Goal: Task Accomplishment & Management: Manage account settings

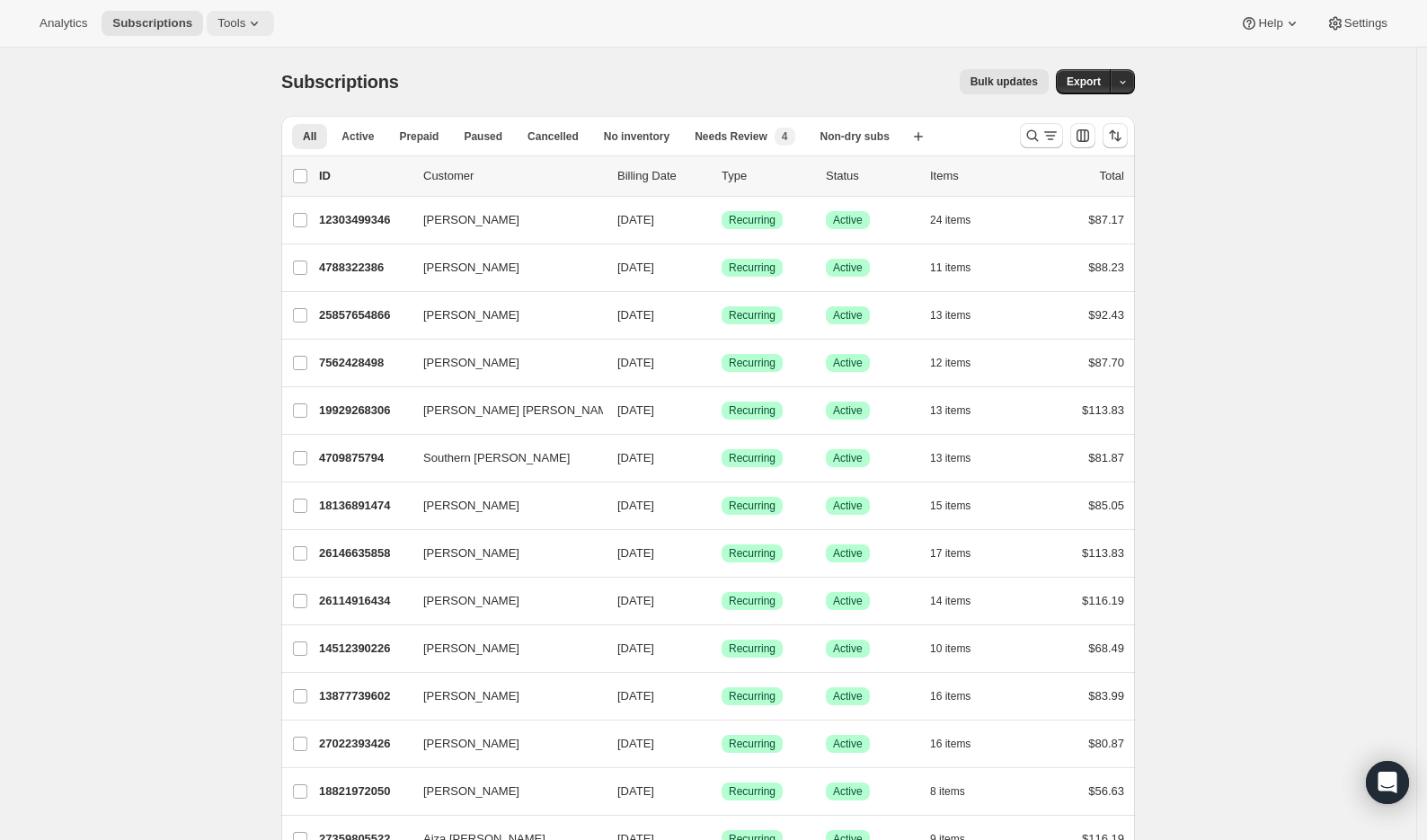
click at [239, 19] on span "Tools" at bounding box center [232, 22] width 28 height 14
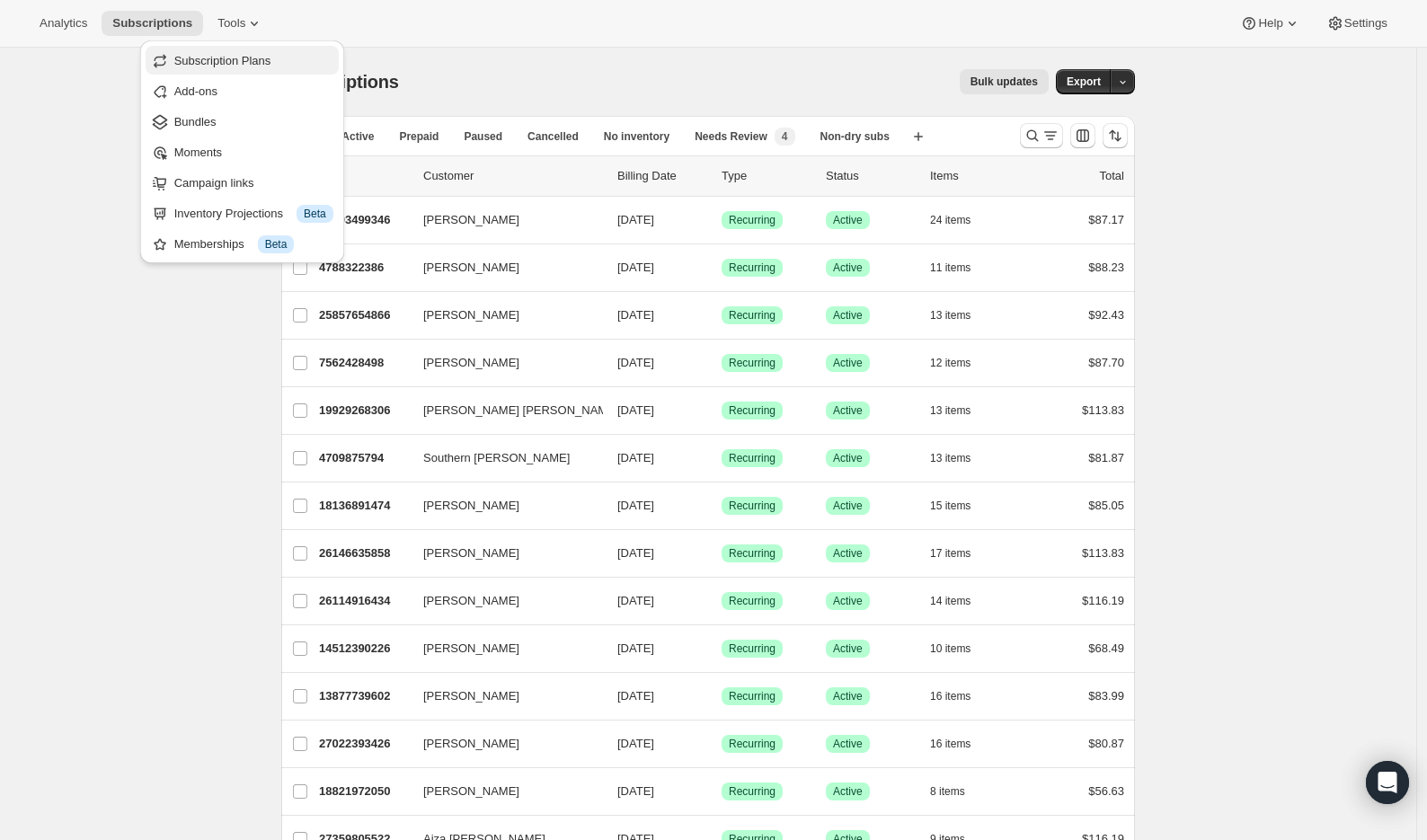
click at [263, 56] on span "Subscription Plans" at bounding box center [223, 61] width 98 height 13
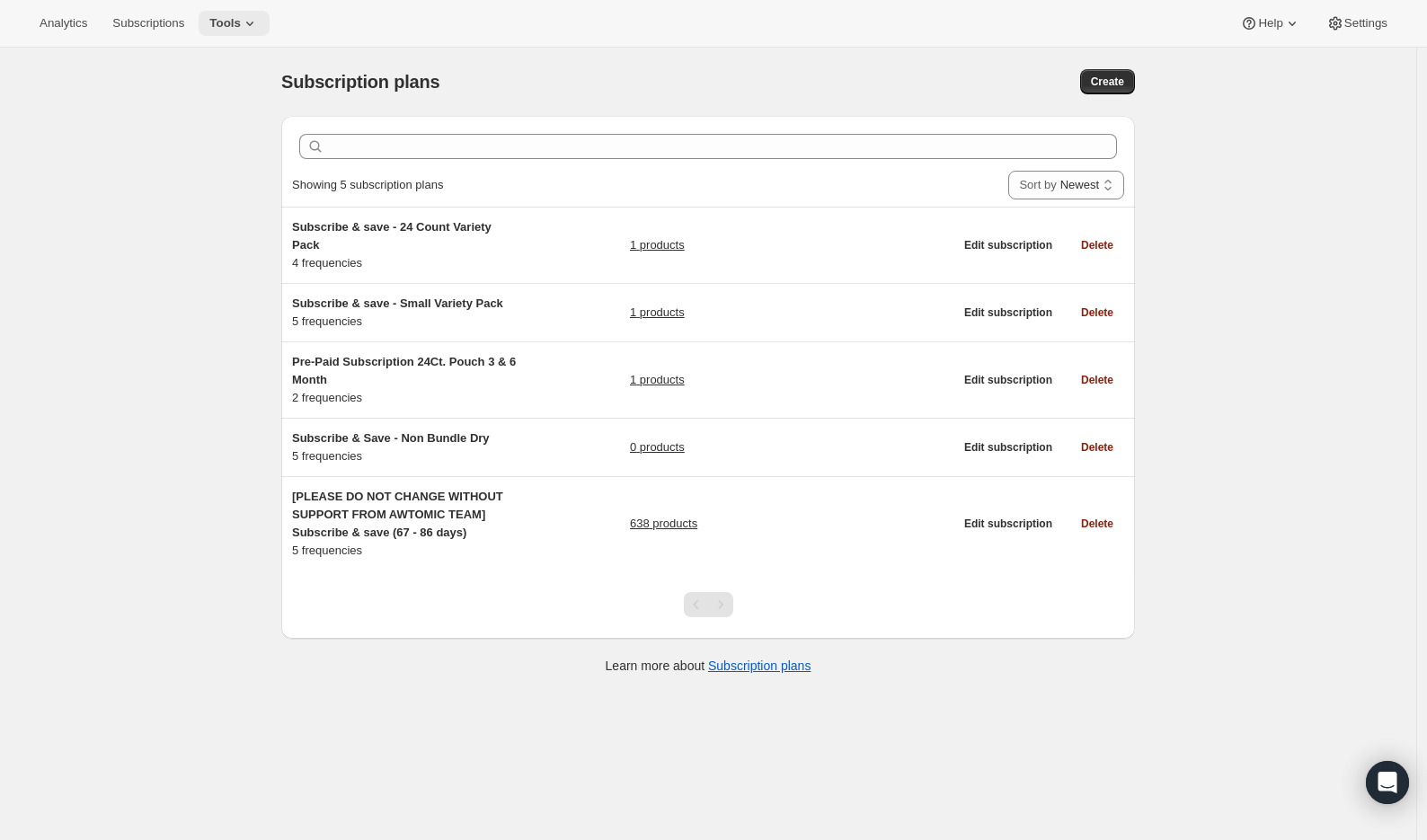
click at [241, 30] on span "Tools" at bounding box center [225, 22] width 32 height 14
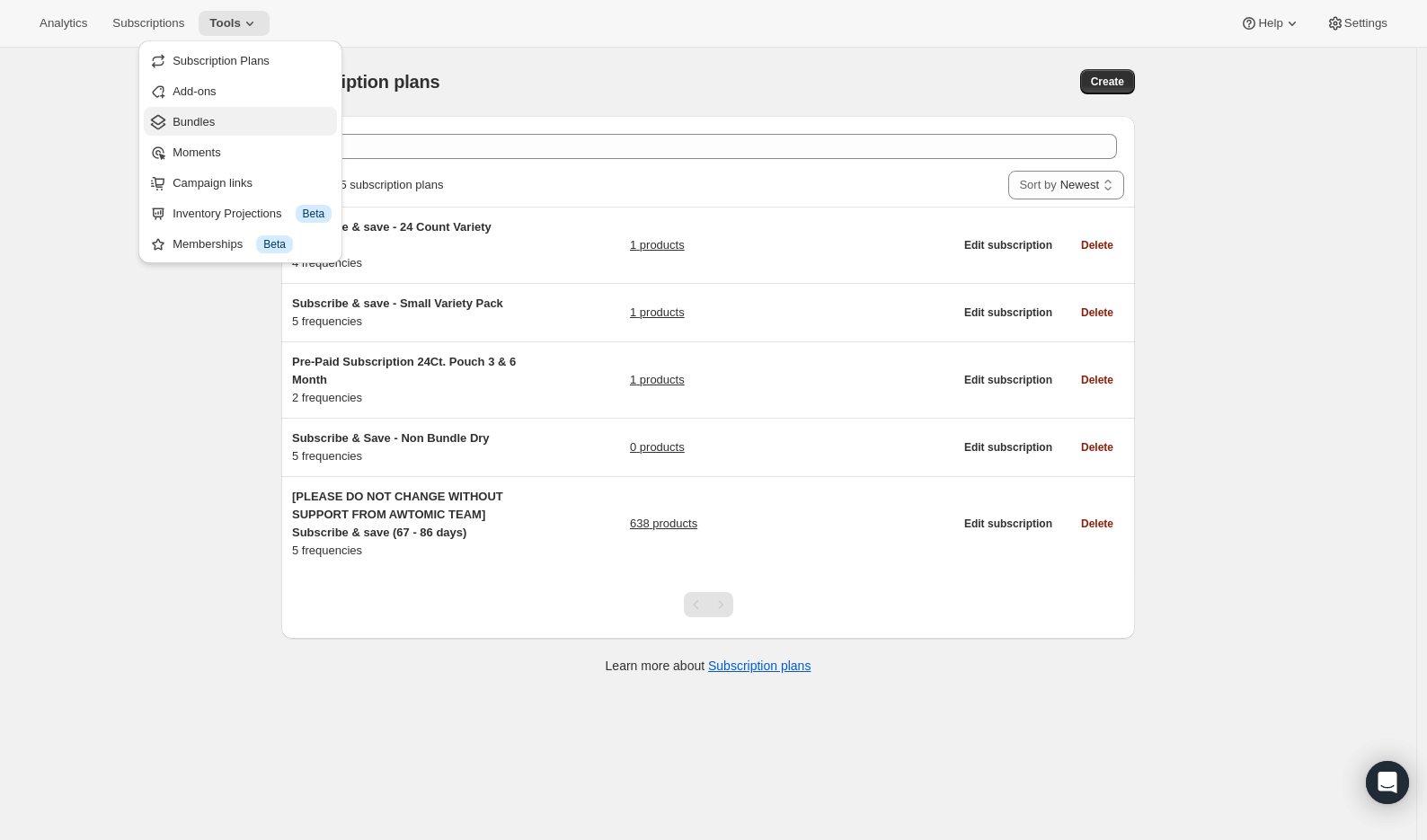
click at [247, 128] on span "Bundles" at bounding box center [252, 122] width 159 height 18
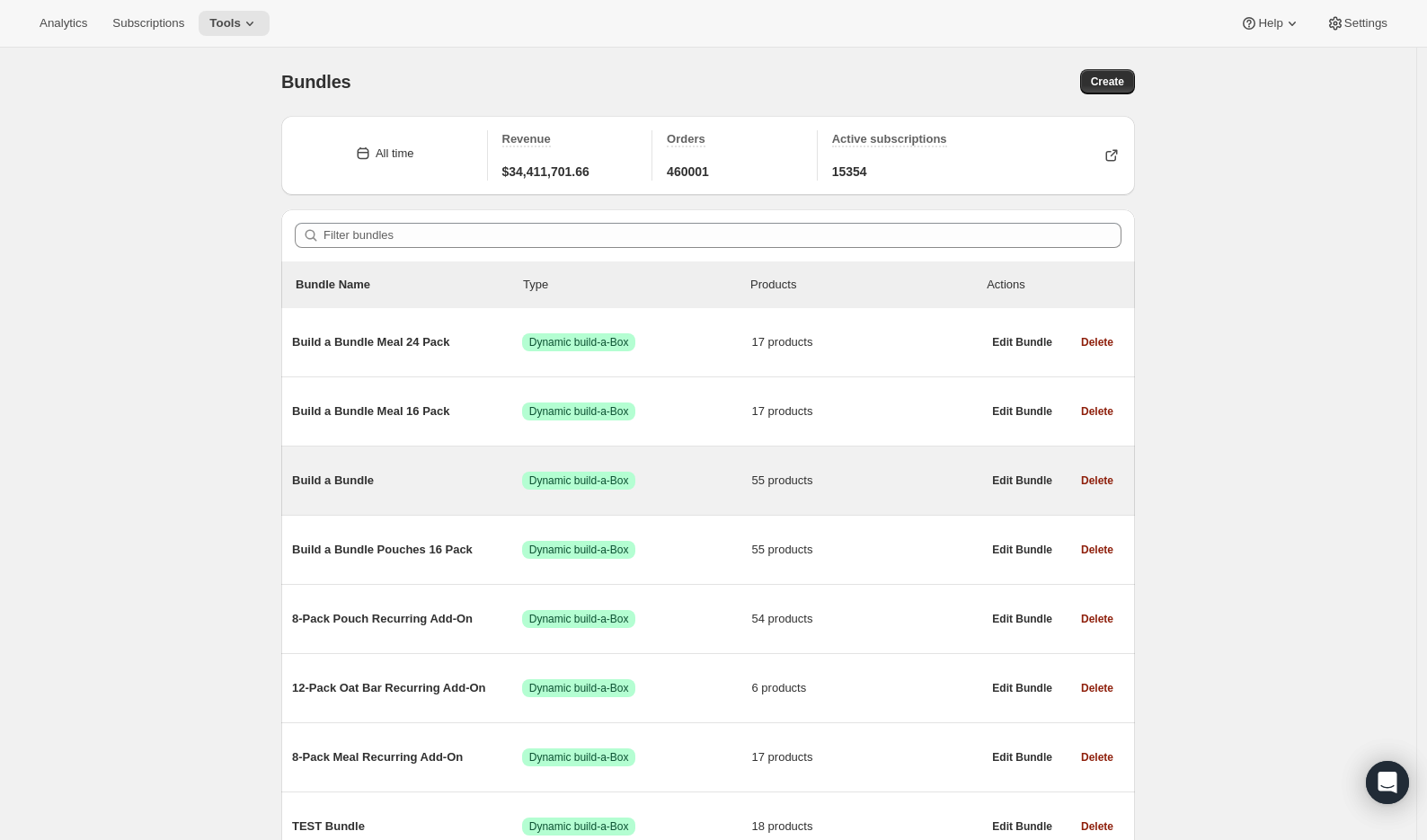
click at [360, 476] on span "Build a Bundle" at bounding box center [406, 480] width 230 height 18
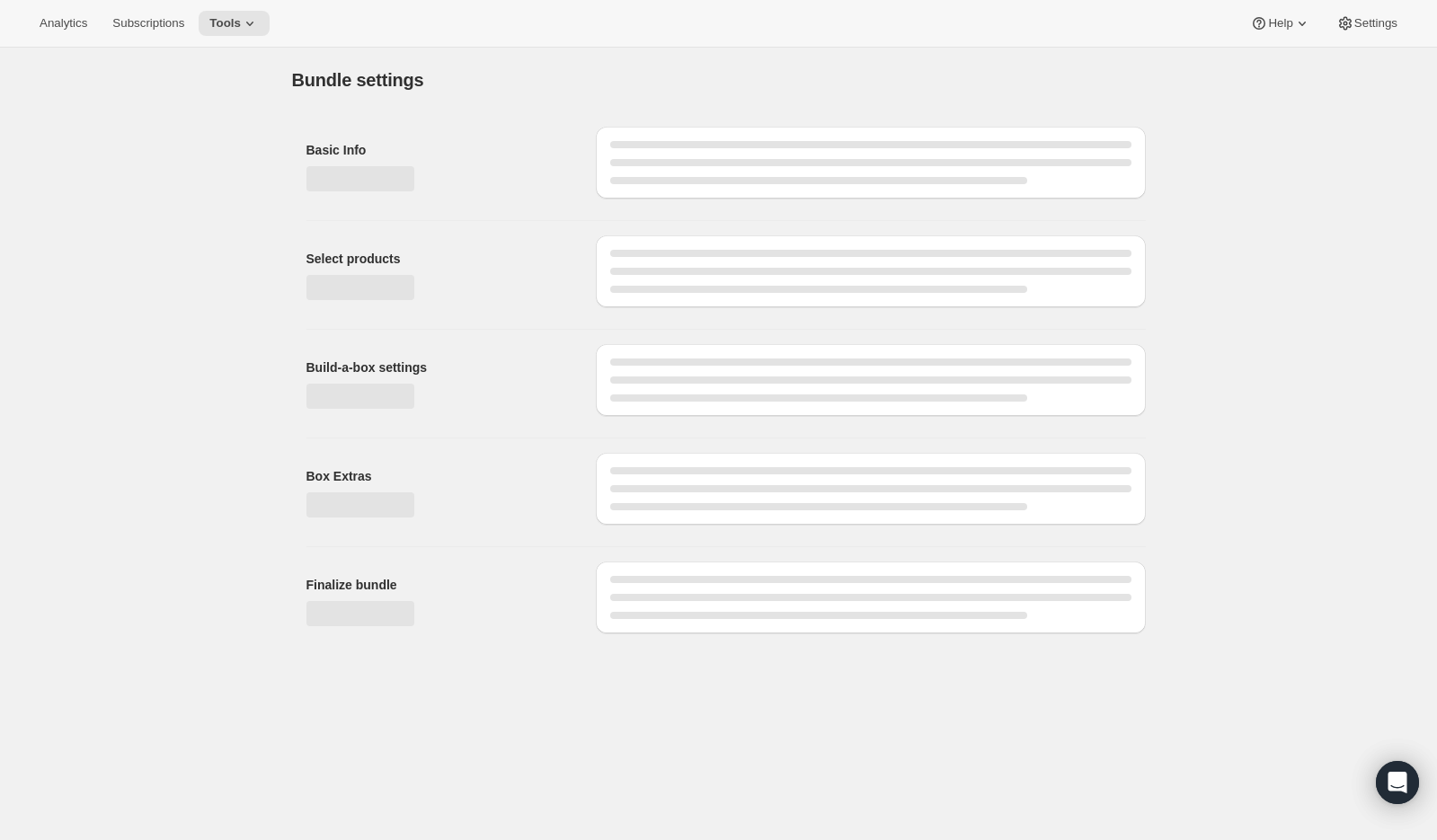
type input "Build a Bundle"
checkbox input "true"
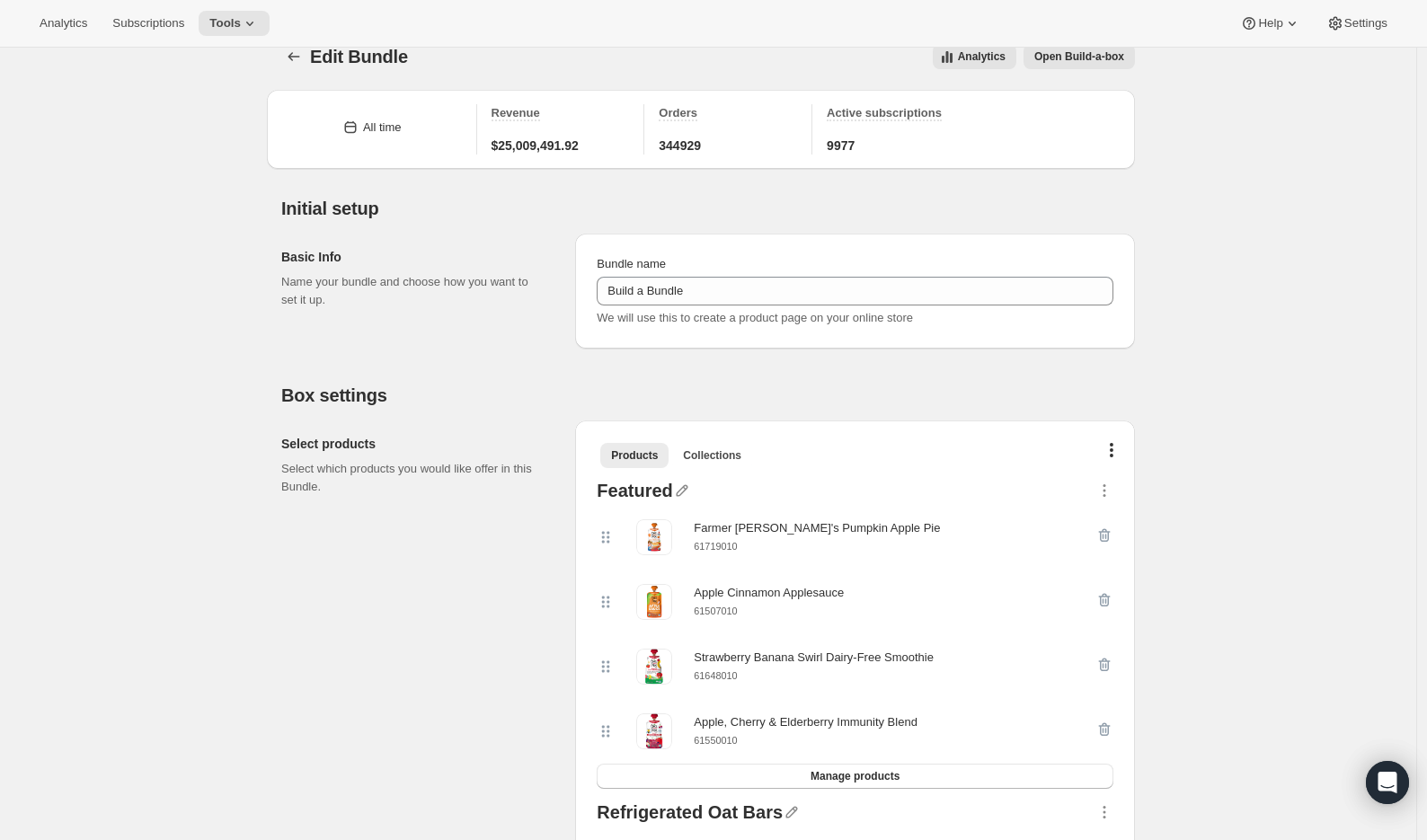
scroll to position [28, 0]
click at [824, 772] on span "Manage products" at bounding box center [854, 773] width 89 height 14
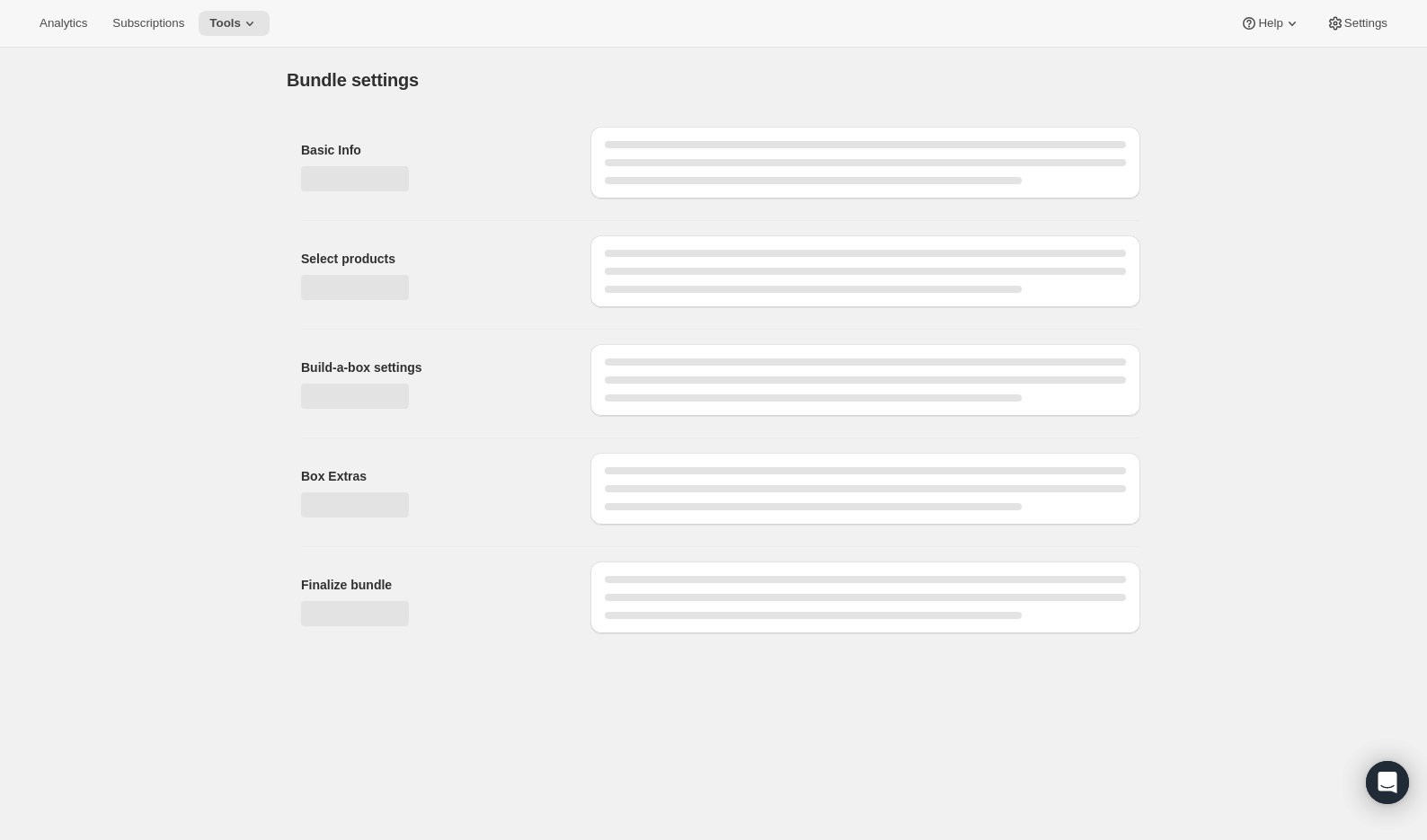
scroll to position [0, 0]
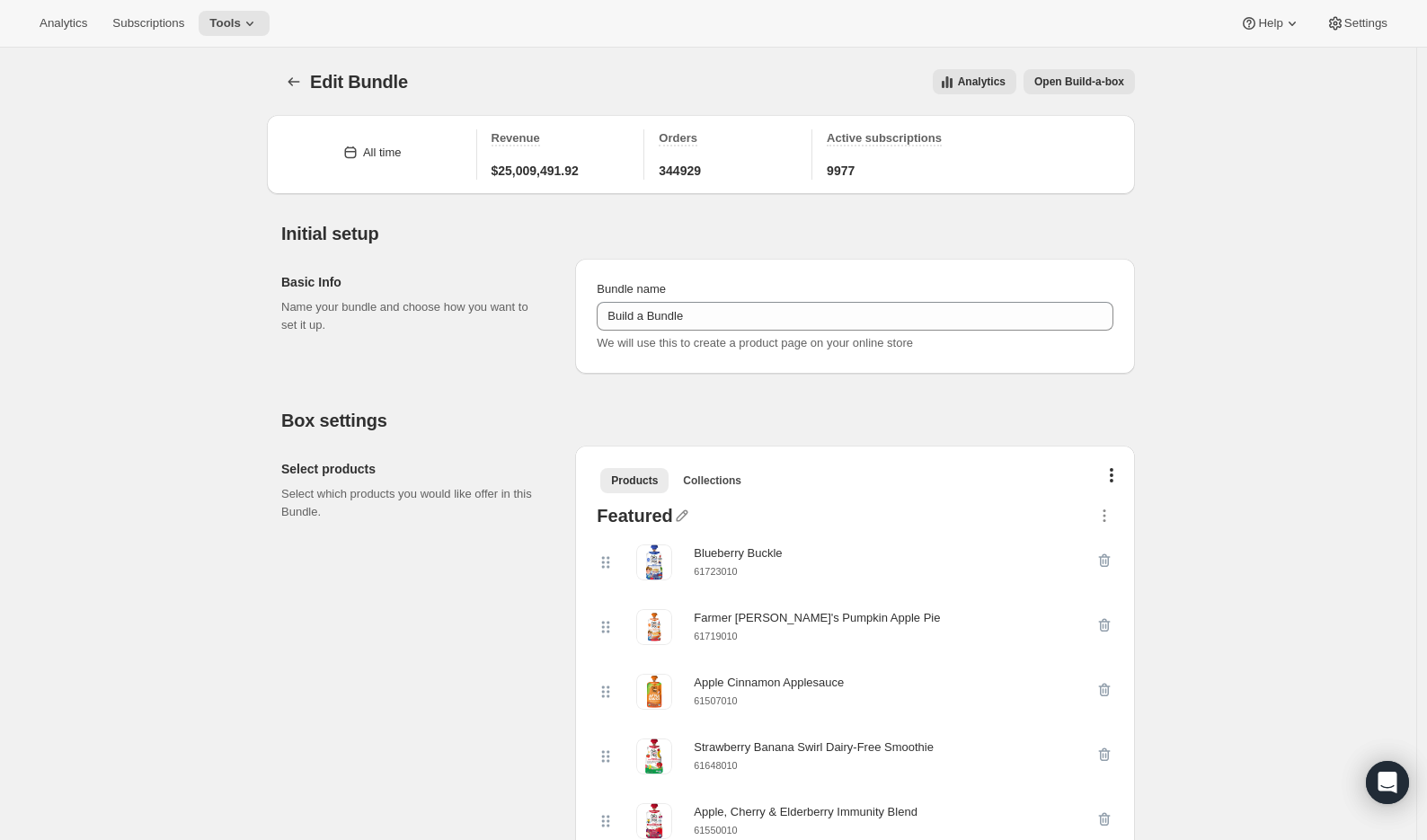
click at [728, 640] on small "61719010" at bounding box center [715, 637] width 43 height 11
copy small "61719010"
click at [1111, 561] on icon "button" at bounding box center [1104, 561] width 11 height 13
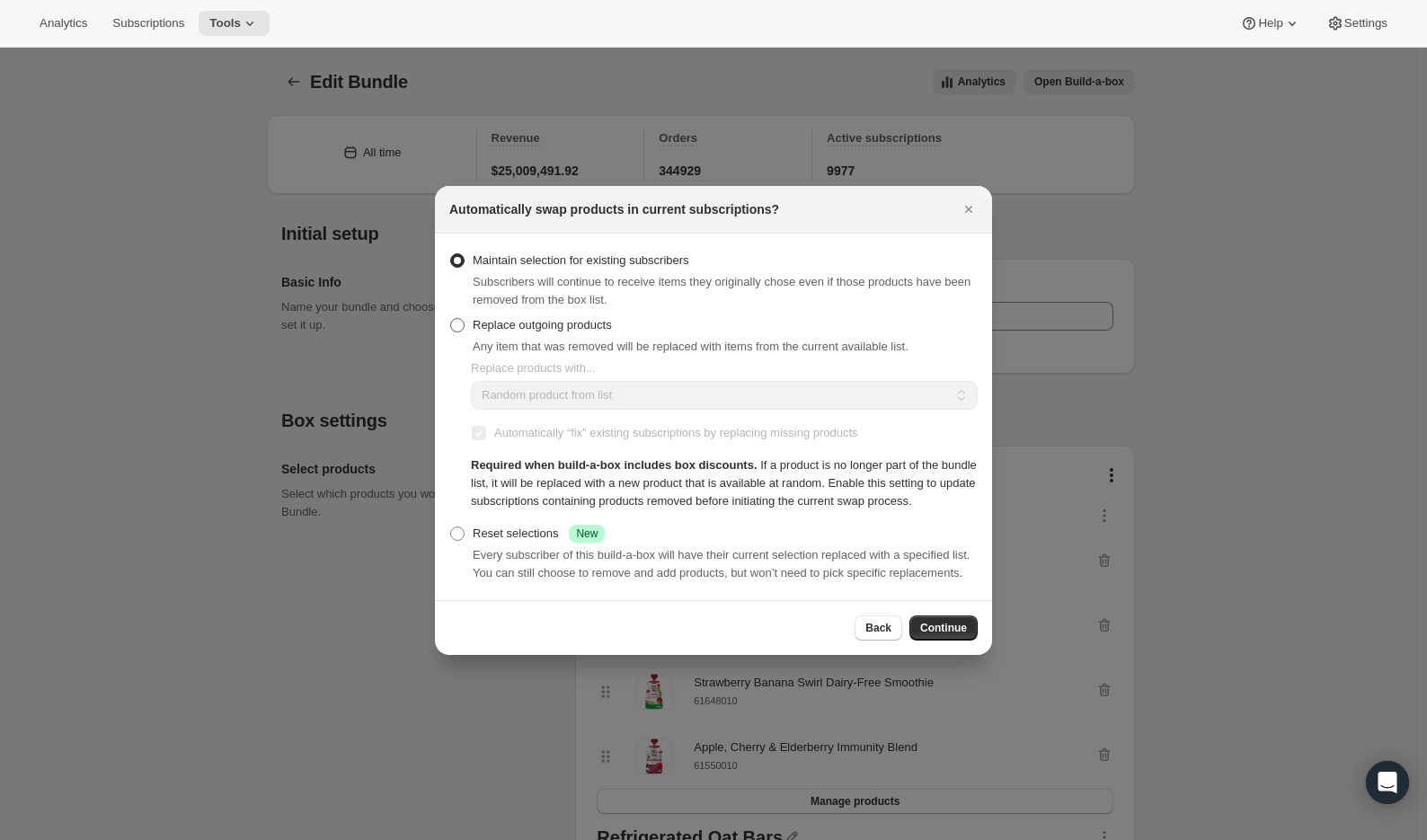
click at [514, 316] on span "Replace outgoing products" at bounding box center [542, 324] width 140 height 18
click at [451, 318] on input "Replace outgoing products" at bounding box center [450, 318] width 1 height 1
radio input "true"
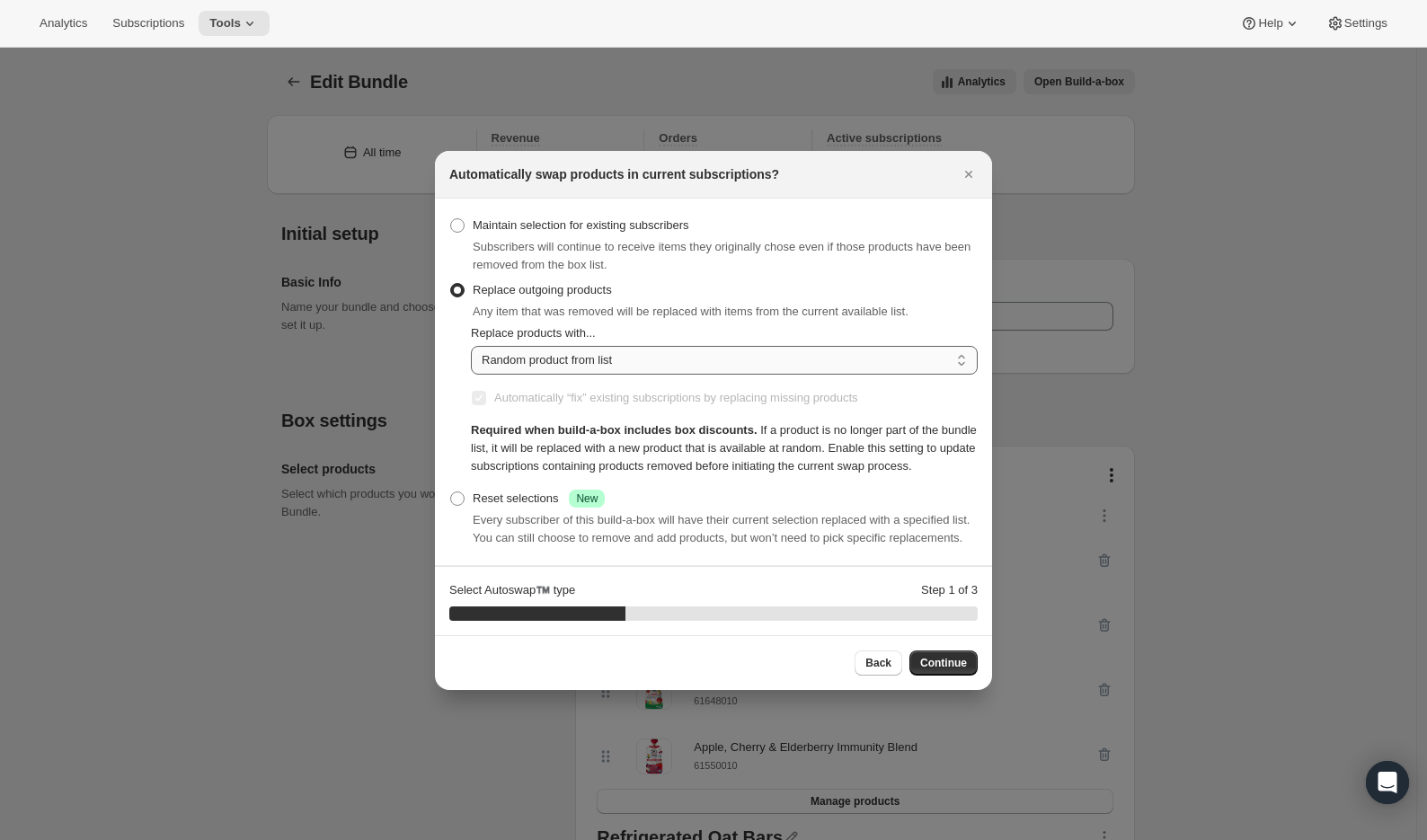
click at [789, 348] on select "Random product from list Matching product type Select specific replacements" at bounding box center [724, 360] width 507 height 29
select select "selection"
click at [471, 346] on select "Random product from list Matching product type Select specific replacements" at bounding box center [724, 360] width 507 height 29
click at [932, 670] on span "Continue" at bounding box center [943, 663] width 47 height 14
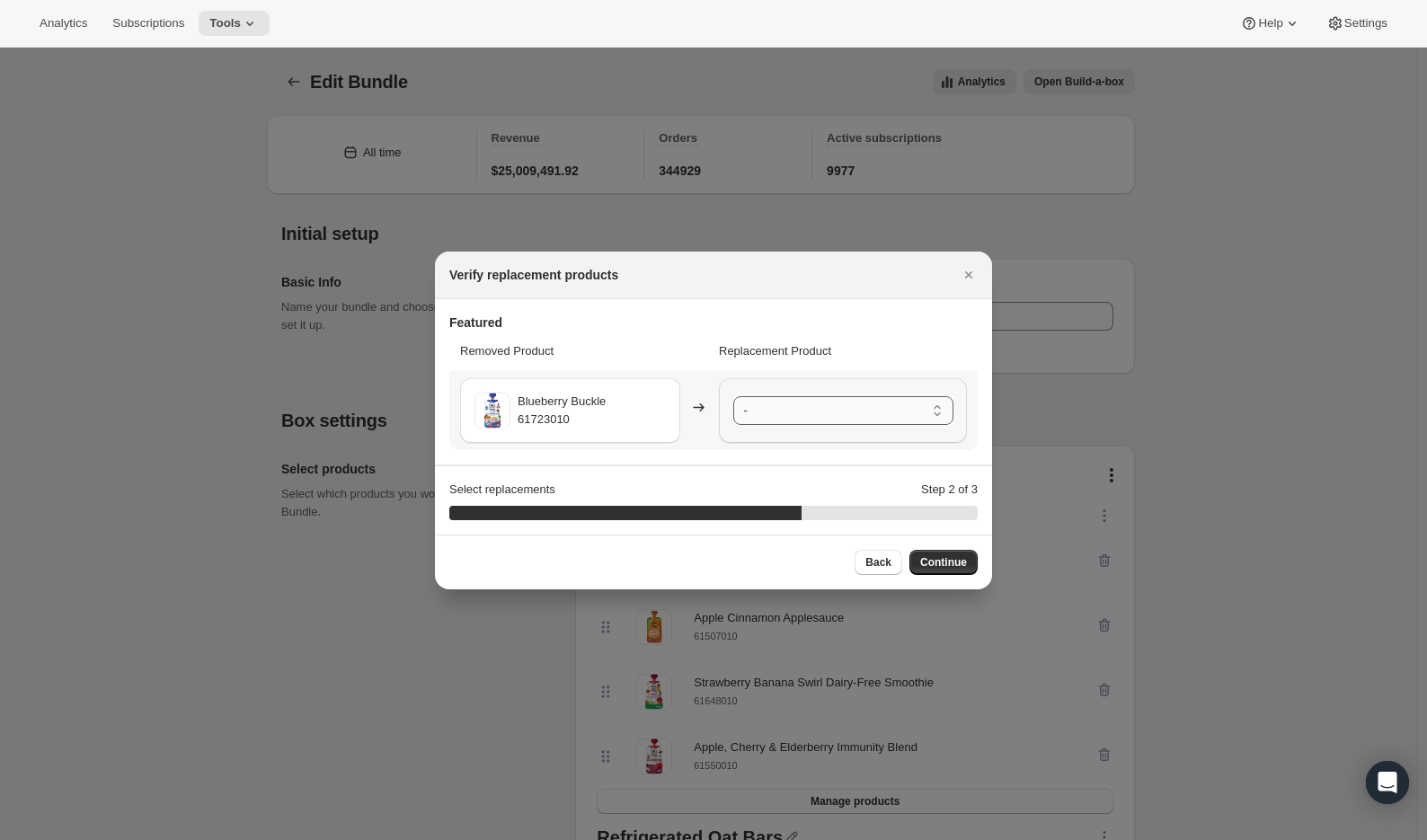
click at [819, 400] on select "- Farmer [PERSON_NAME]'s Pumpkin Apple Pie - 61719010 Apple Cinnamon Applesauce…" at bounding box center [843, 411] width 220 height 29
click at [939, 565] on span "Continue" at bounding box center [943, 562] width 47 height 14
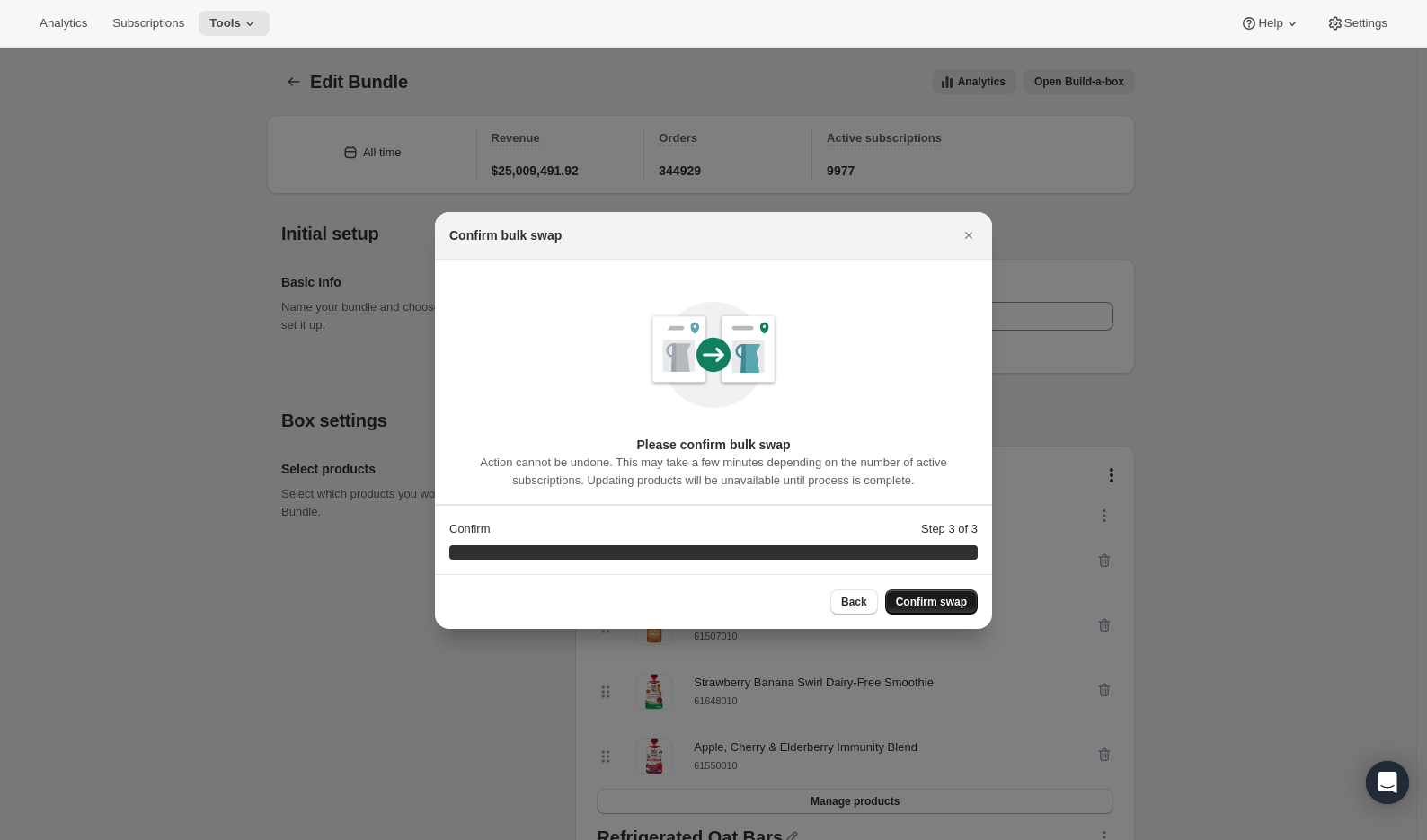
click at [949, 610] on button "Confirm swap" at bounding box center [931, 602] width 93 height 25
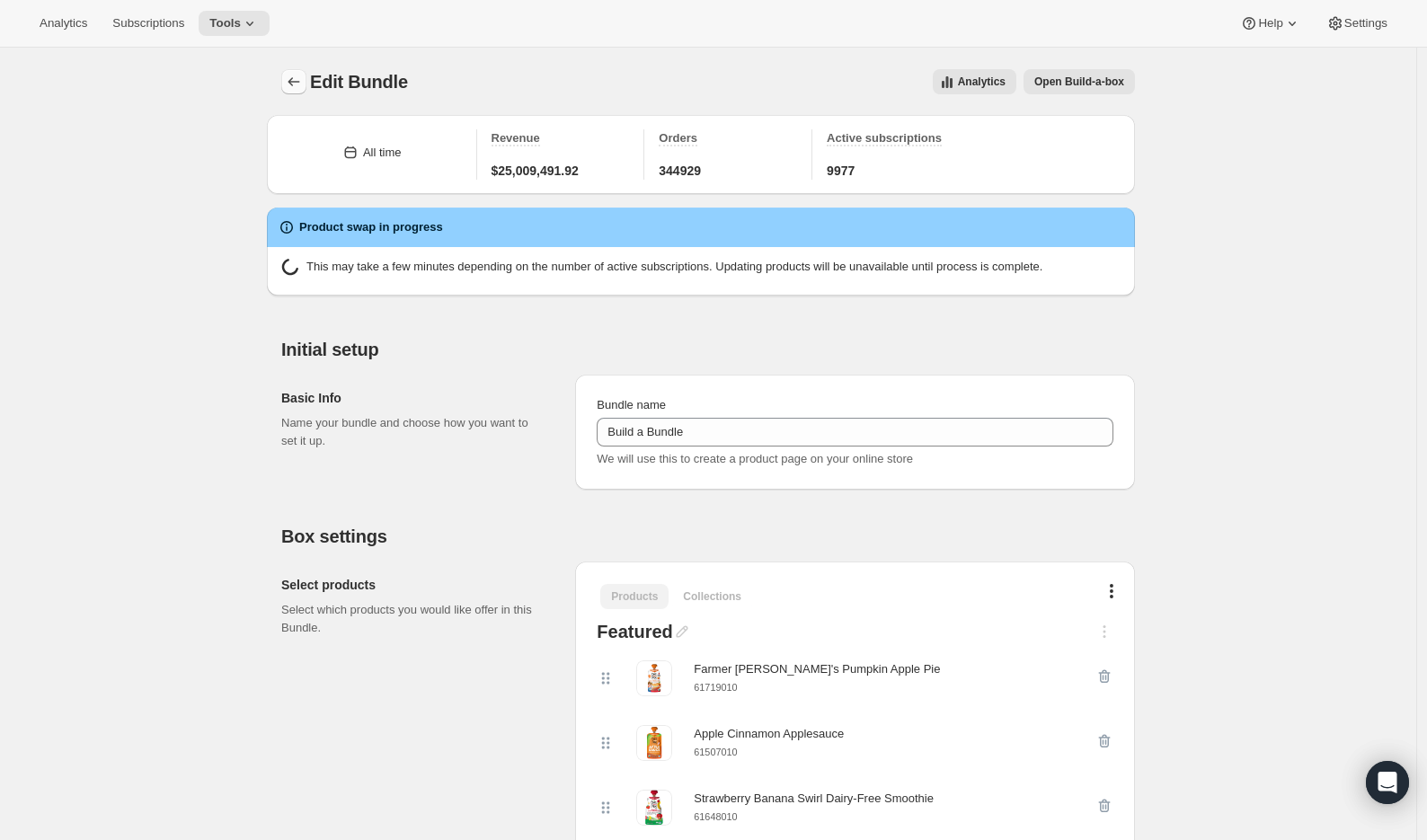
click at [298, 82] on icon "Bundles" at bounding box center [293, 82] width 18 height 18
click at [293, 78] on icon "Bundles" at bounding box center [293, 82] width 18 height 18
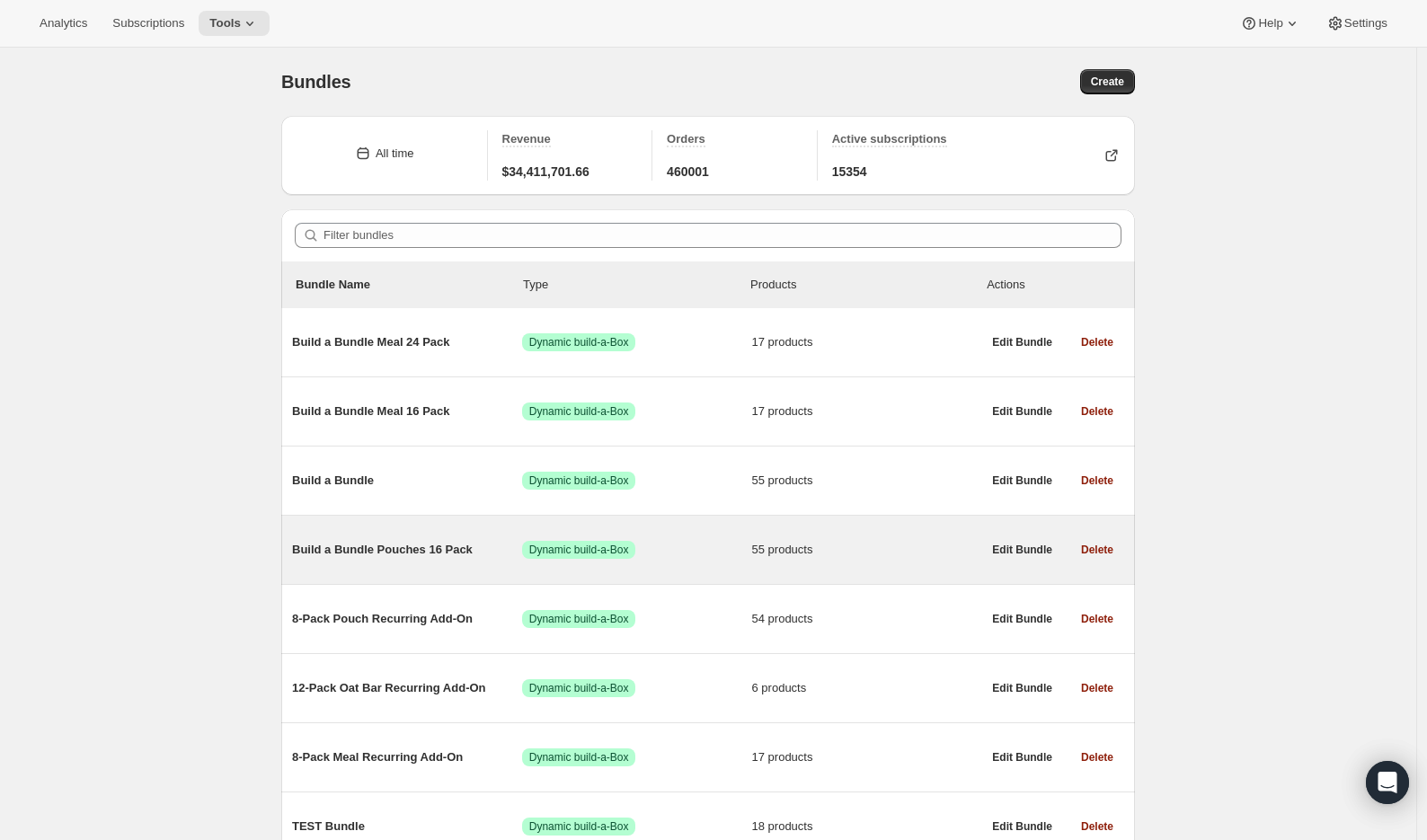
click at [373, 554] on span "Build a Bundle Pouches 16 Pack" at bounding box center [406, 549] width 230 height 18
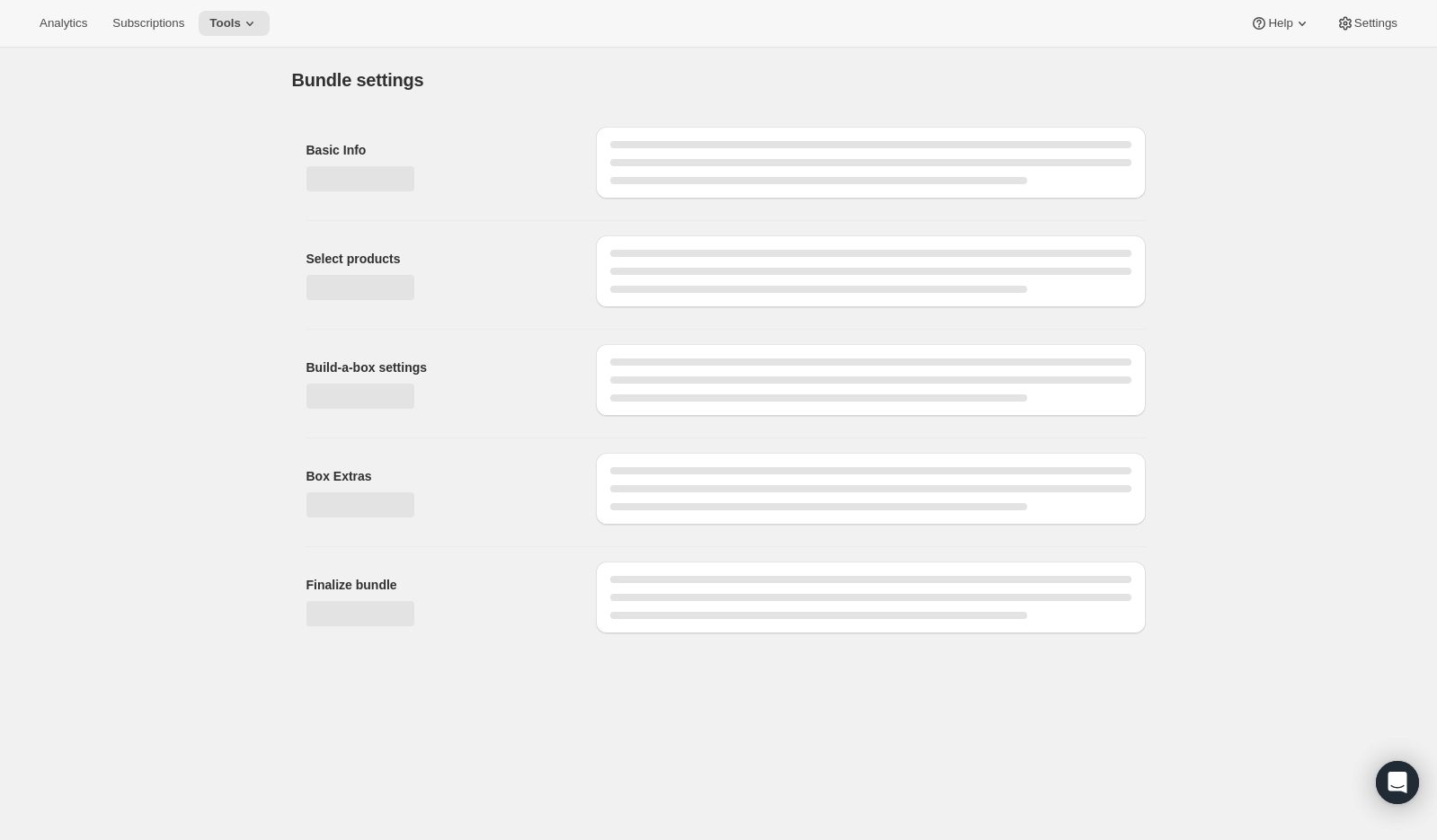
type input "Build a Bundle Pouches 16 Pack"
checkbox input "true"
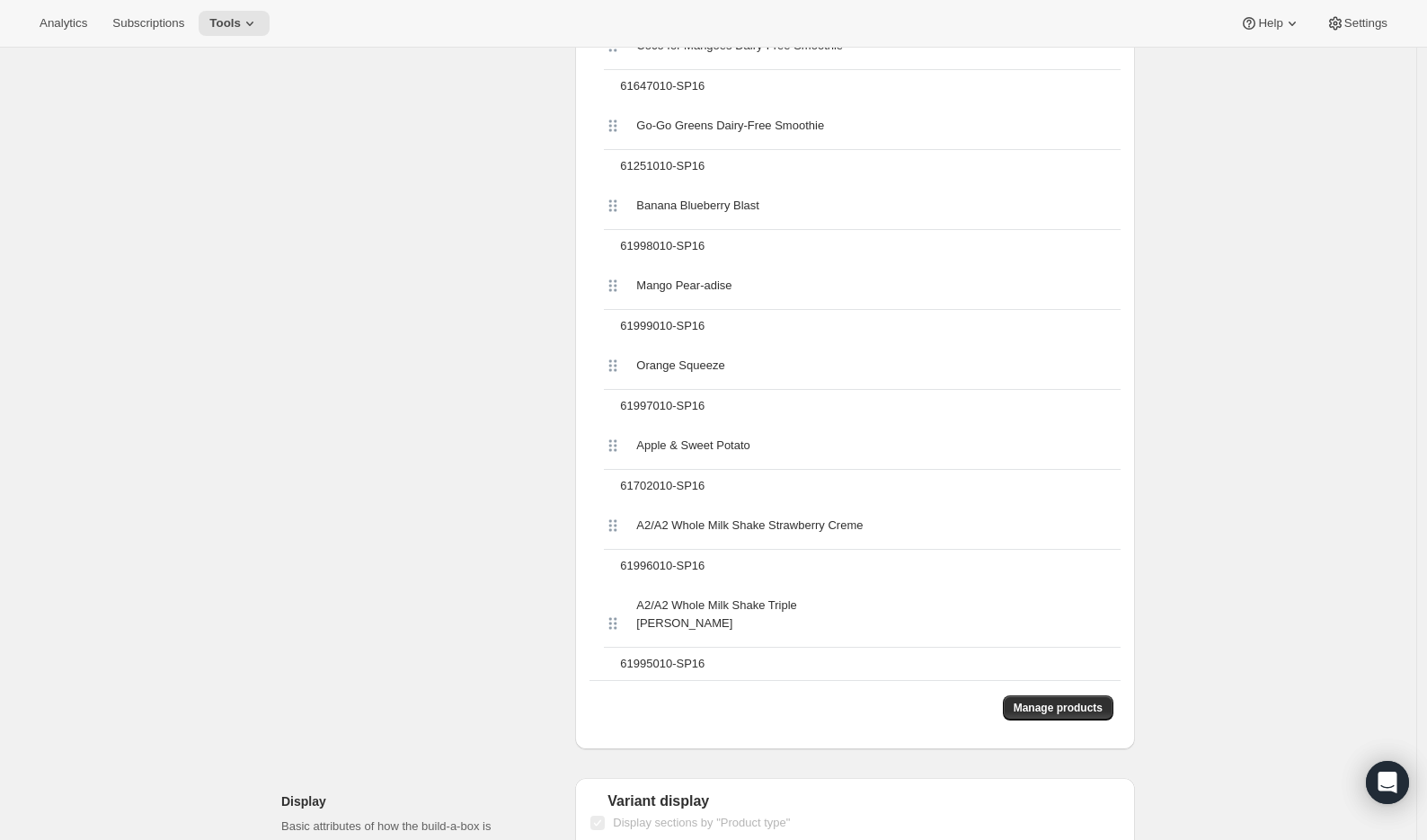
scroll to position [4790, 0]
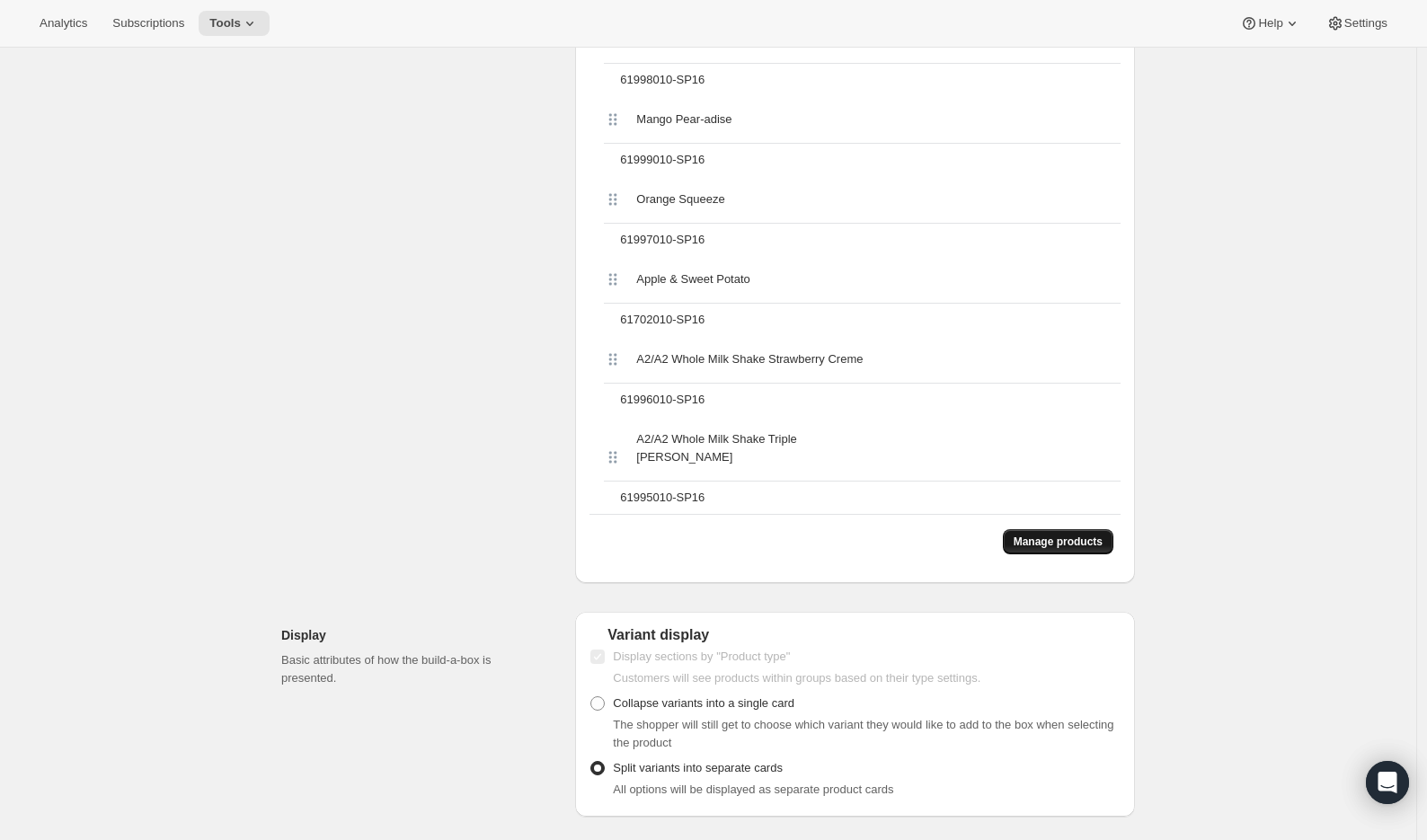
click at [1036, 541] on span "Manage products" at bounding box center [1058, 541] width 89 height 14
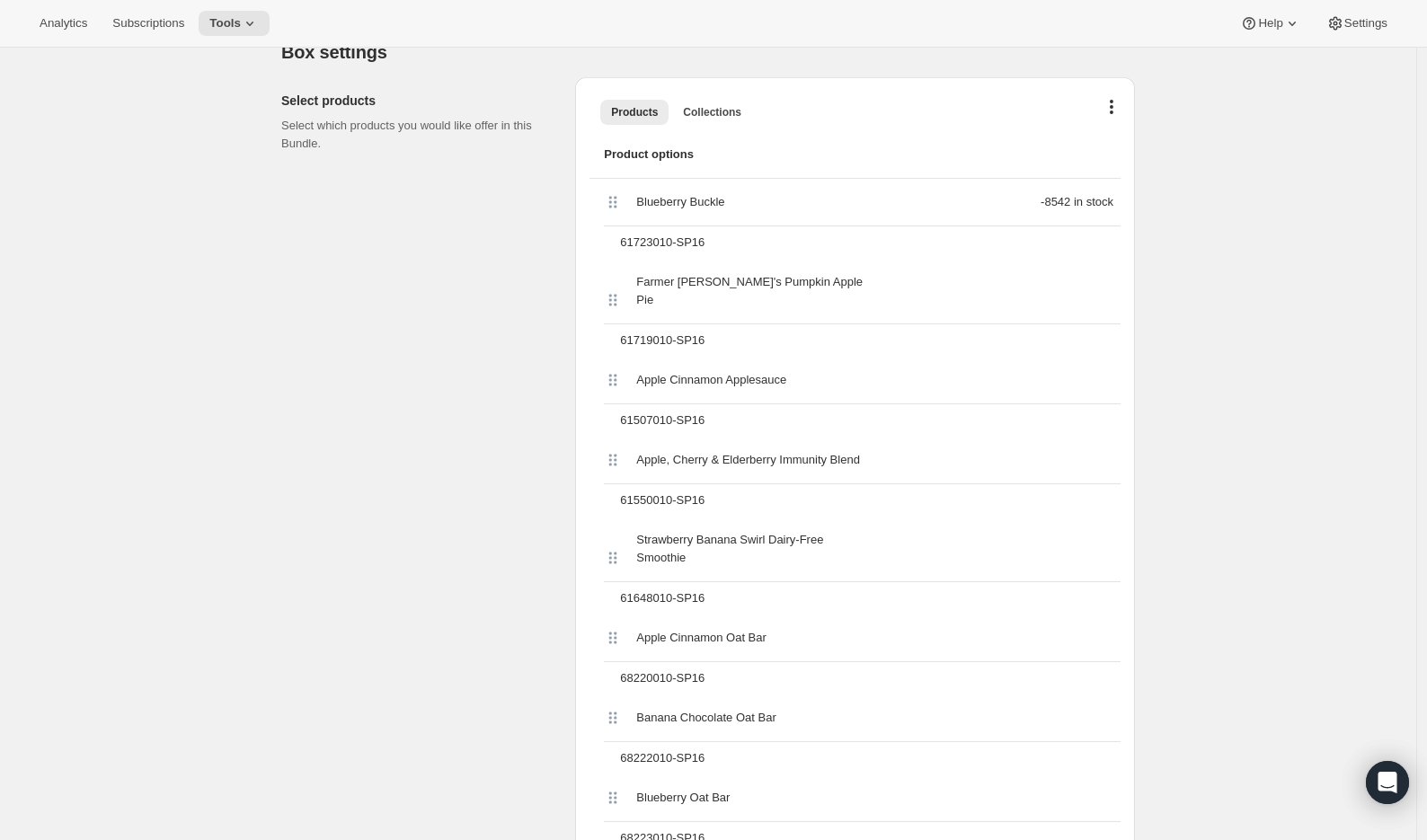
scroll to position [551, 0]
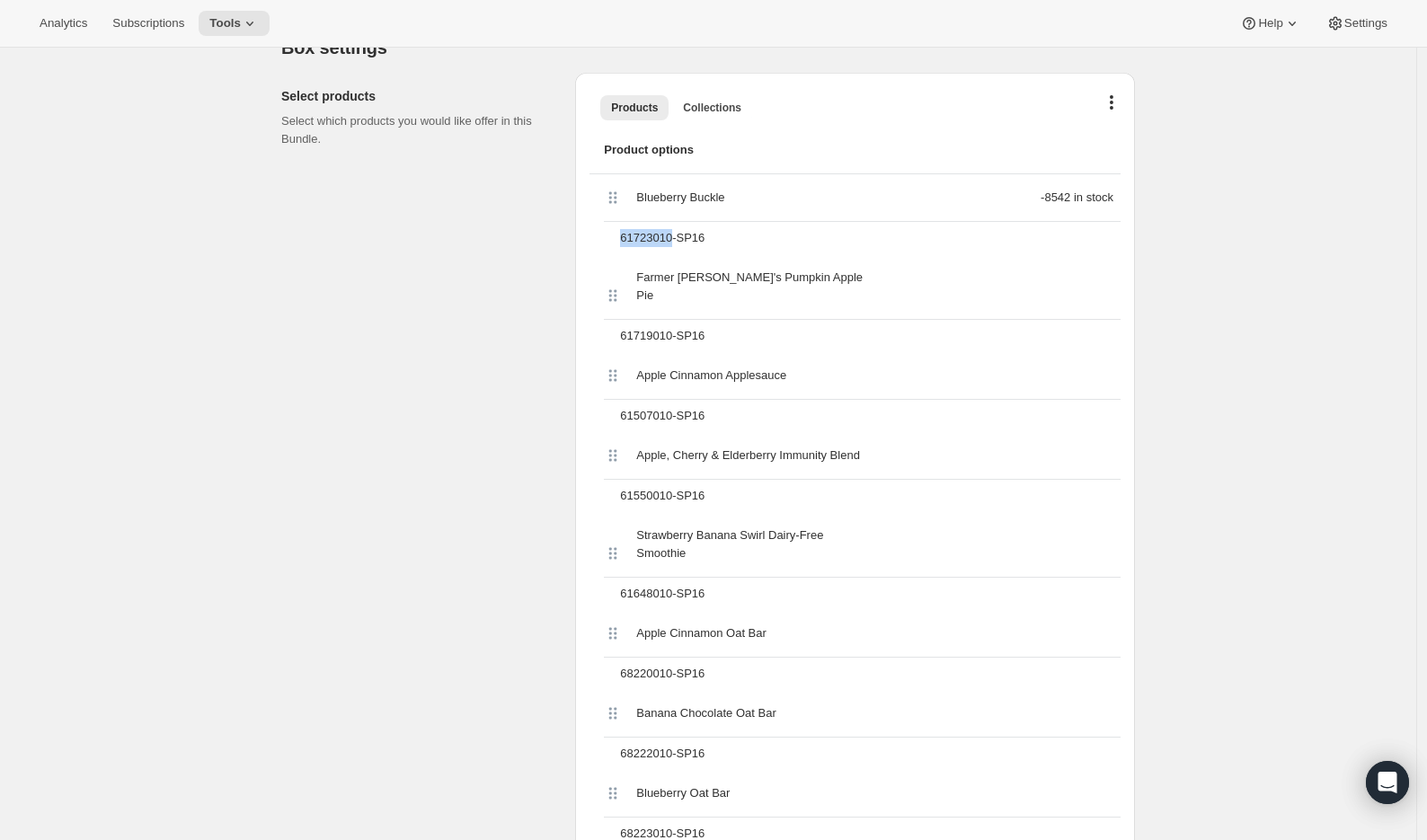
drag, startPoint x: 680, startPoint y: 236, endPoint x: 625, endPoint y: 232, distance: 55.1
click at [625, 232] on div "61723010-SP16" at bounding box center [866, 238] width 507 height 33
copy div "61723010"
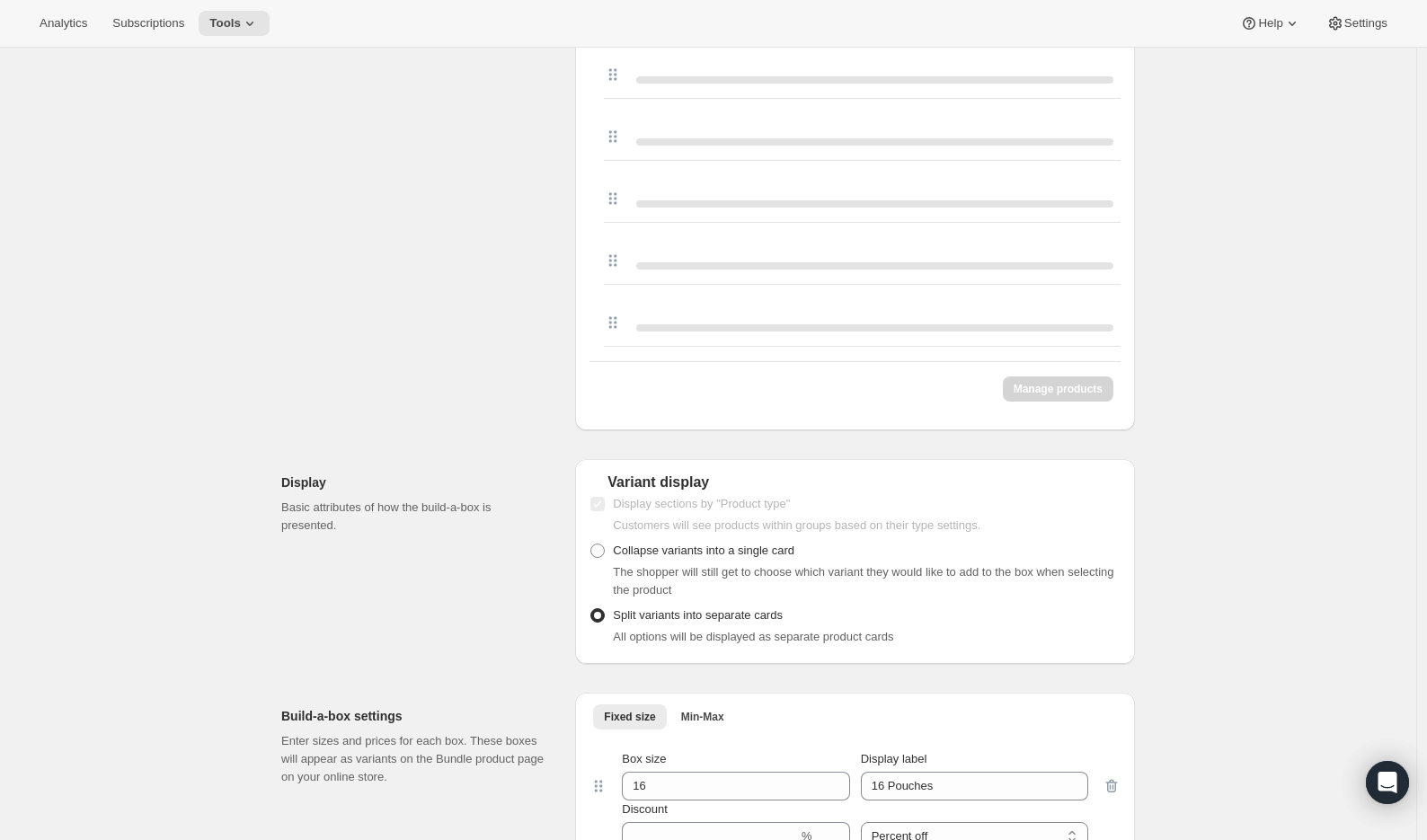
scroll to position [4829, 0]
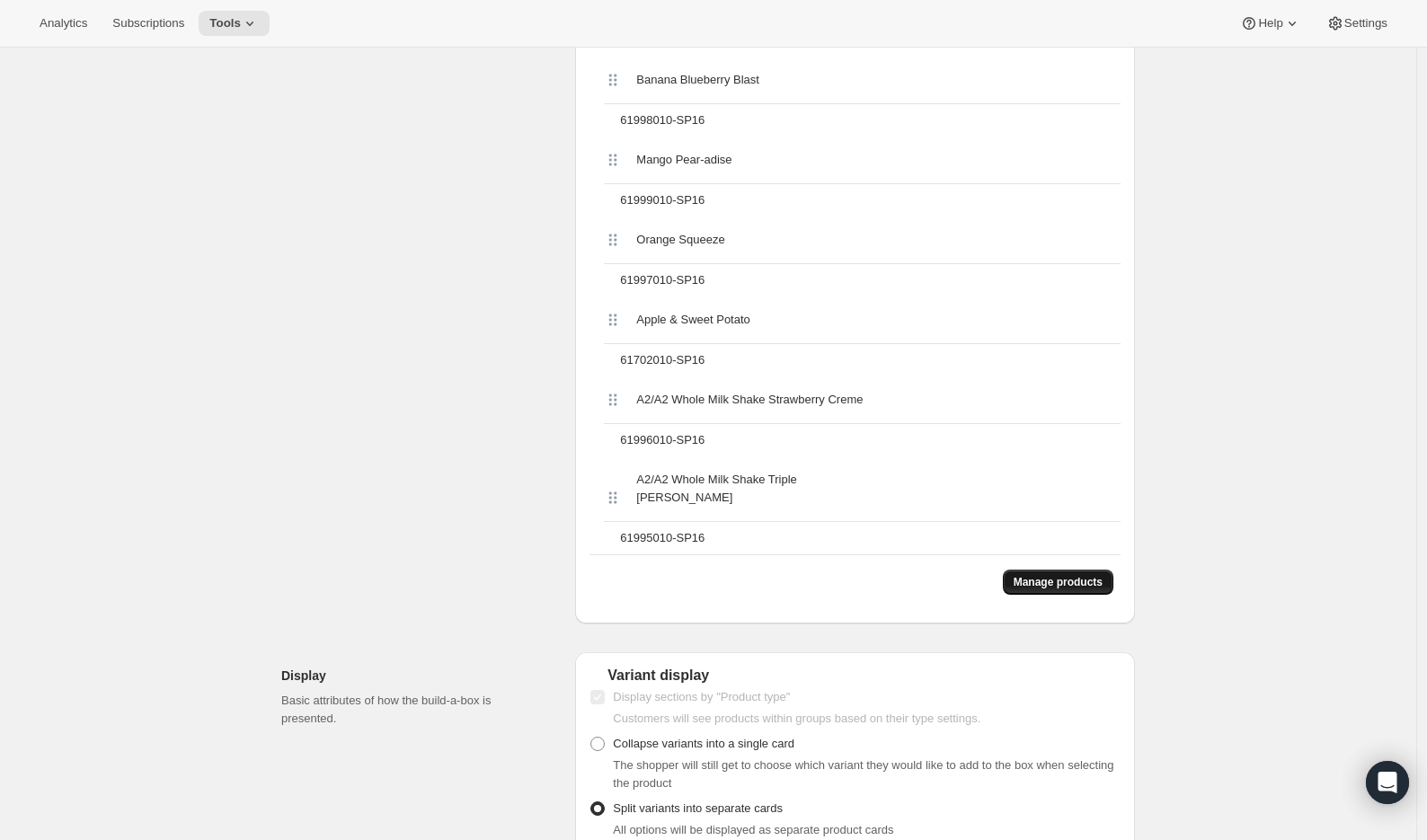
click at [1060, 579] on span "Manage products" at bounding box center [1058, 581] width 89 height 14
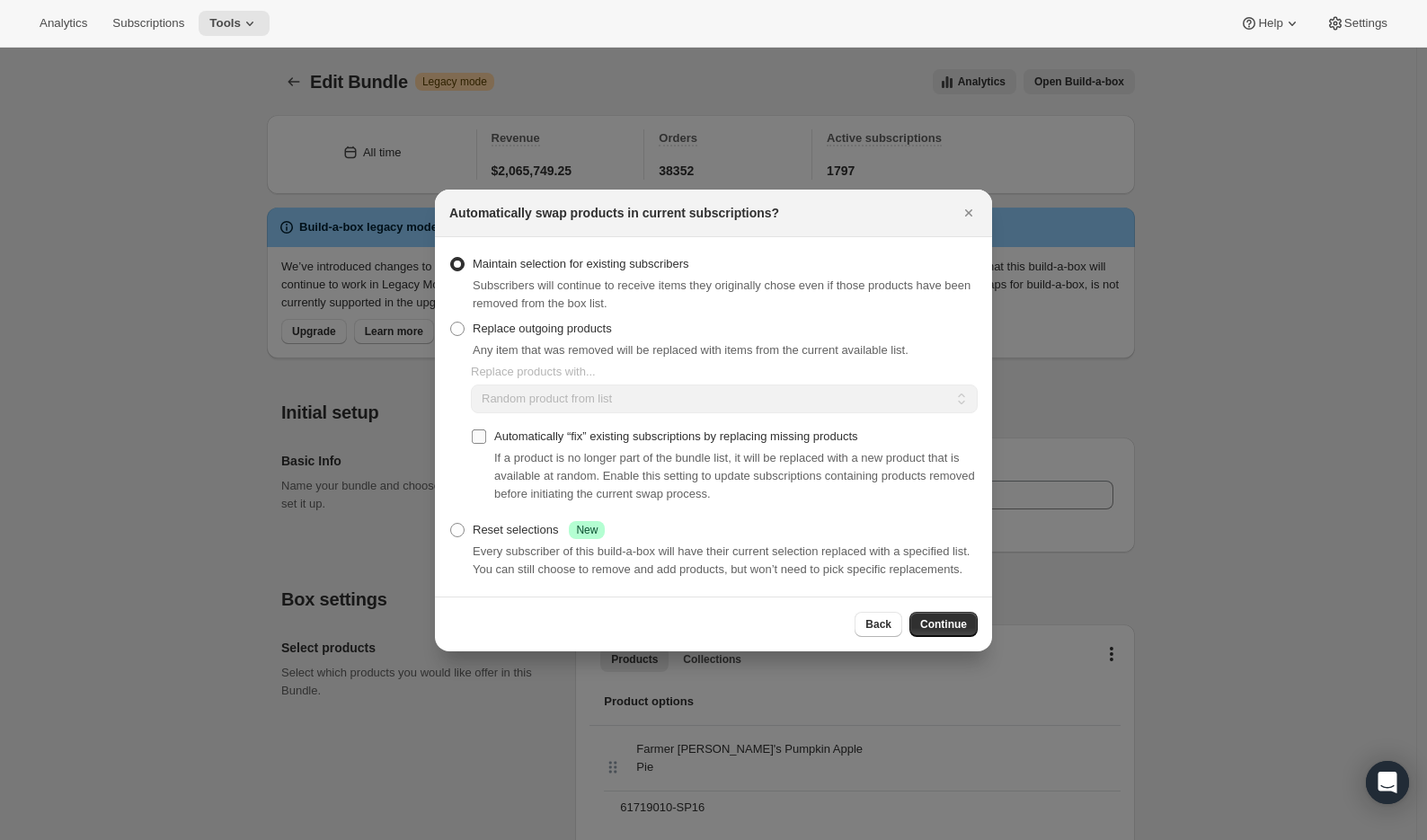
scroll to position [0, 0]
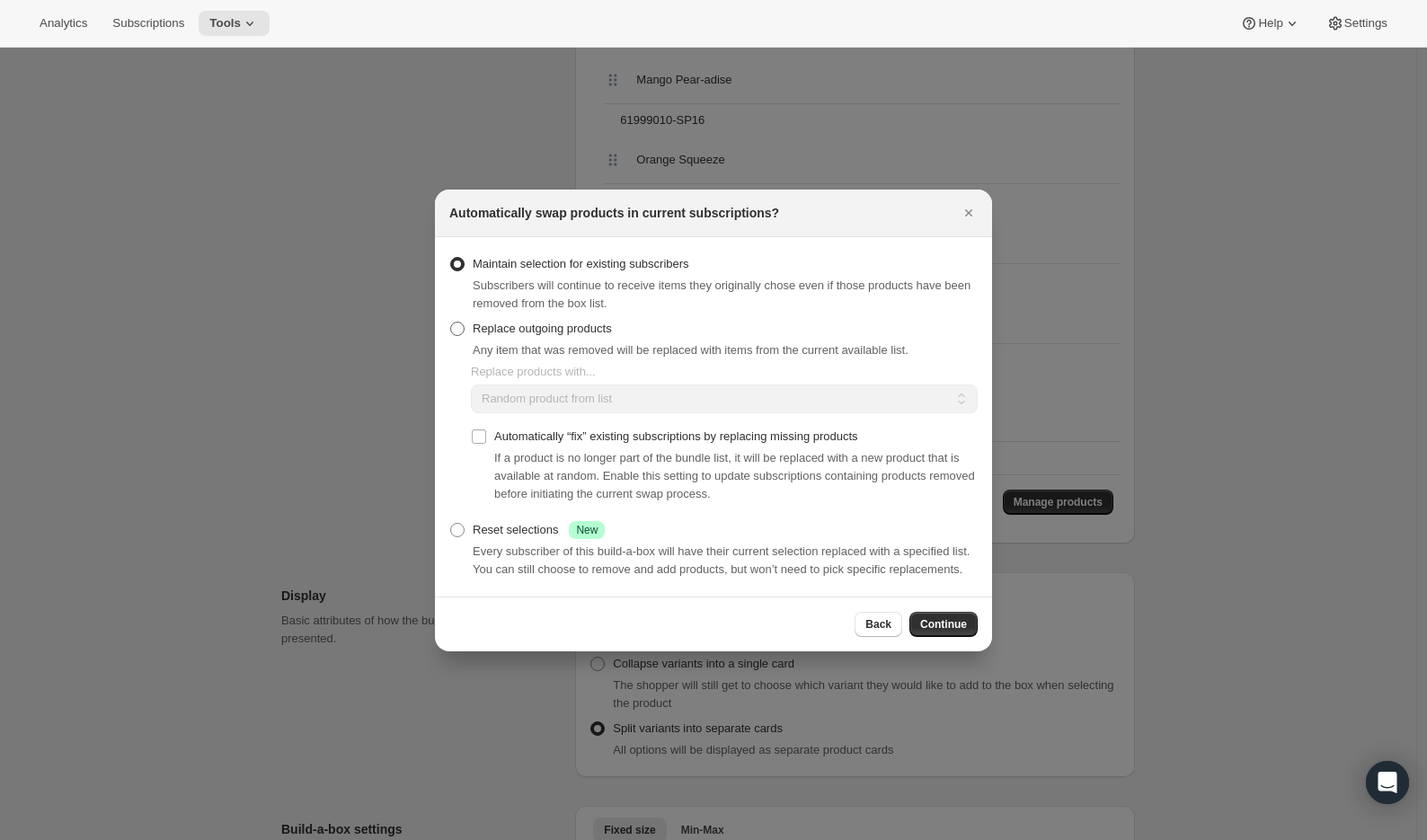
click at [478, 323] on span "Replace outgoing products" at bounding box center [542, 328] width 140 height 13
click at [451, 322] on input "Replace outgoing products" at bounding box center [450, 322] width 1 height 1
radio input "true"
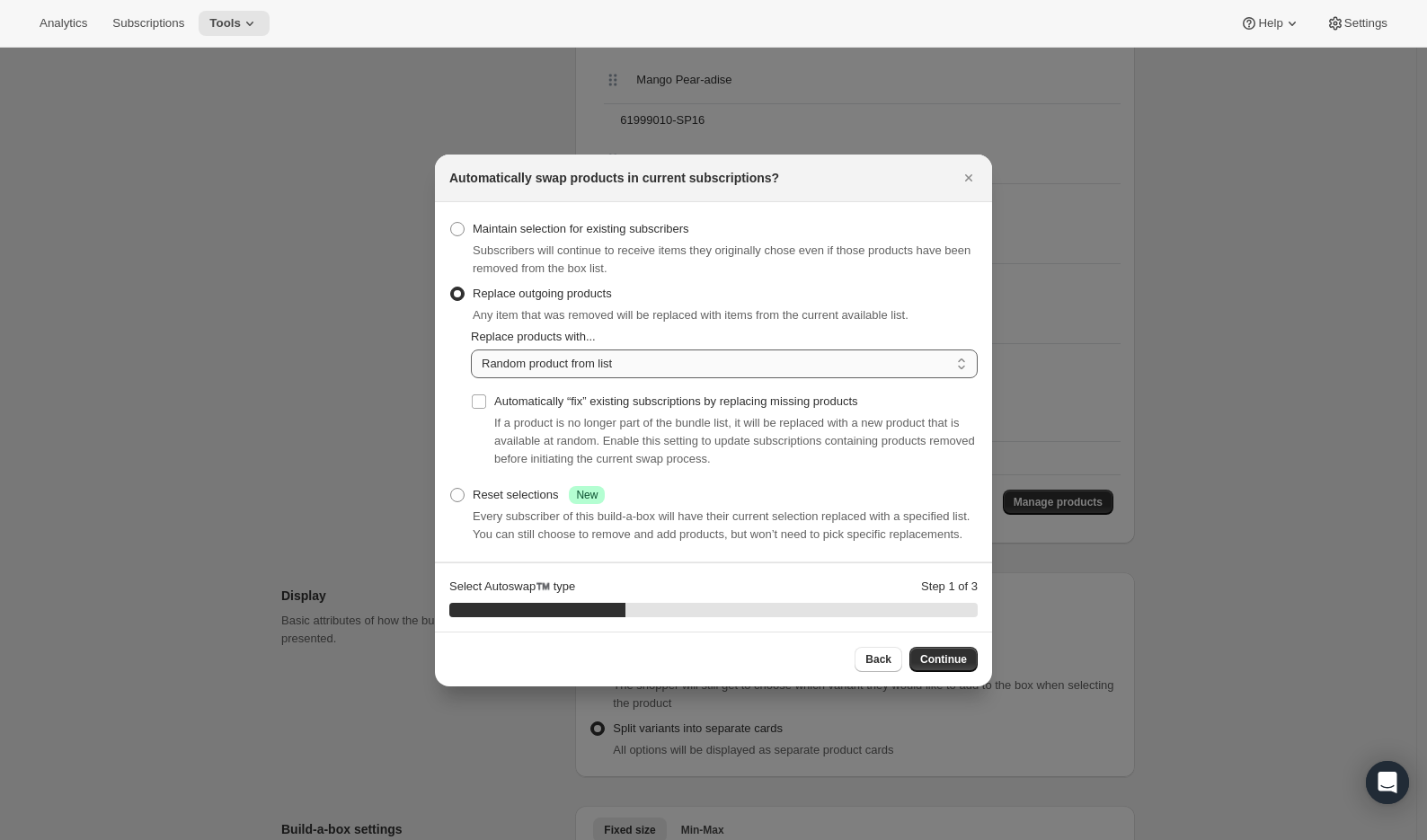
click at [555, 358] on select "Random product from list Matching product type Select specific replacements" at bounding box center [724, 364] width 507 height 29
select select "selection"
click at [471, 350] on select "Random product from list Matching product type Select specific replacements" at bounding box center [724, 364] width 507 height 29
click at [951, 663] on span "Continue" at bounding box center [943, 659] width 47 height 14
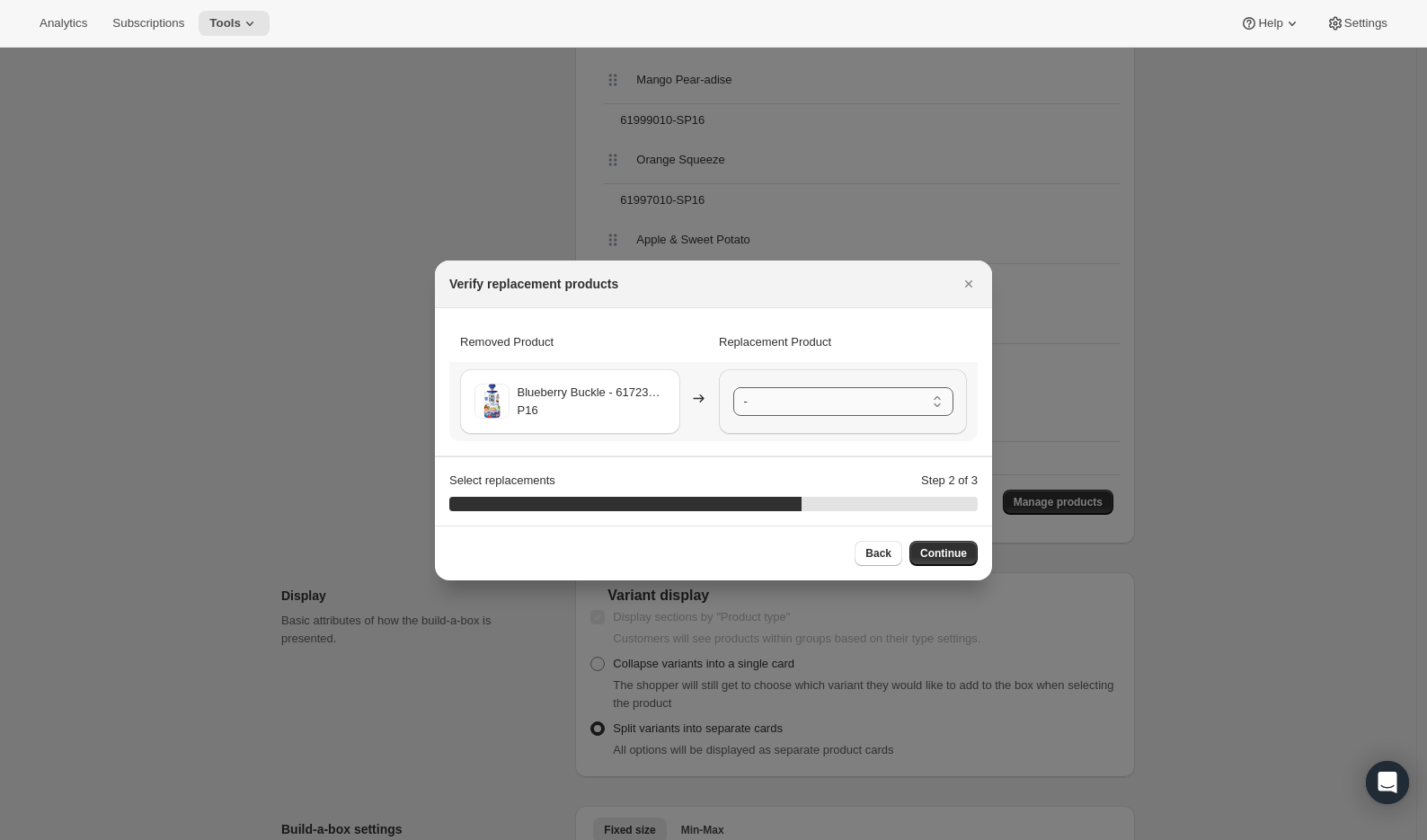
click at [823, 405] on select "- Farmer Jen's Pumpkin Apple Pie - 61719010-SP16 Apple Cinnamon Applesauce - 61…" at bounding box center [843, 401] width 220 height 29
click at [945, 556] on span "Continue" at bounding box center [943, 553] width 47 height 14
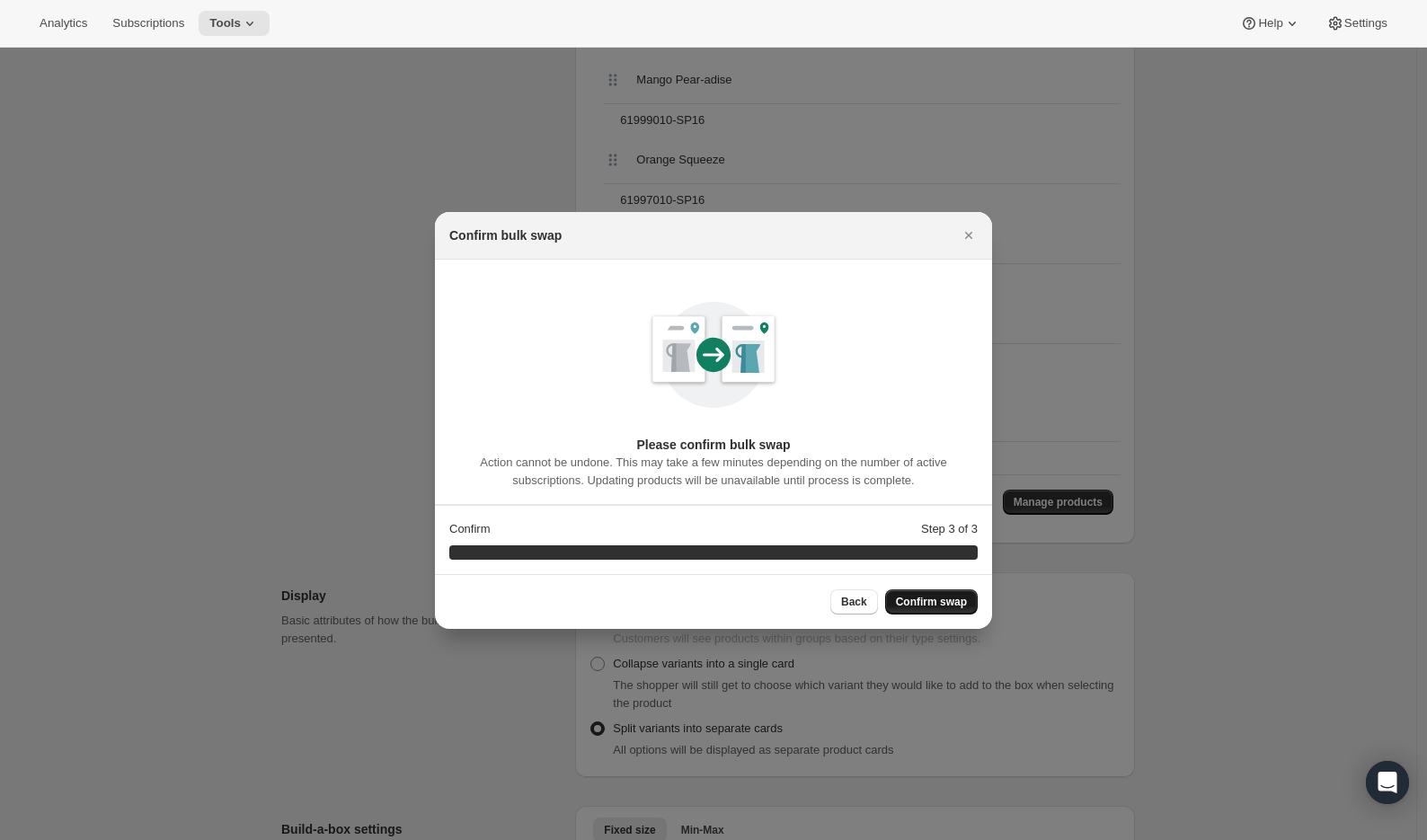
click at [957, 604] on span "Confirm swap" at bounding box center [932, 601] width 71 height 14
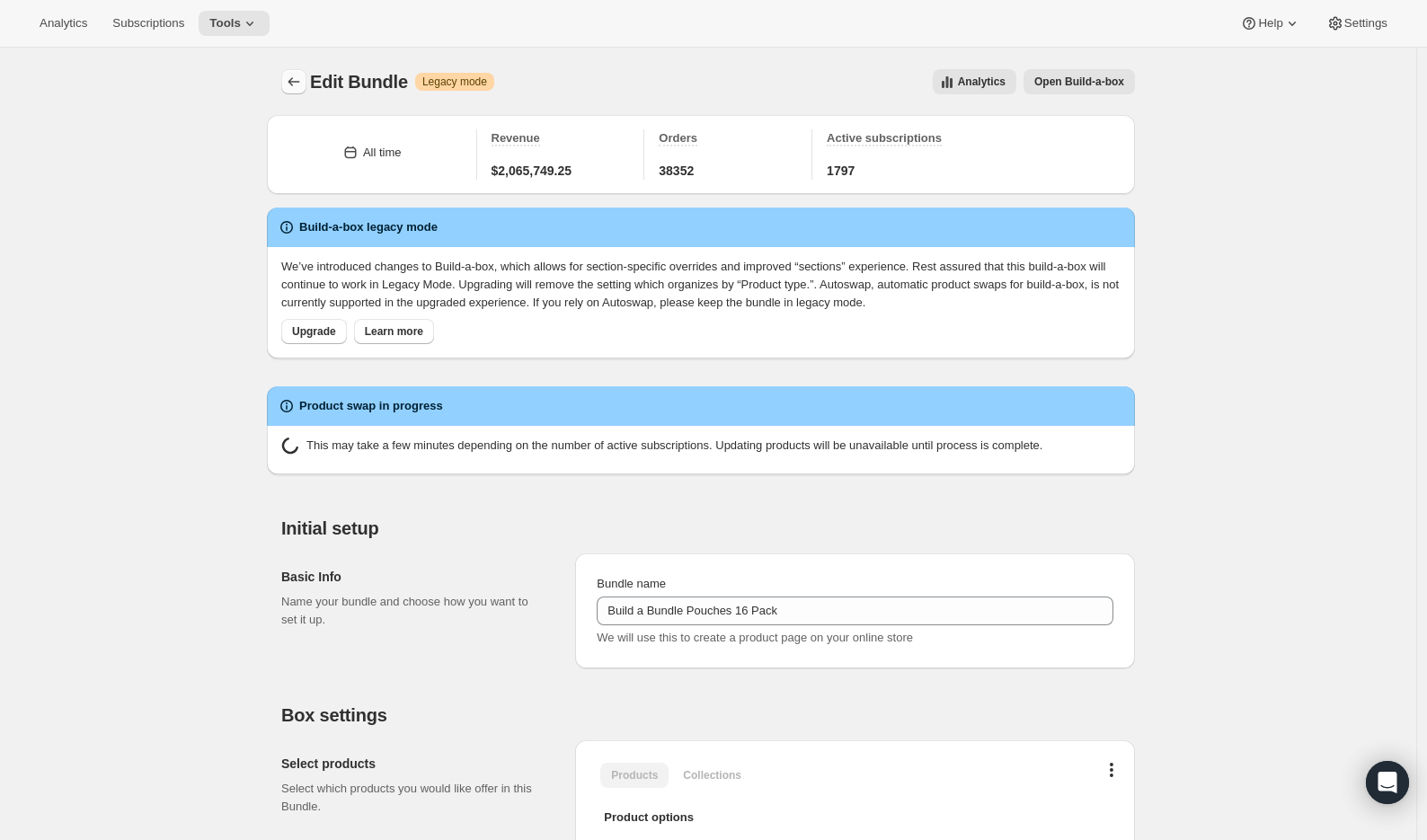
click at [307, 78] on button "Bundles" at bounding box center [293, 82] width 25 height 25
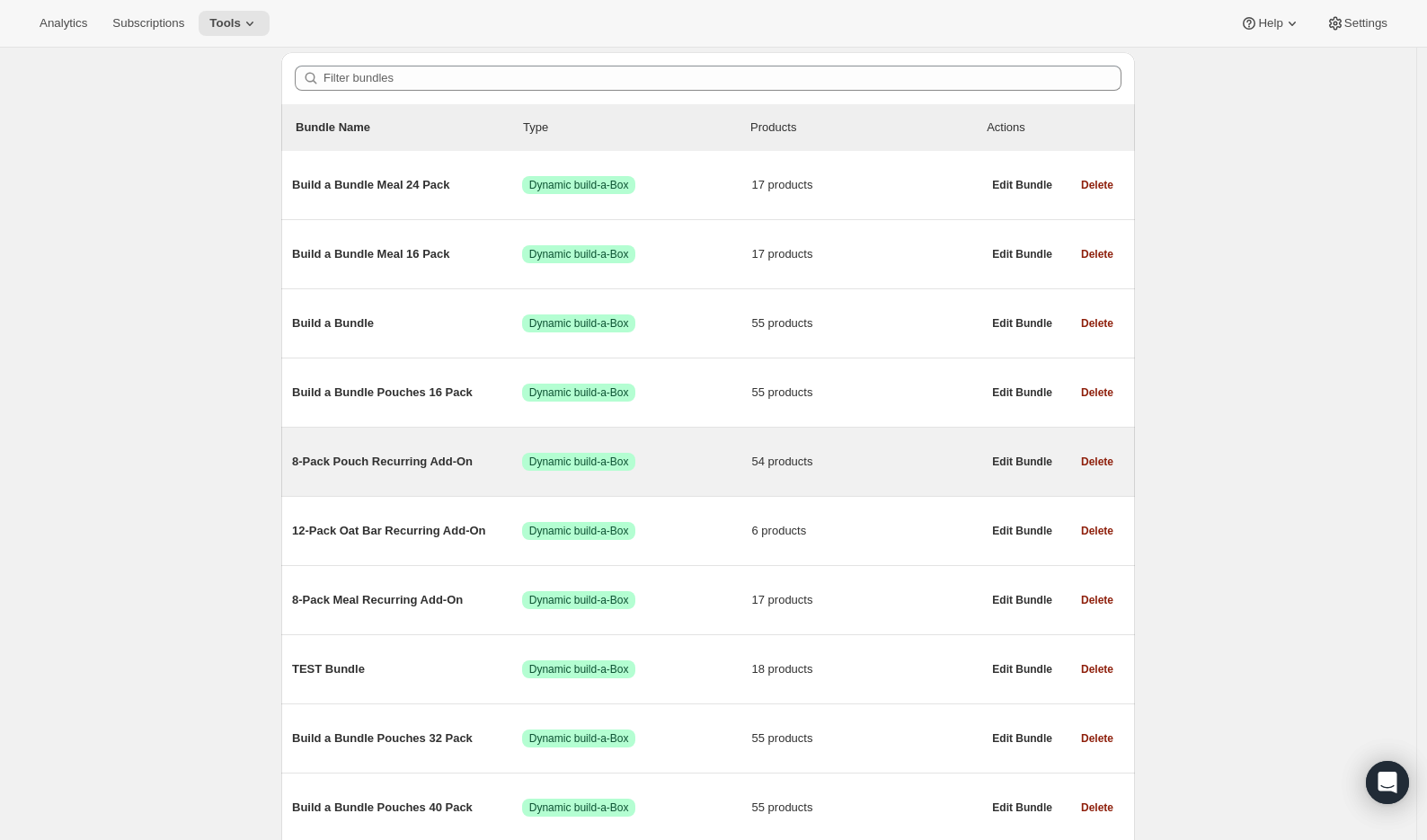
scroll to position [176, 0]
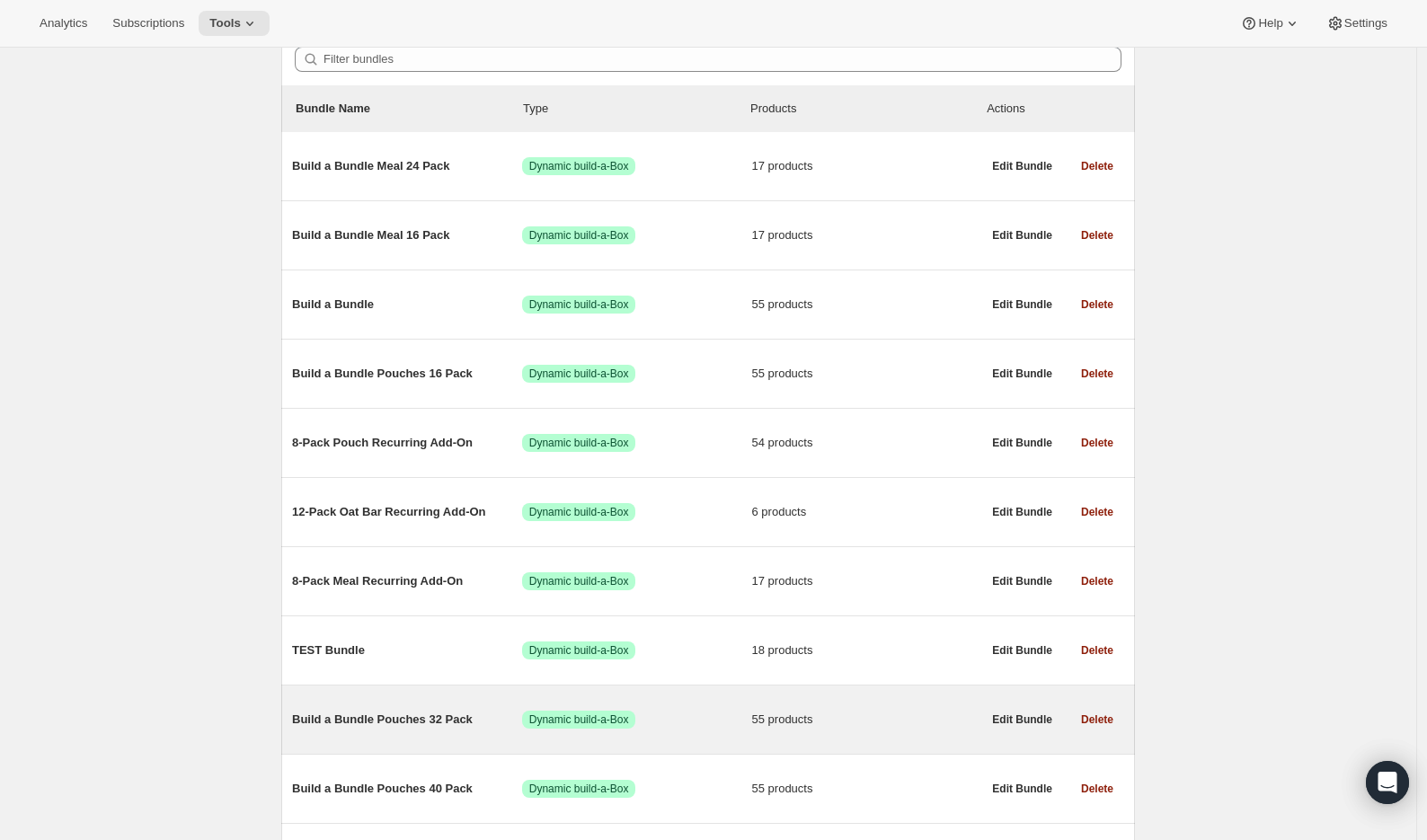
click at [417, 721] on span "Build a Bundle Pouches 32 Pack" at bounding box center [406, 719] width 230 height 18
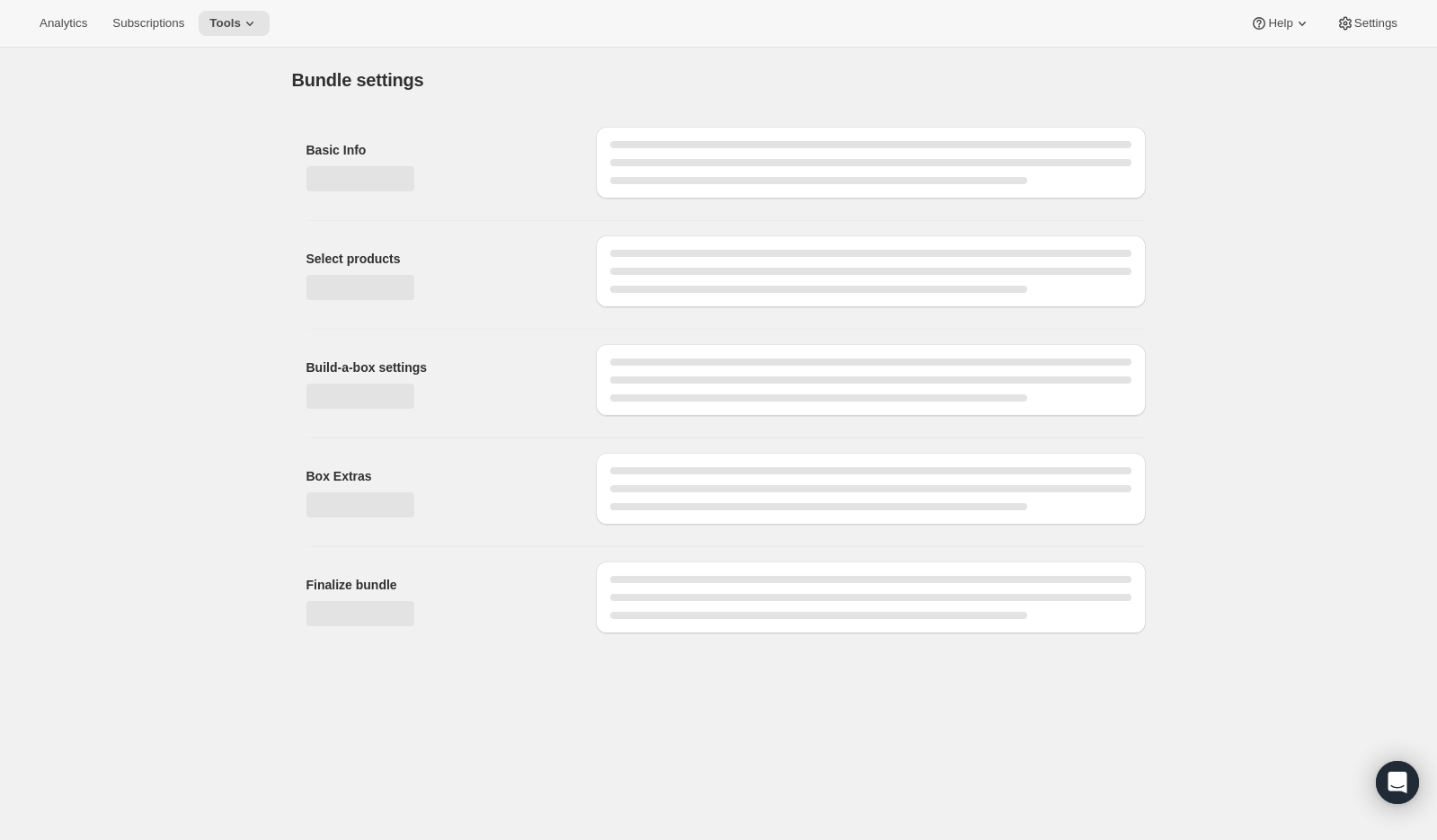
type input "Build a Bundle Pouches 32 Pack"
checkbox input "true"
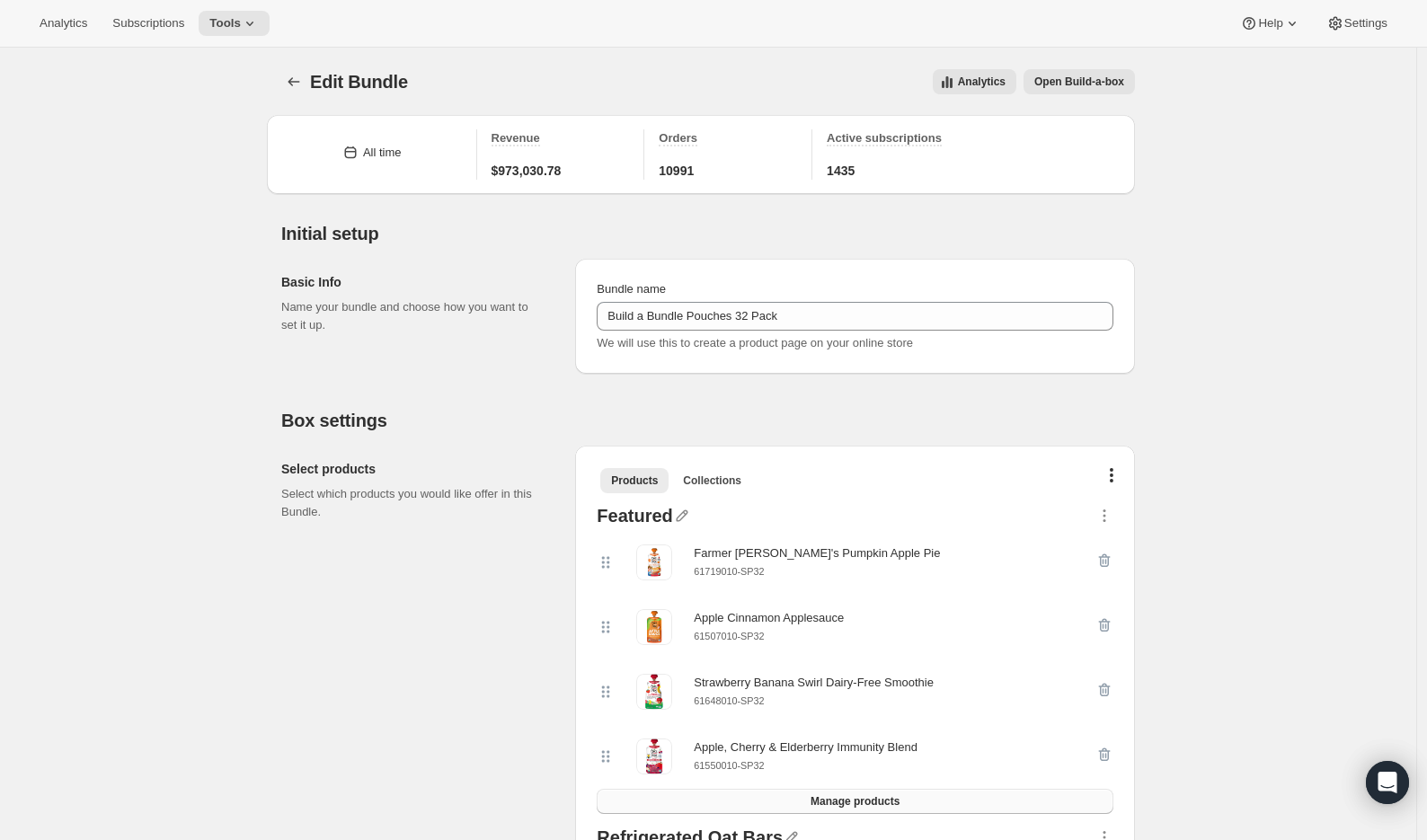
click at [878, 798] on span "Manage products" at bounding box center [854, 801] width 89 height 14
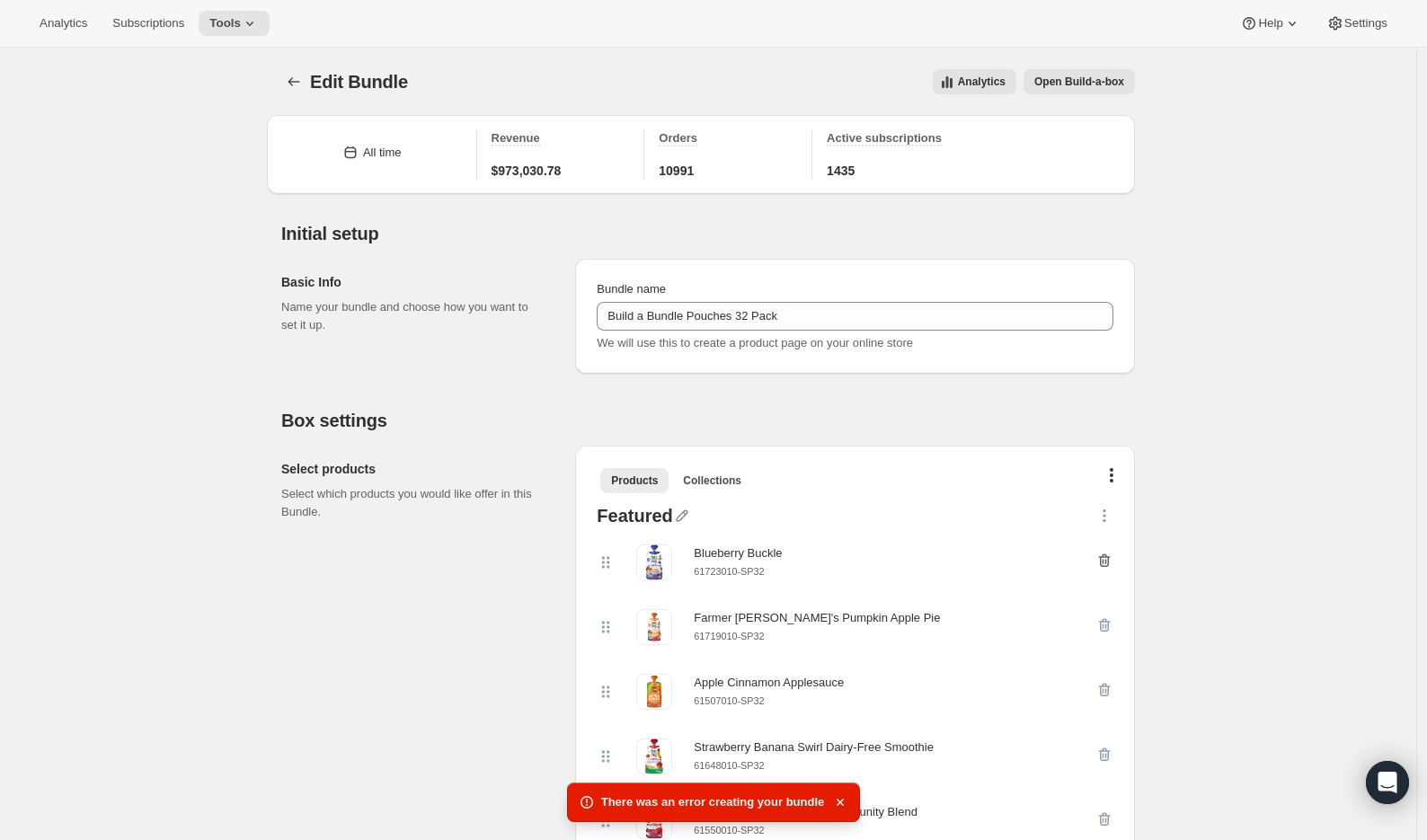
click at [1106, 561] on icon "button" at bounding box center [1104, 560] width 18 height 18
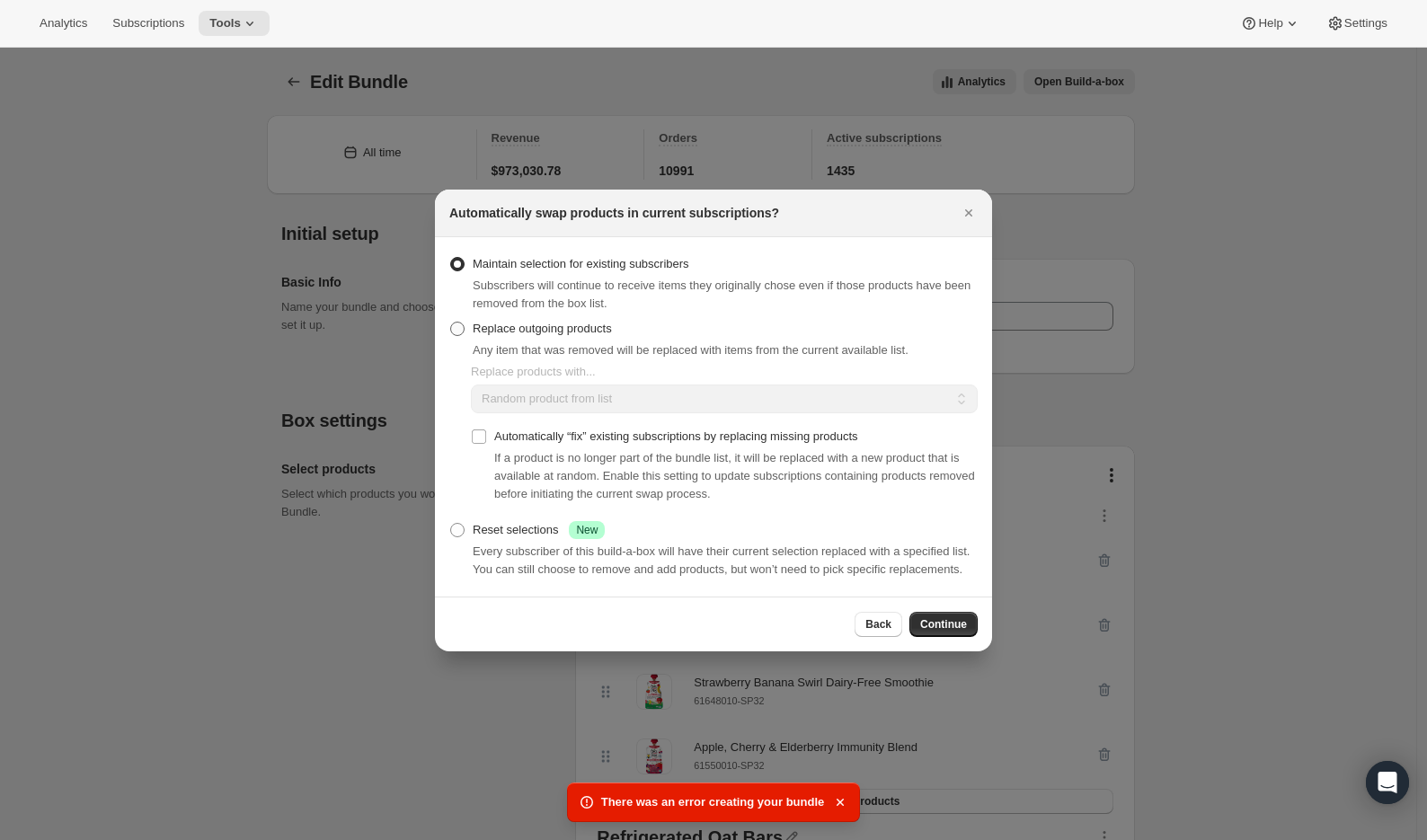
click at [521, 327] on span "Replace outgoing products" at bounding box center [542, 328] width 140 height 18
click at [451, 322] on input "Replace outgoing products" at bounding box center [450, 322] width 1 height 1
radio input "true"
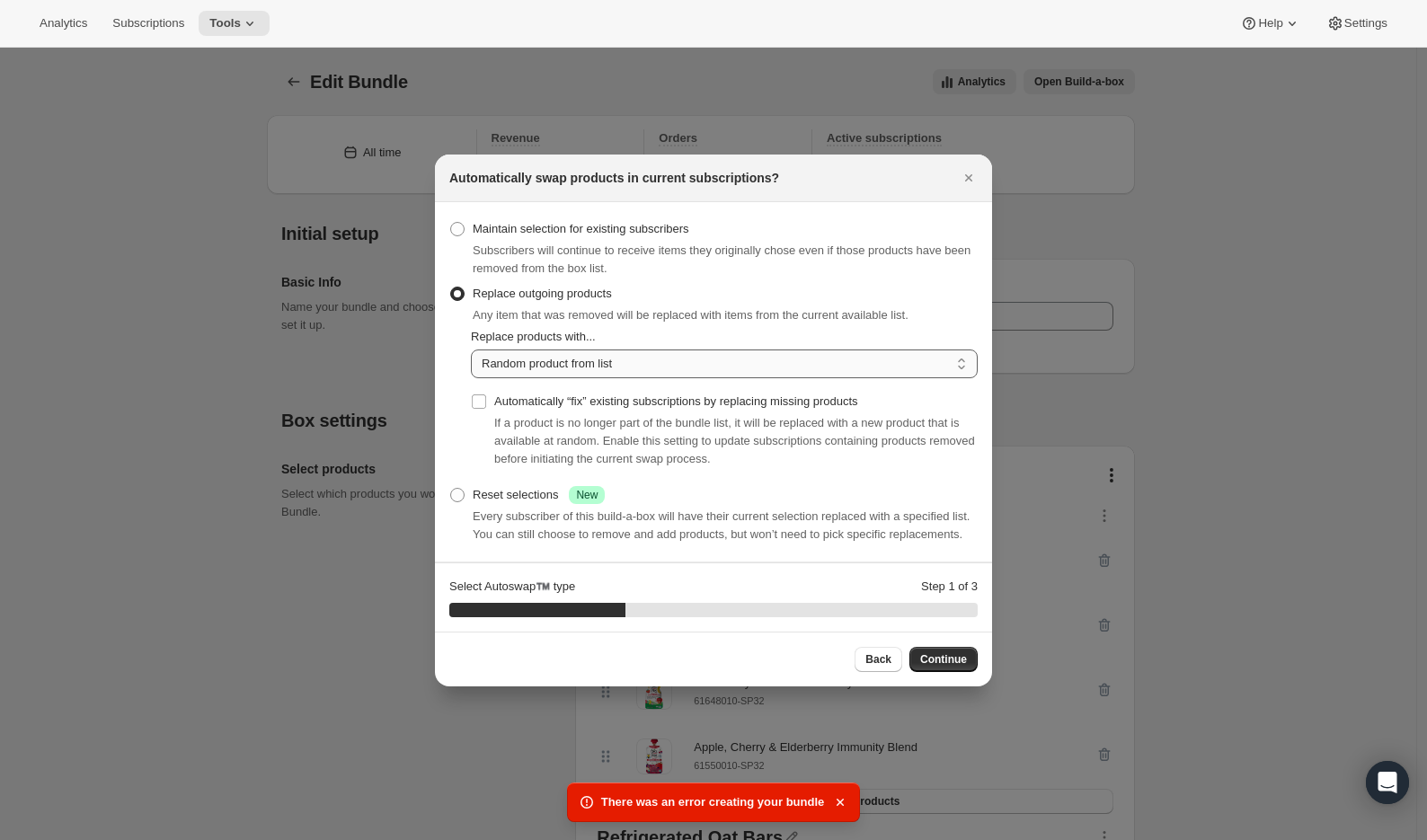
click at [554, 358] on select "Random product from list Matching product type Select specific replacements" at bounding box center [724, 364] width 507 height 29
select select "selection"
click at [471, 350] on select "Random product from list Matching product type Select specific replacements" at bounding box center [724, 364] width 507 height 29
click at [938, 662] on span "Continue" at bounding box center [943, 659] width 47 height 14
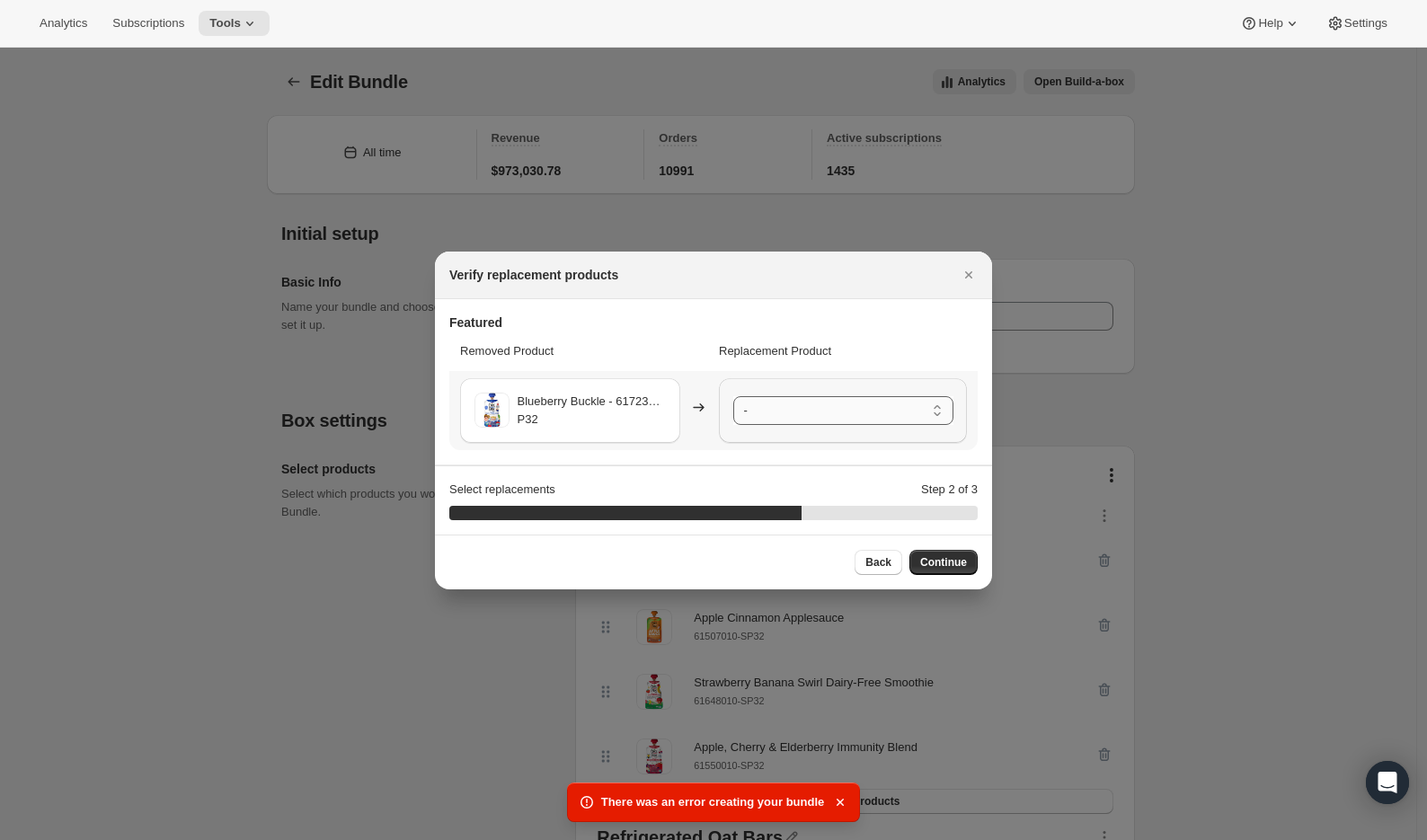
click at [836, 412] on select "- Farmer [PERSON_NAME]'s Pumpkin Apple Pie - 61719010-SP32 Apple Cinnamon Apple…" at bounding box center [843, 411] width 220 height 29
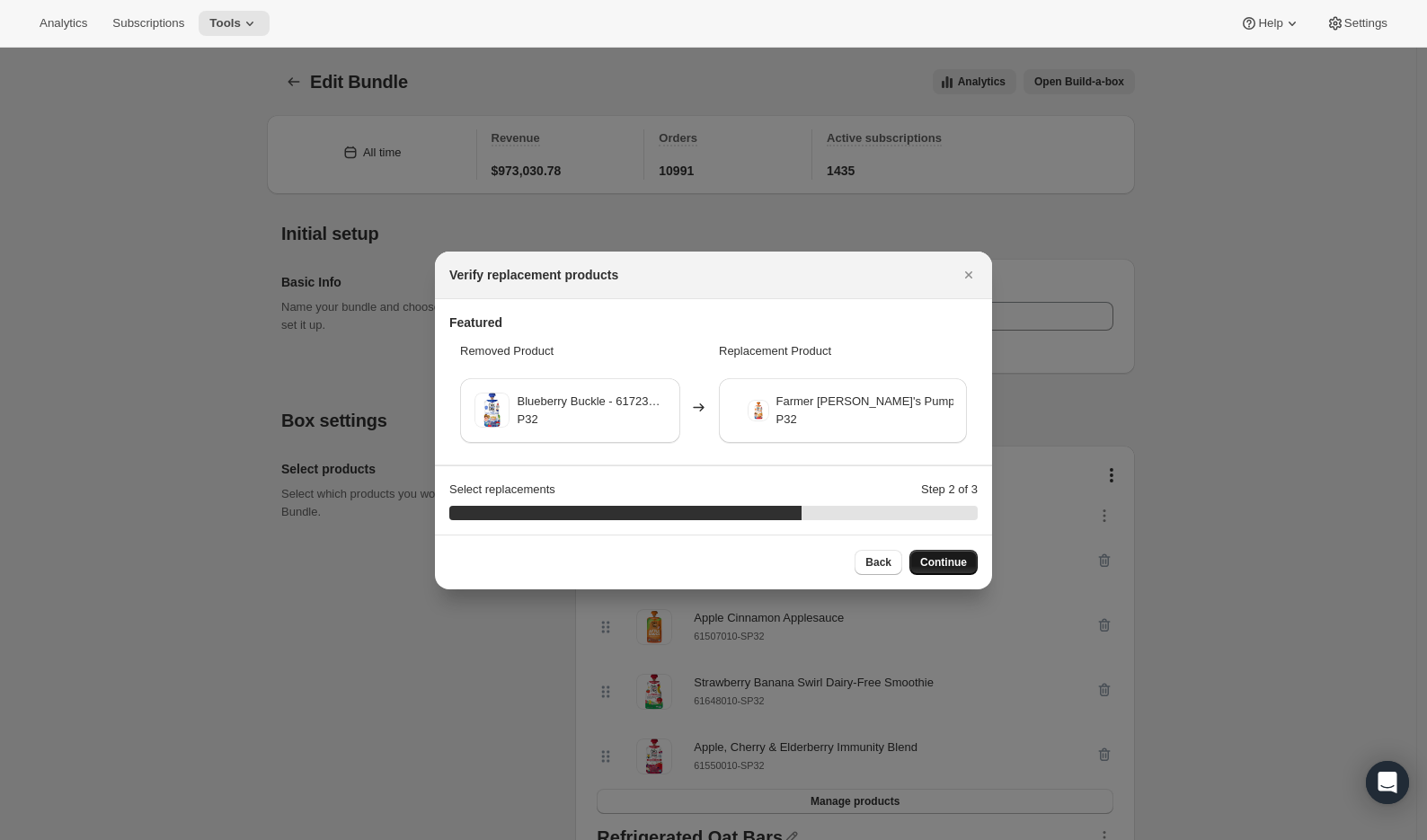
click at [959, 568] on span "Continue" at bounding box center [943, 562] width 47 height 14
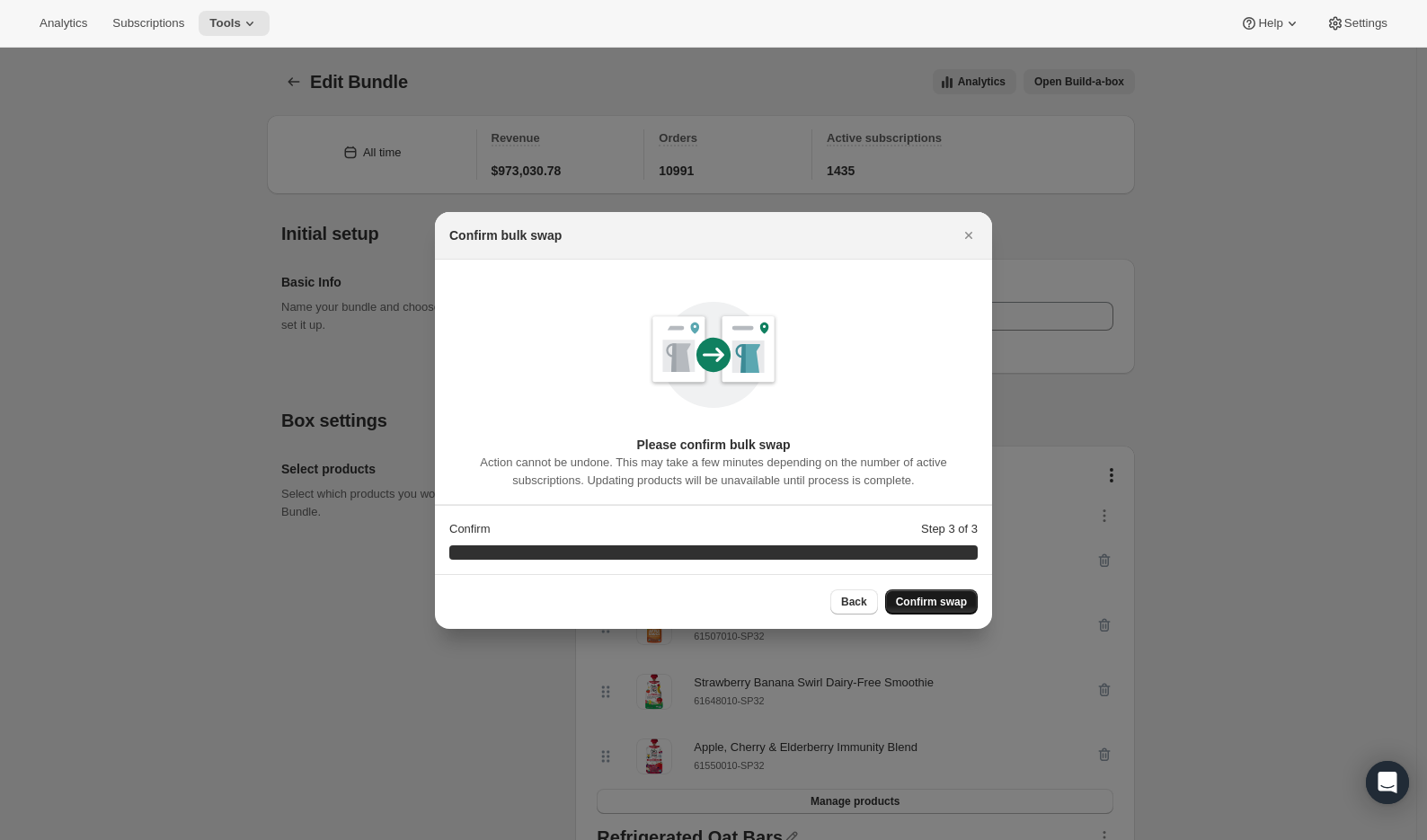
click at [908, 596] on span "Confirm swap" at bounding box center [932, 601] width 71 height 14
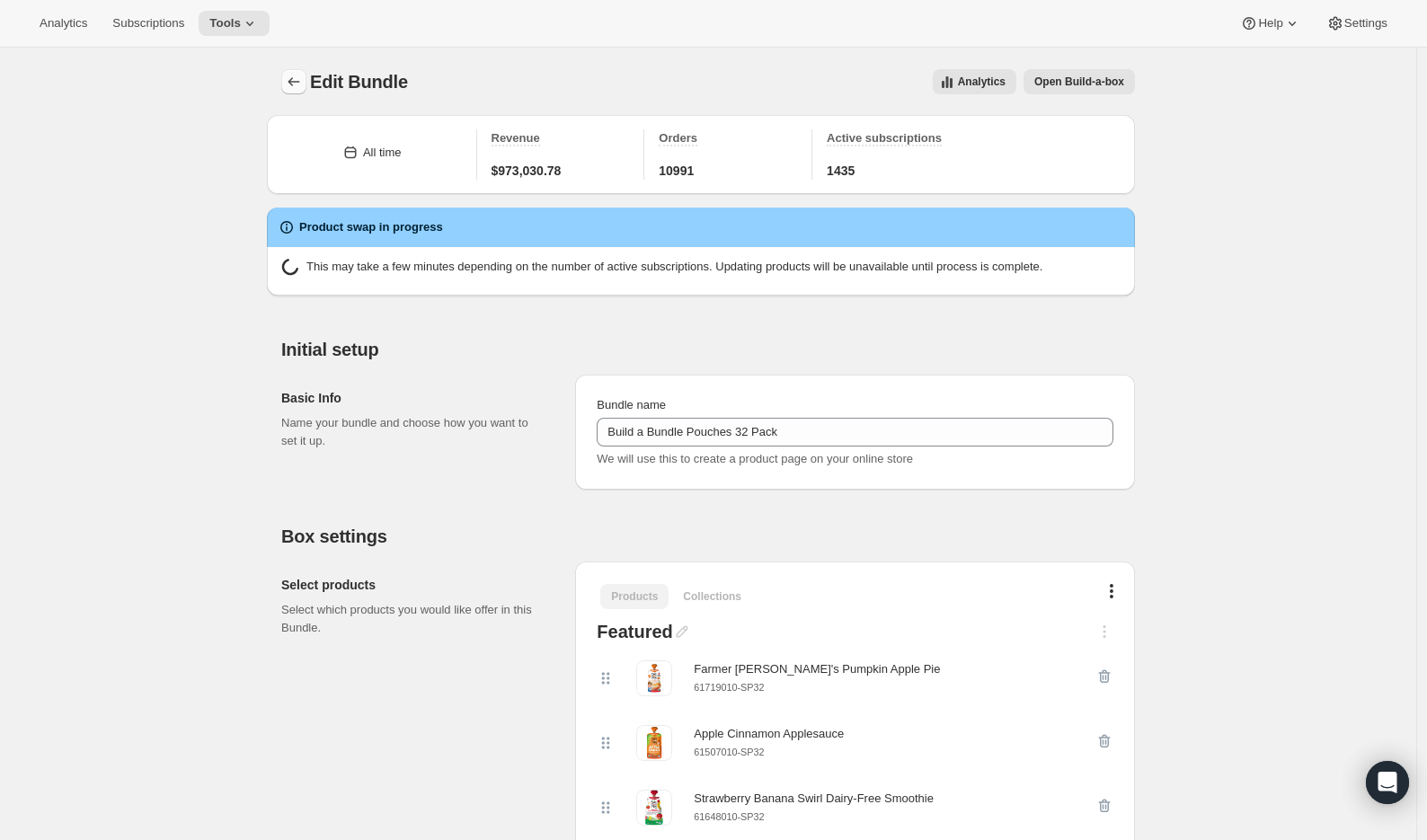
click at [299, 79] on icon "Bundles" at bounding box center [293, 82] width 18 height 18
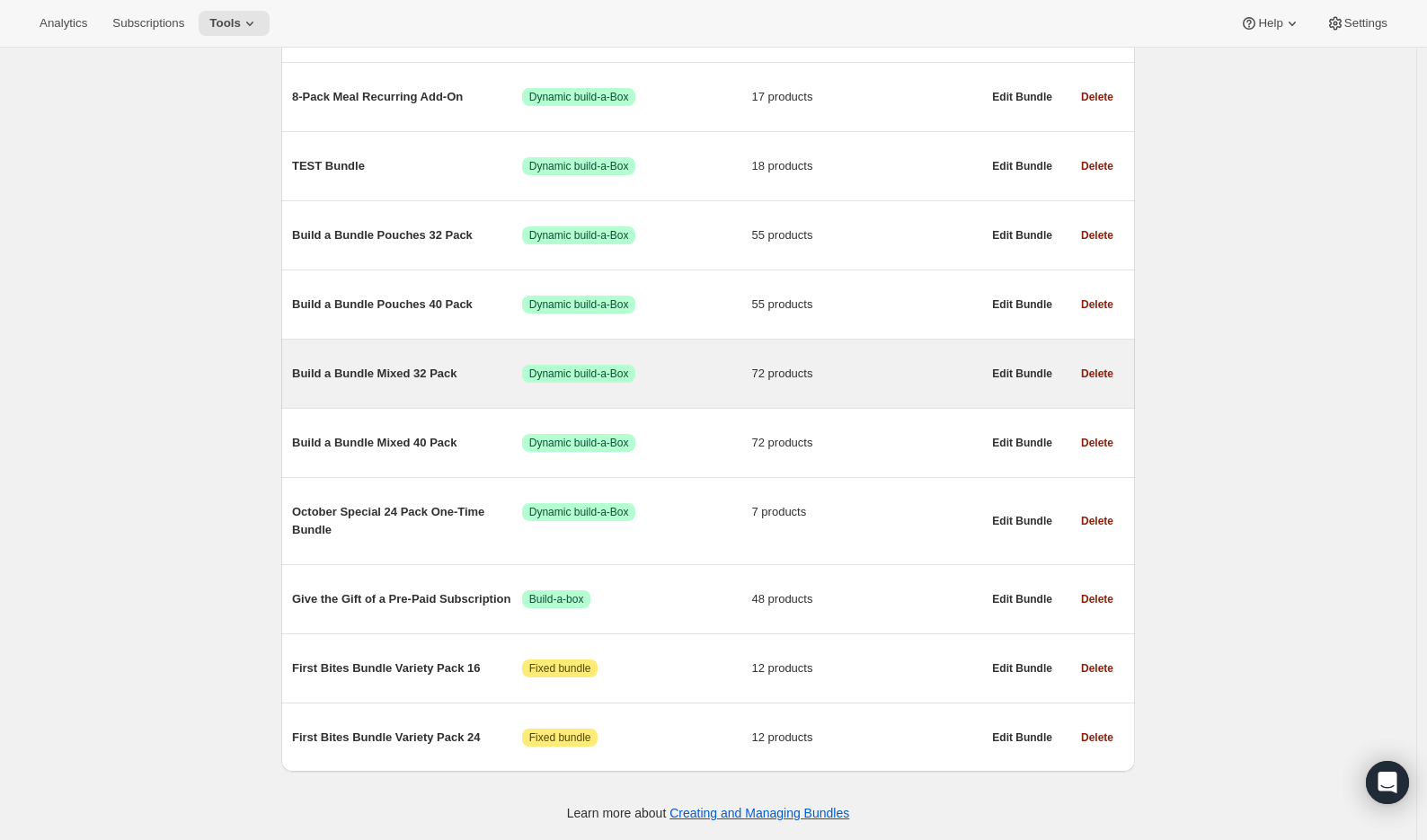
scroll to position [667, 0]
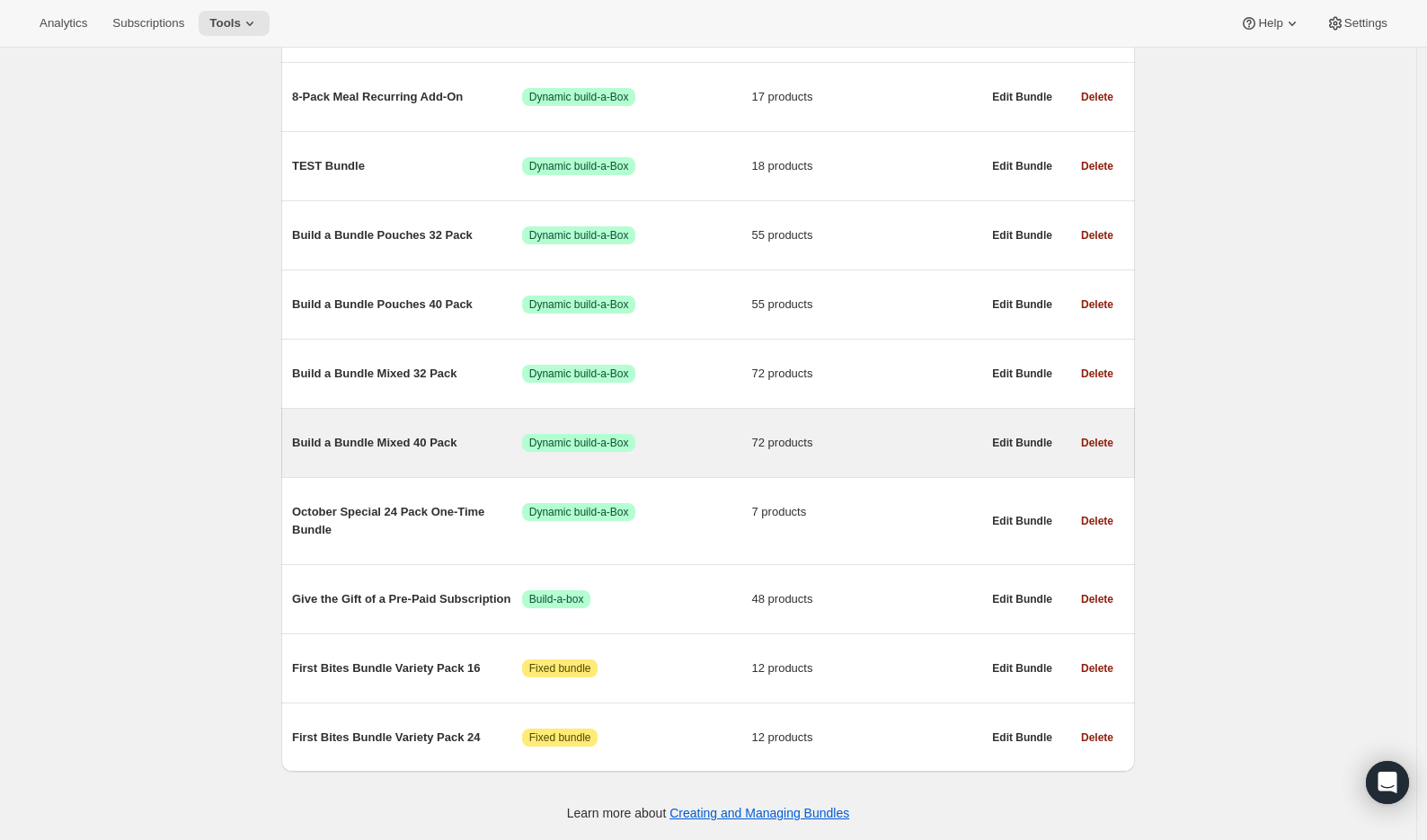
click at [379, 434] on span "Build a Bundle Mixed 40 Pack" at bounding box center [406, 442] width 230 height 18
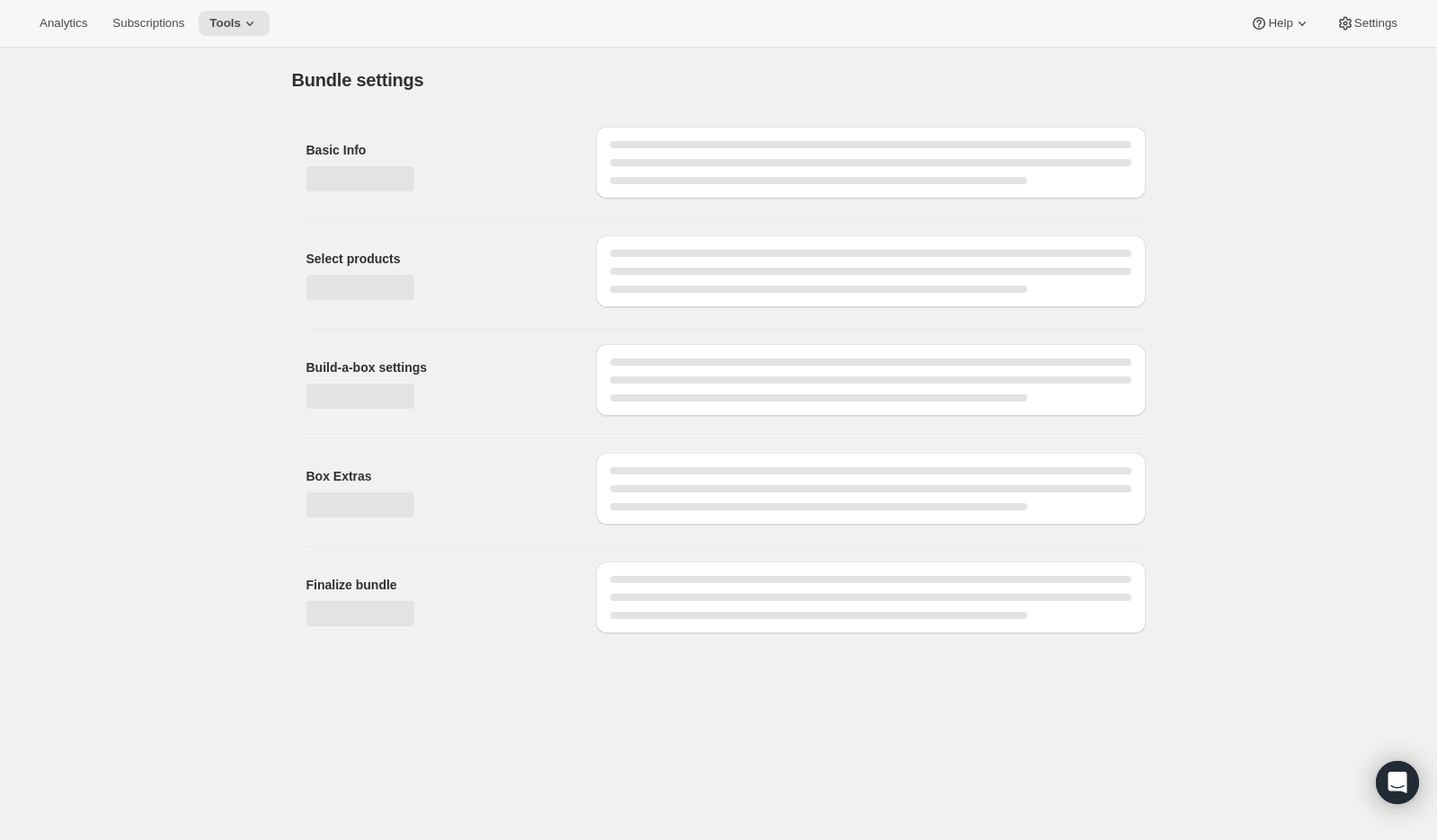
type input "Build a Bundle Mixed 40 Pack"
checkbox input "true"
select select "MINIMUM"
type input "Select at least 8 meals"
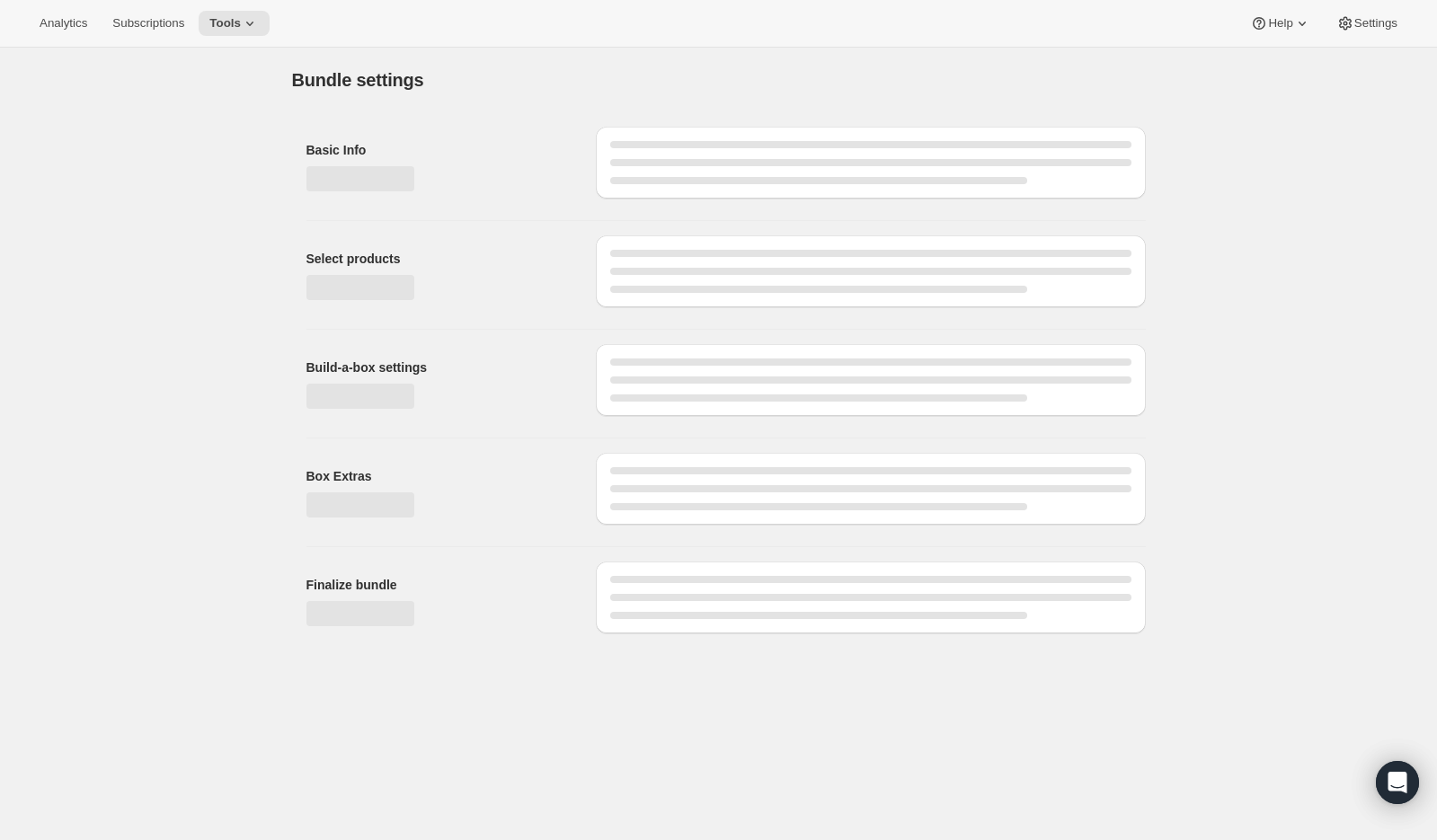
select select "gid://shopify/ProductVariant/41182201774162_e143ae9f-052c-4d0a-9eb4-a0f33d9d72e0"
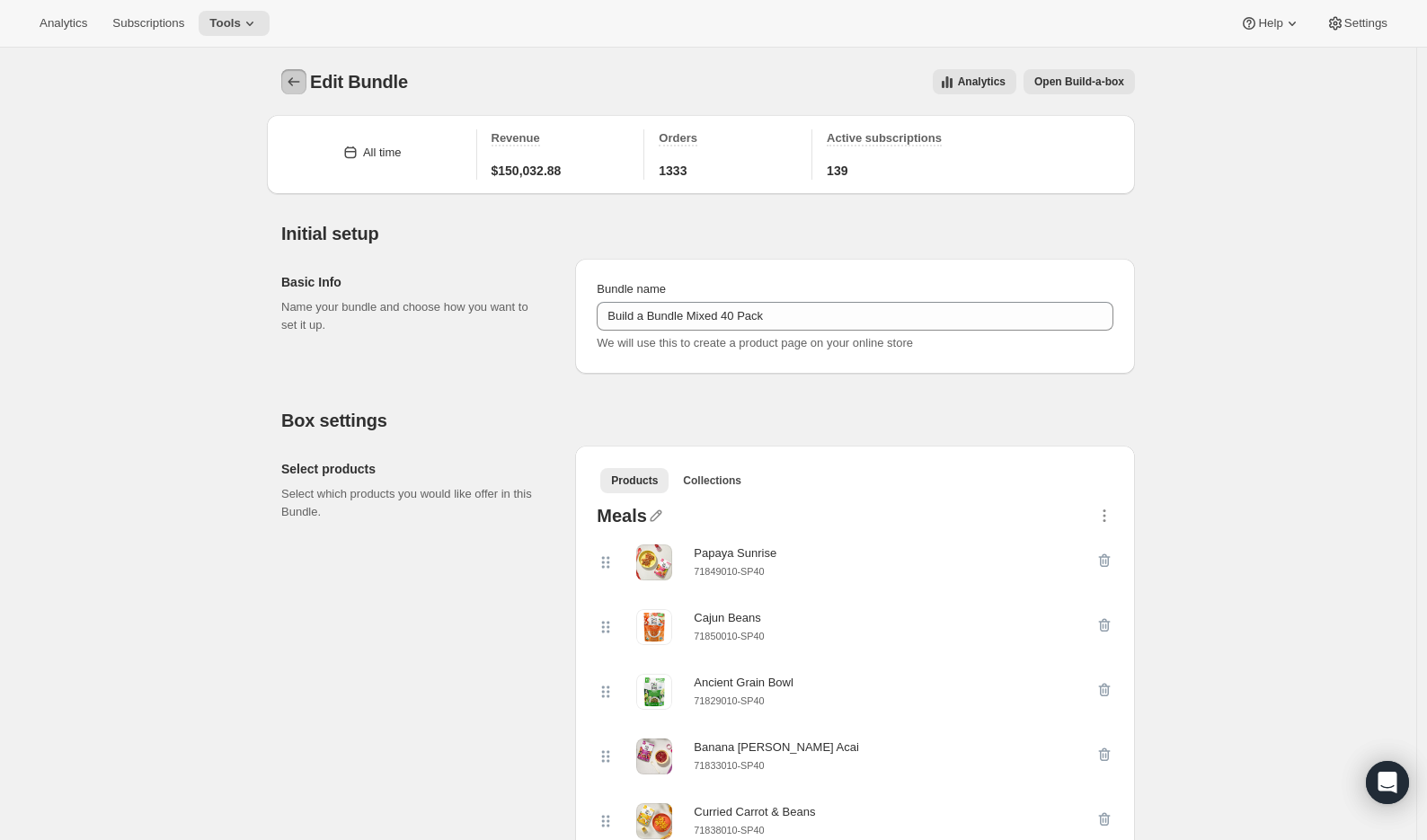
click at [293, 87] on icon "Bundles" at bounding box center [293, 82] width 18 height 18
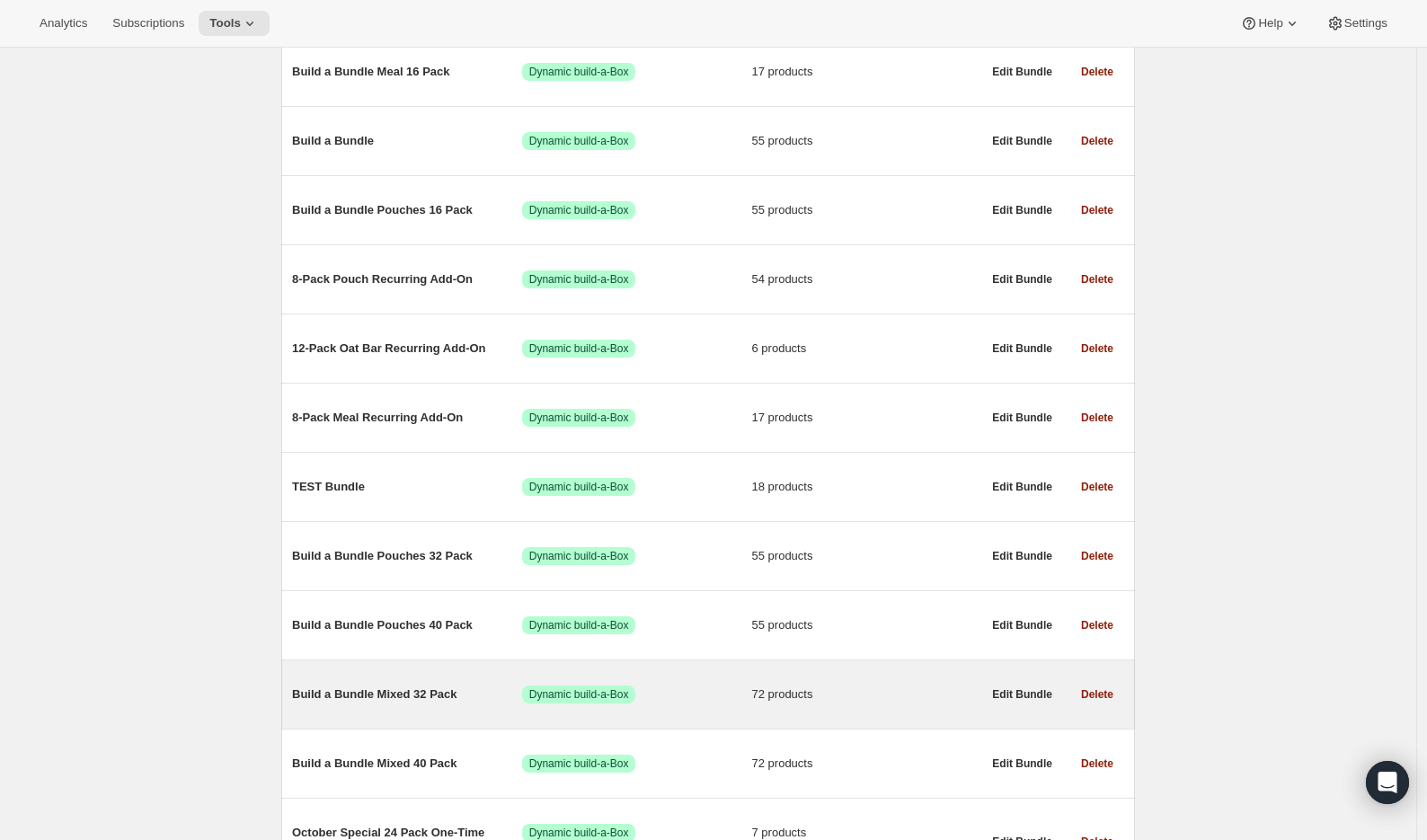
scroll to position [341, 0]
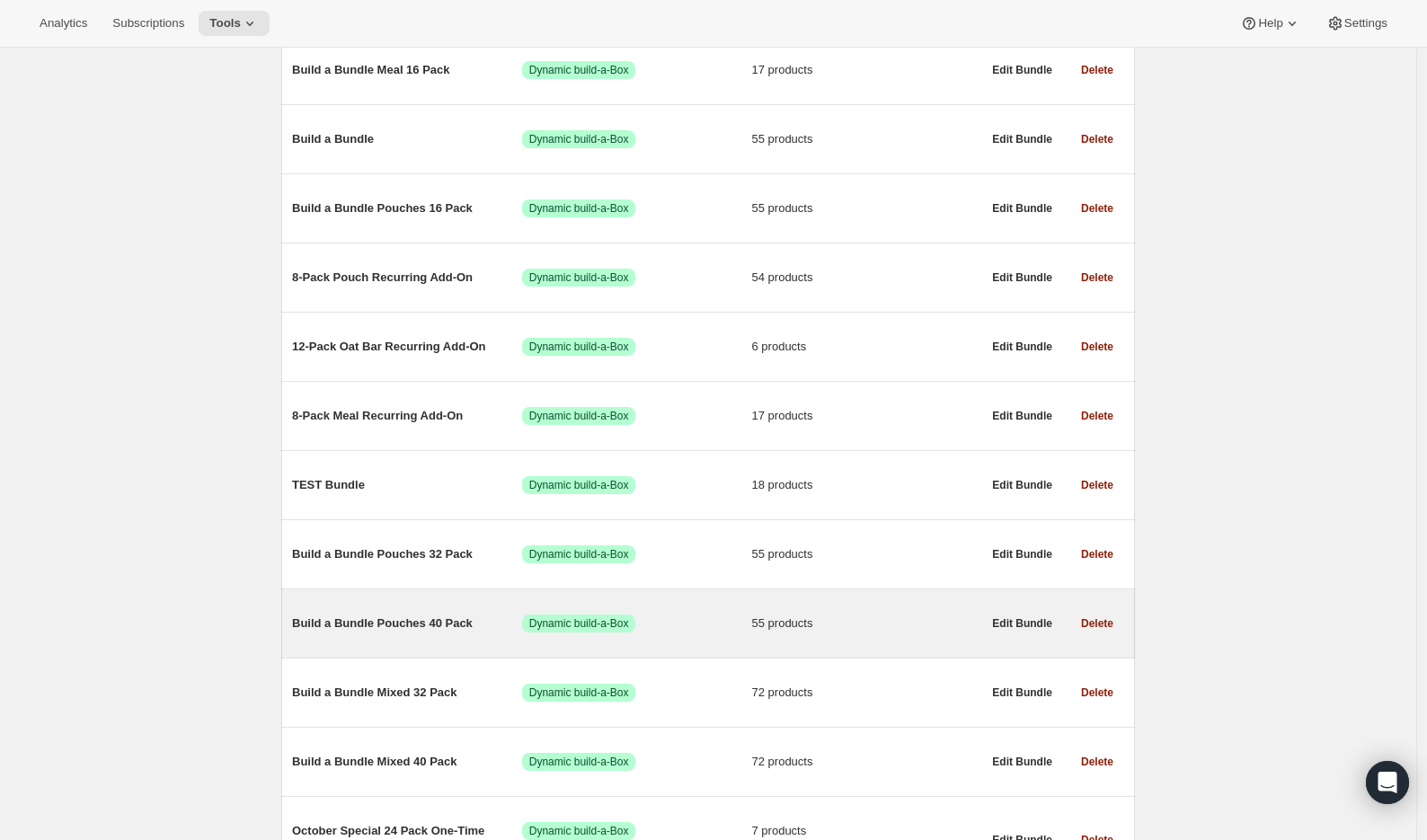
click at [416, 620] on span "Build a Bundle Pouches 40 Pack" at bounding box center [406, 623] width 230 height 18
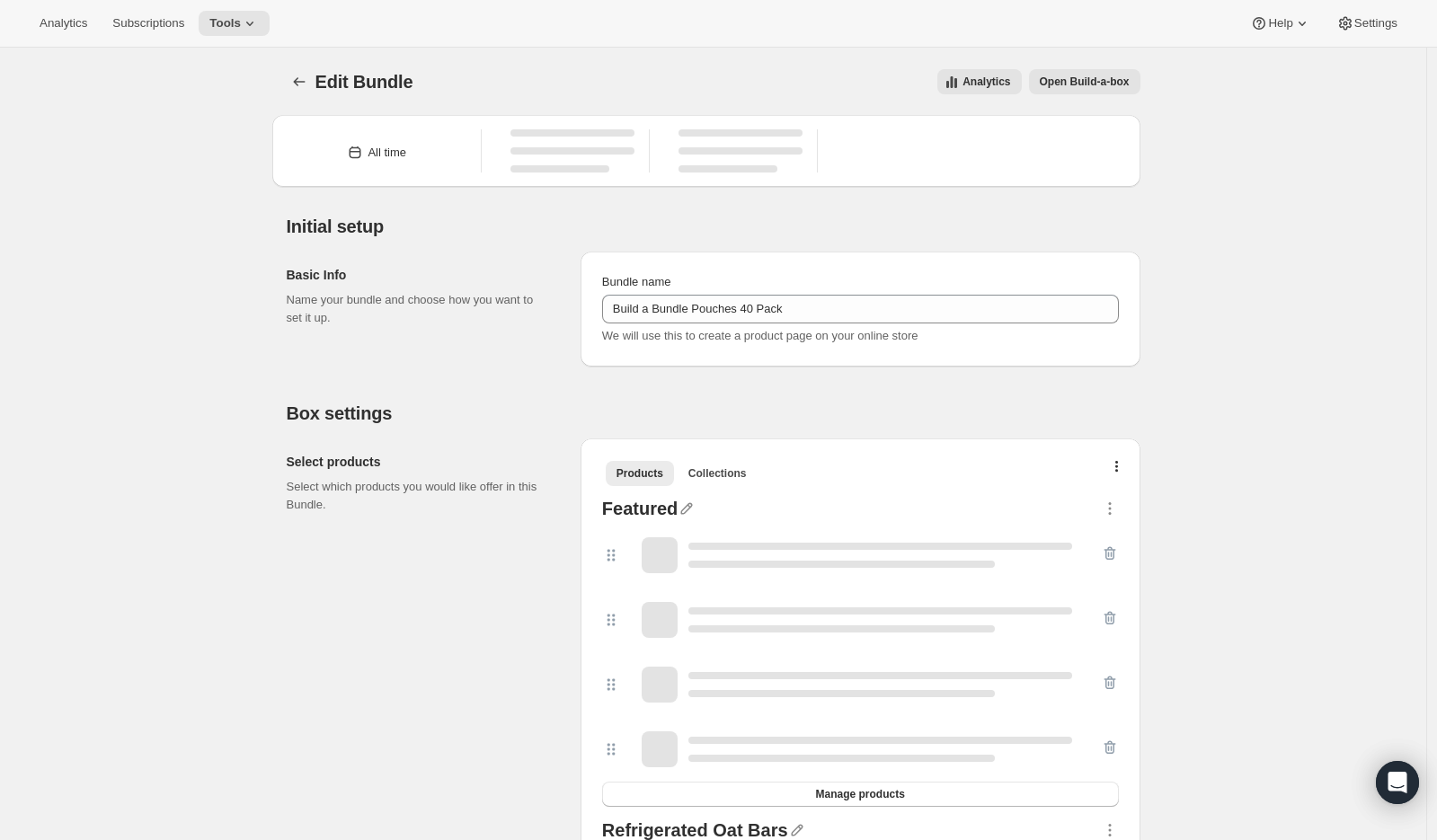
type input "Build a Bundle Pouches 40 Pack"
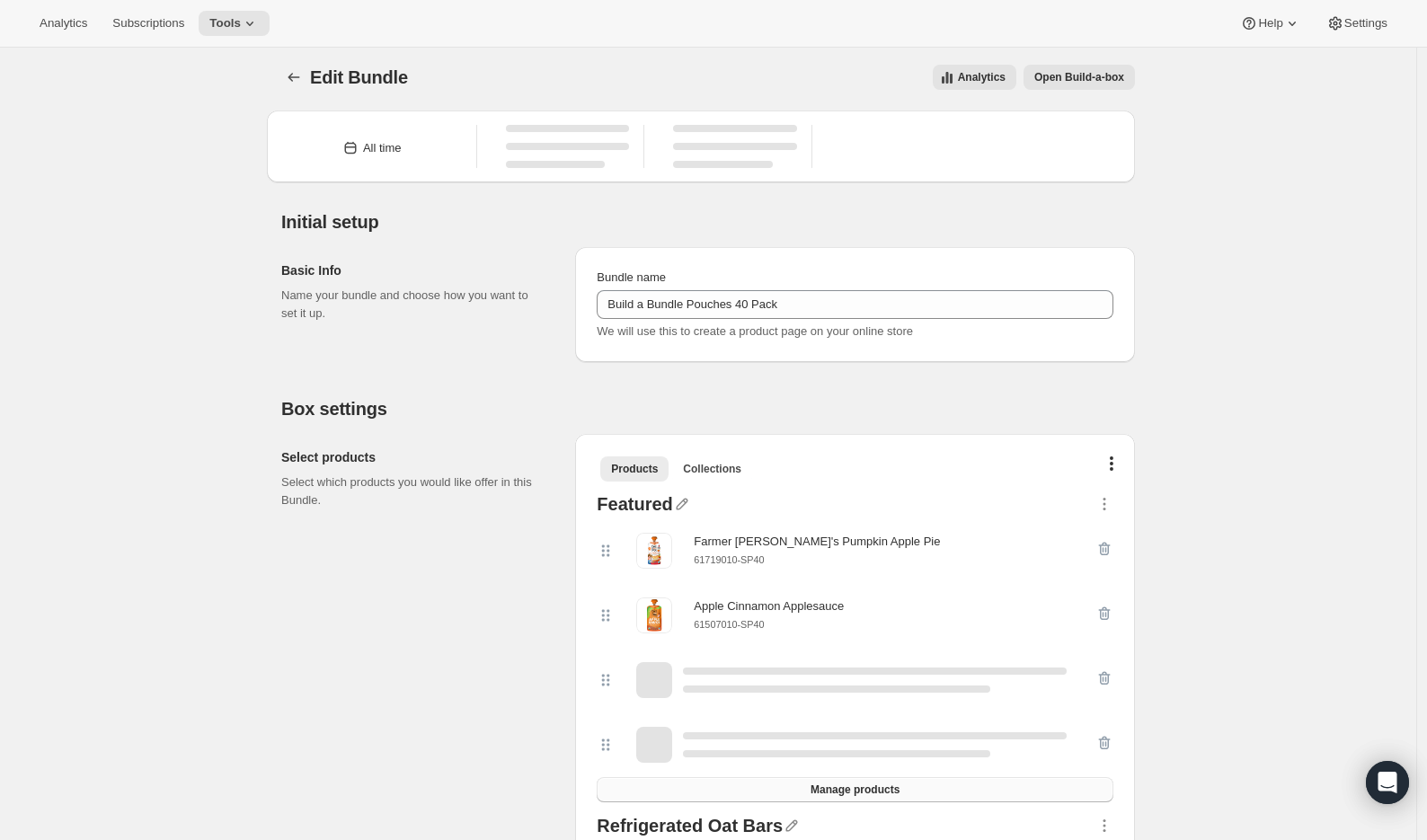
scroll to position [8, 0]
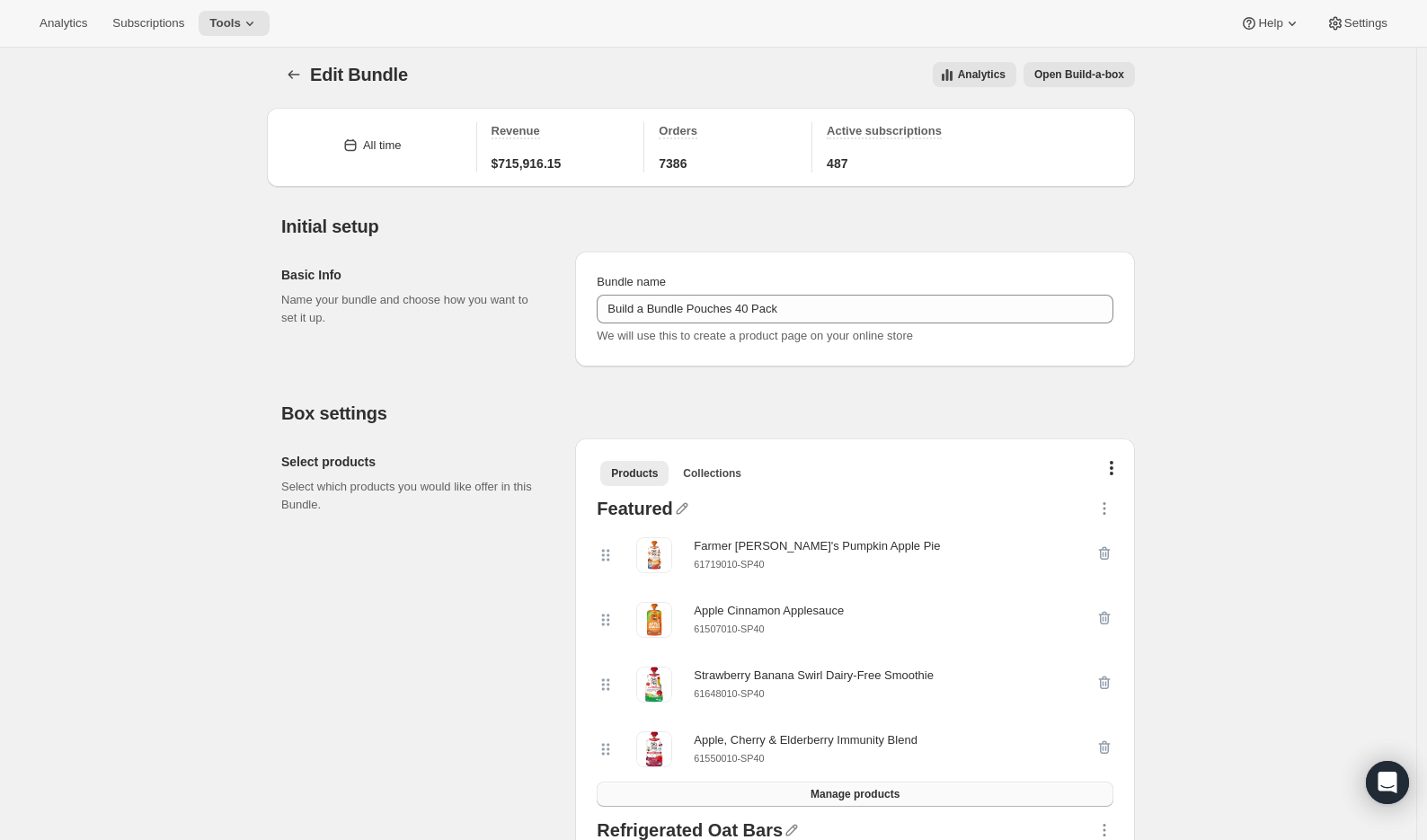
click at [974, 789] on button "Manage products" at bounding box center [854, 794] width 517 height 25
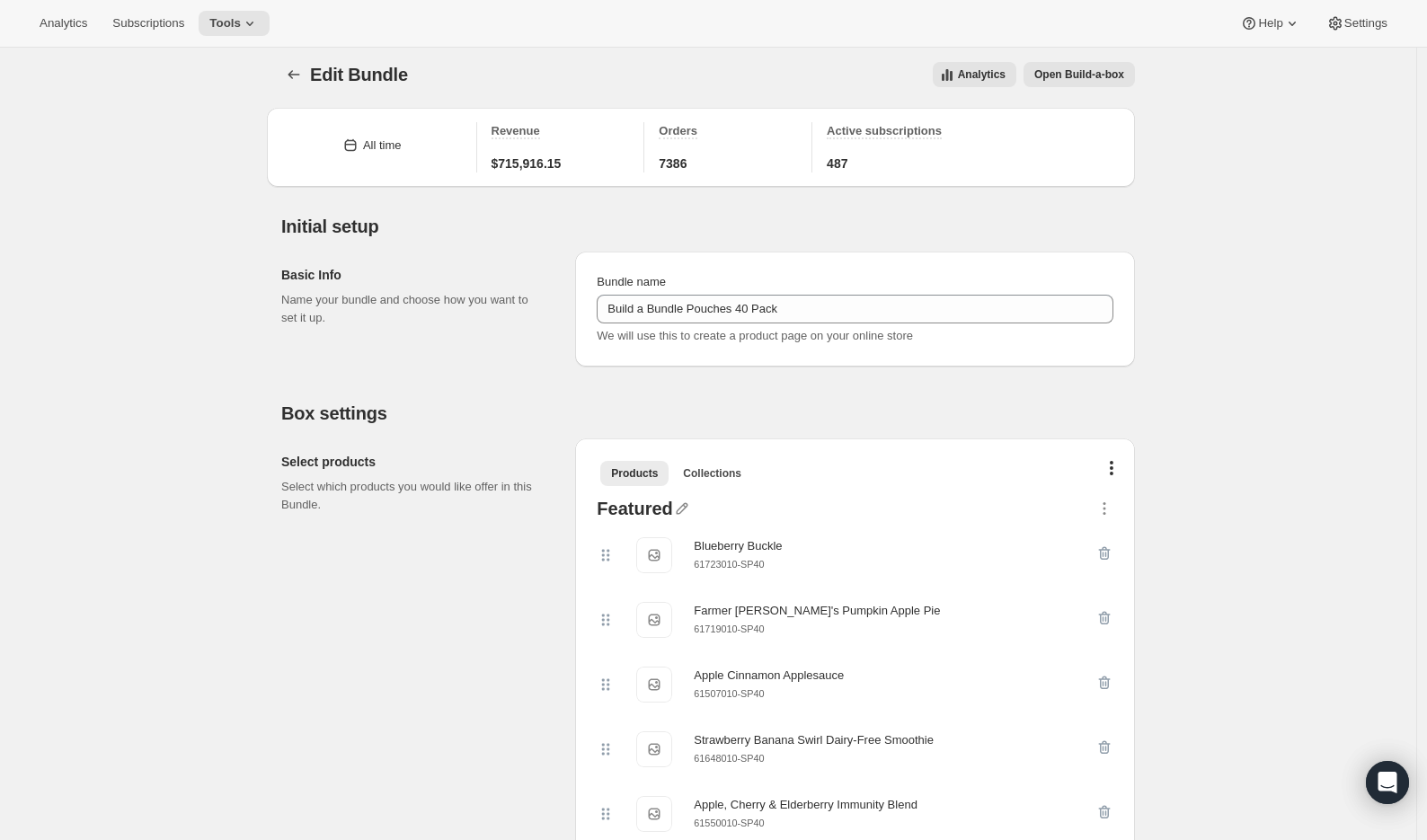
scroll to position [0, 0]
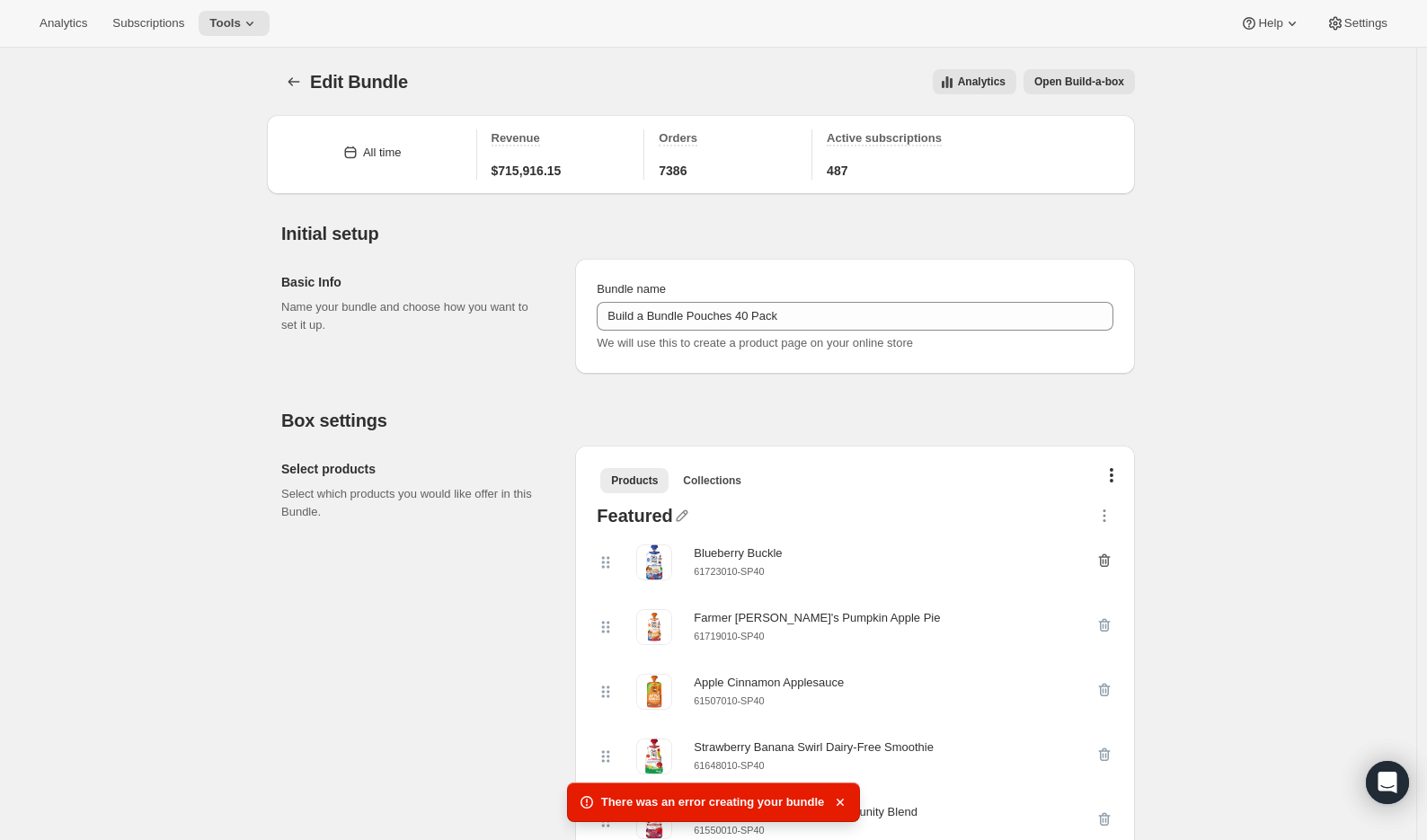
click at [1107, 557] on icon "button" at bounding box center [1104, 560] width 18 height 18
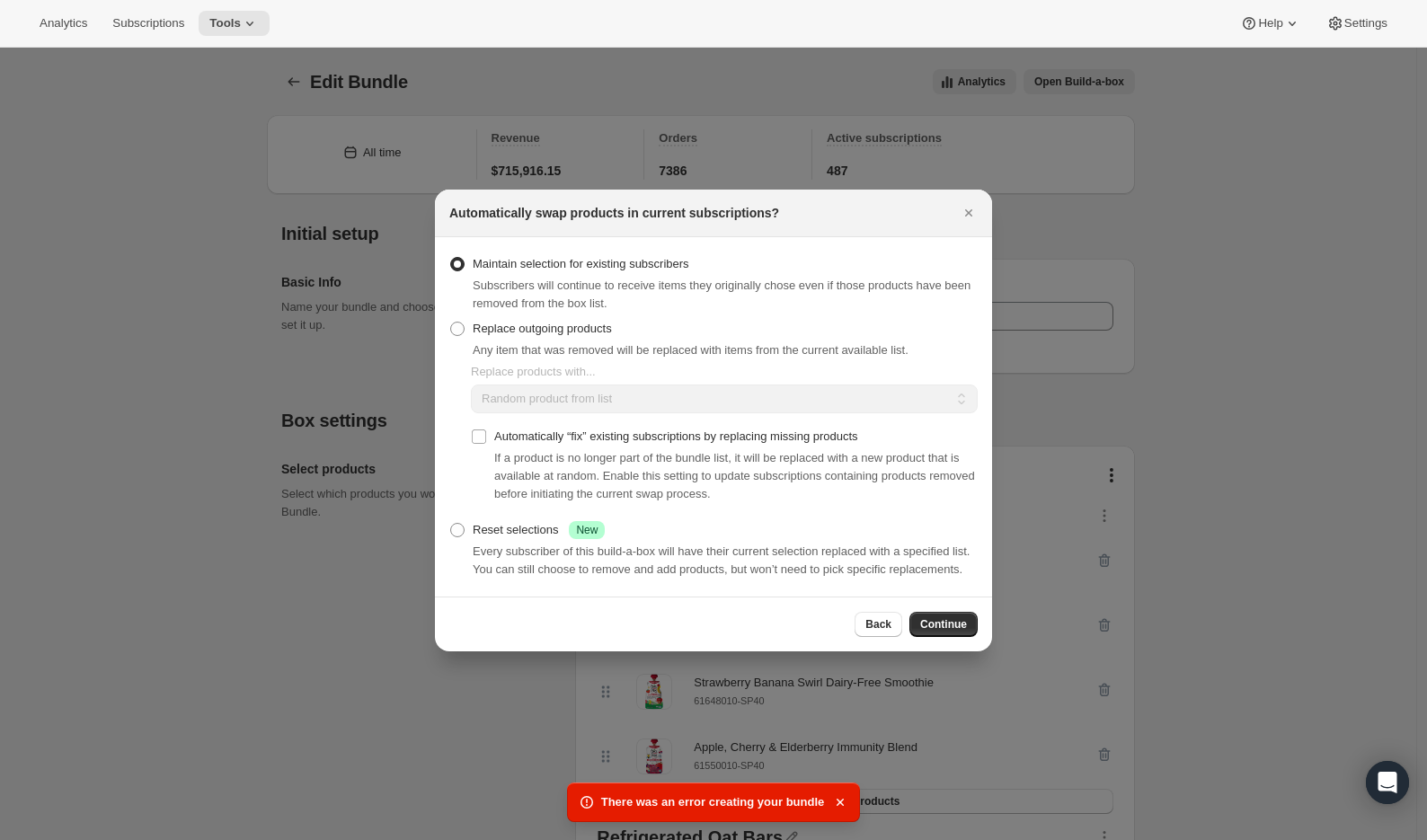
click at [570, 366] on span "Replace products with..." at bounding box center [533, 371] width 125 height 13
click at [565, 329] on label "Replace outgoing products" at bounding box center [530, 328] width 162 height 25
click at [451, 322] on input "Replace outgoing products" at bounding box center [450, 322] width 1 height 1
radio input "true"
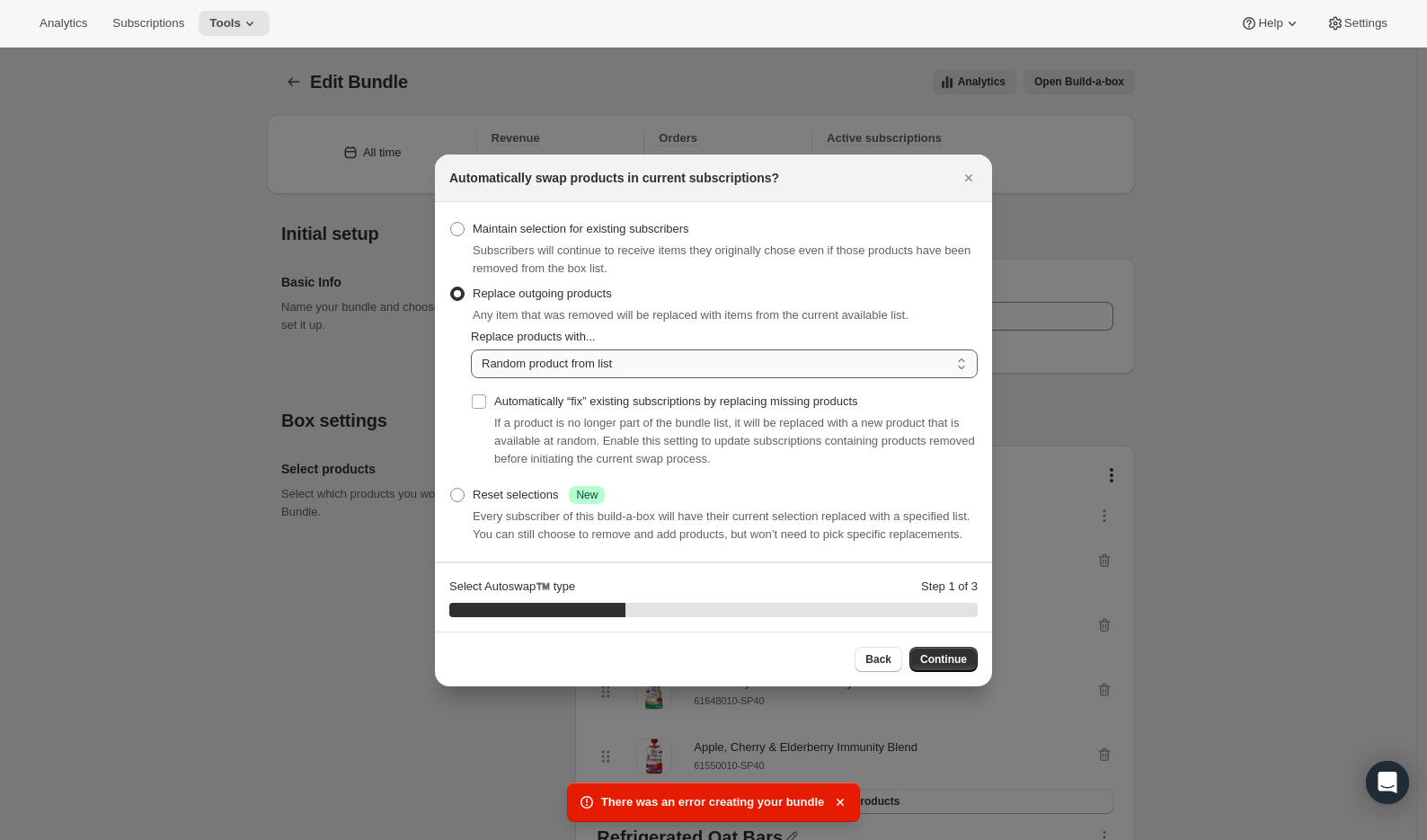
click at [601, 359] on select "Random product from list Matching product type Select specific replacements" at bounding box center [724, 364] width 507 height 29
select select "selection"
click at [471, 350] on select "Random product from list Matching product type Select specific replacements" at bounding box center [724, 364] width 507 height 29
click at [923, 667] on span "Continue" at bounding box center [943, 659] width 47 height 14
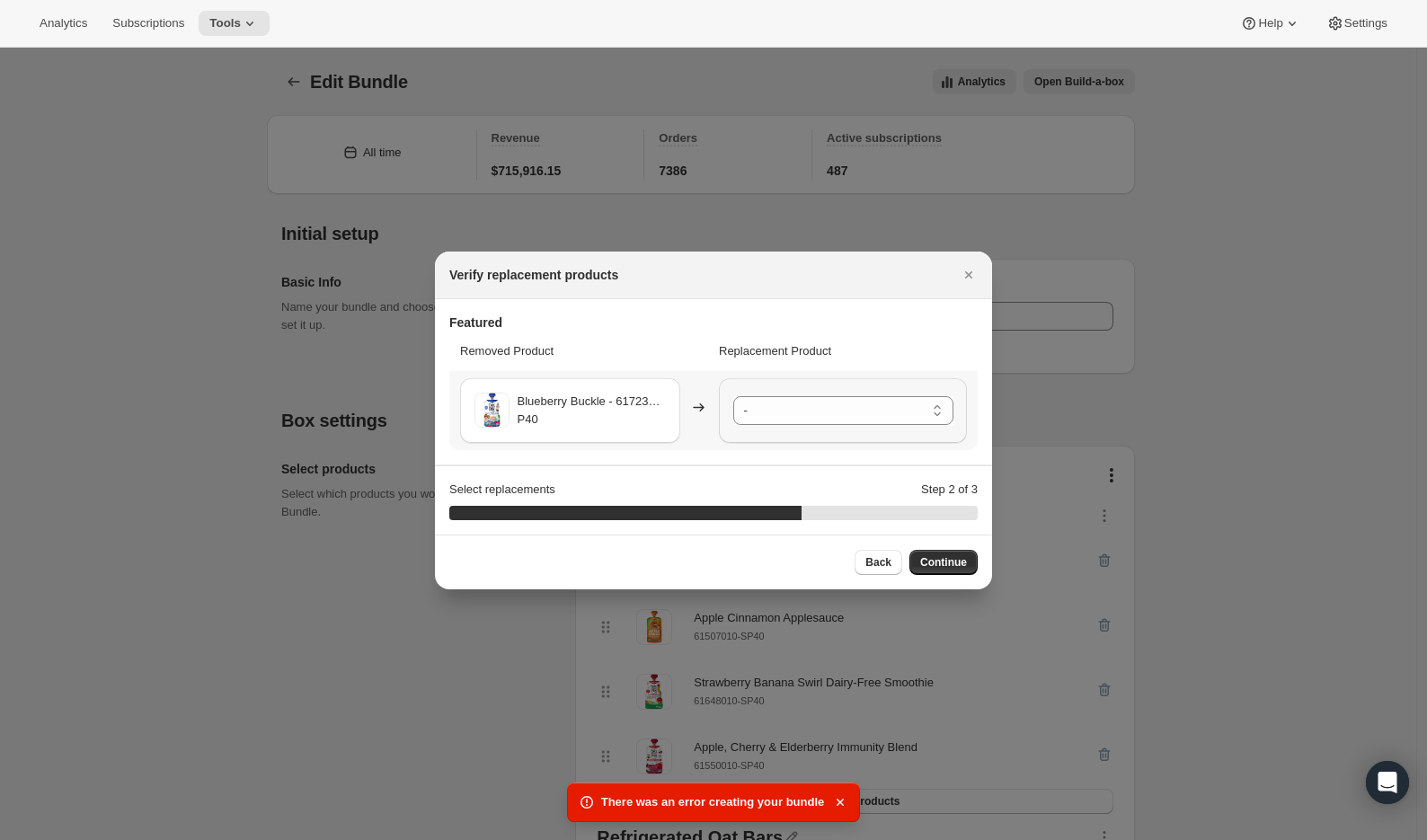
click at [812, 399] on select "- Farmer [PERSON_NAME]'s Pumpkin Apple Pie - 61719010-SP40 Apple Cinnamon Apple…" at bounding box center [843, 411] width 220 height 29
click at [941, 412] on select "- Farmer [PERSON_NAME]'s Pumpkin Apple Pie - 61719010-SP40 Apple Cinnamon Apple…" at bounding box center [843, 411] width 220 height 29
click at [733, 397] on select "- Farmer [PERSON_NAME]'s Pumpkin Apple Pie - 61719010-SP40 Apple Cinnamon Apple…" at bounding box center [843, 411] width 220 height 29
click at [939, 420] on select "- Farmer [PERSON_NAME]'s Pumpkin Apple Pie - 61719010-SP40 Apple Cinnamon Apple…" at bounding box center [843, 411] width 220 height 29
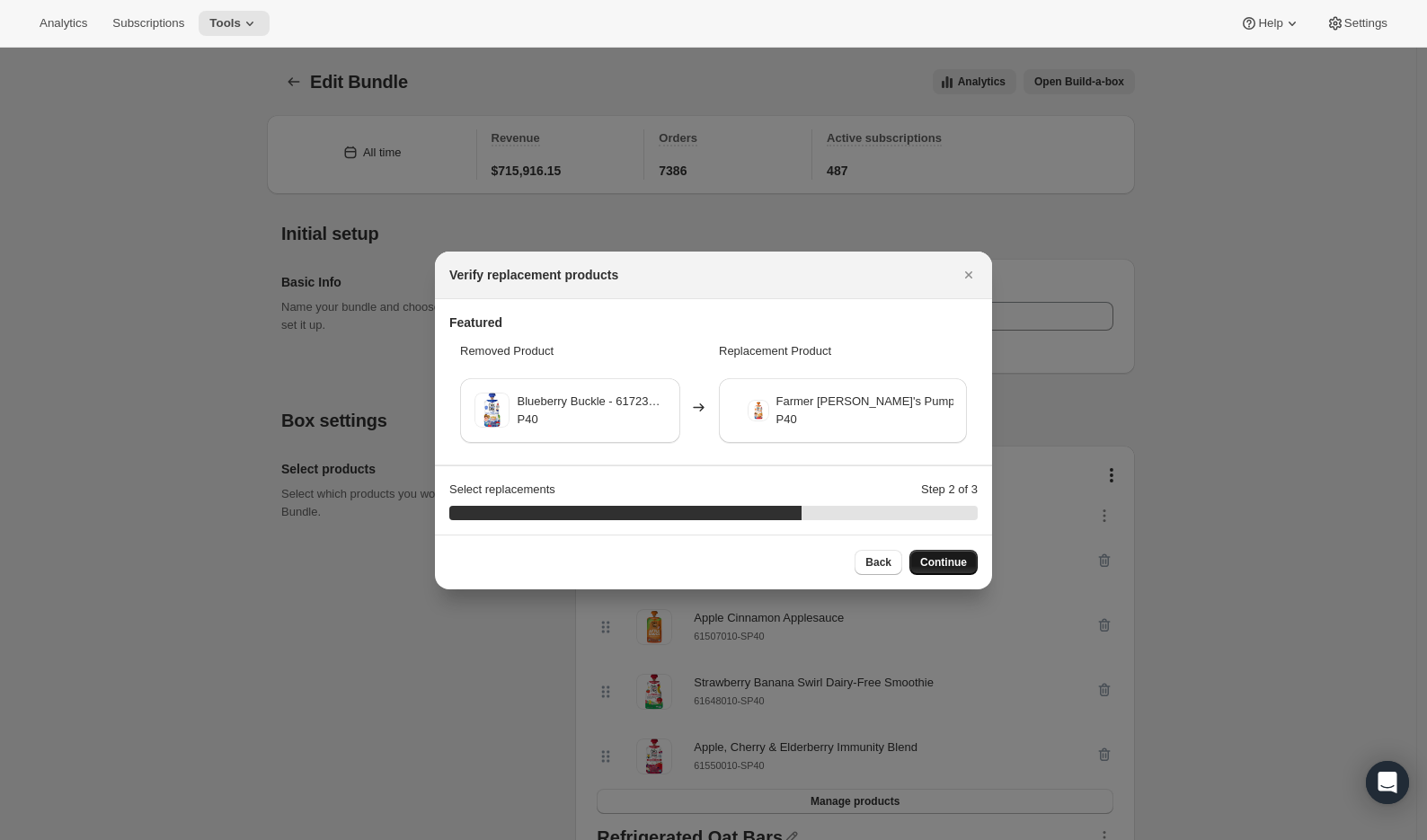
click at [939, 557] on span "Continue" at bounding box center [943, 562] width 47 height 14
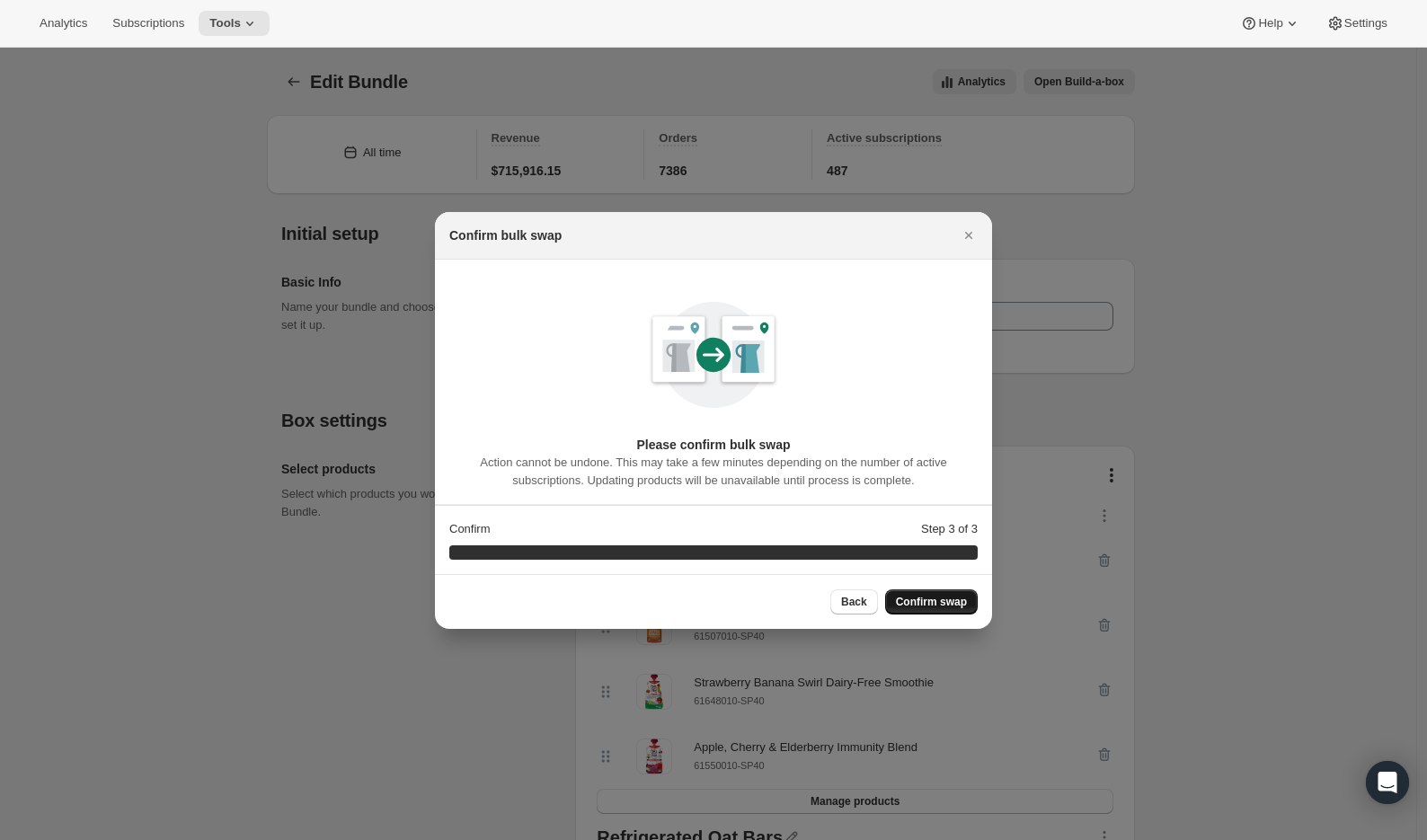
click at [937, 614] on button "Confirm swap" at bounding box center [931, 602] width 93 height 25
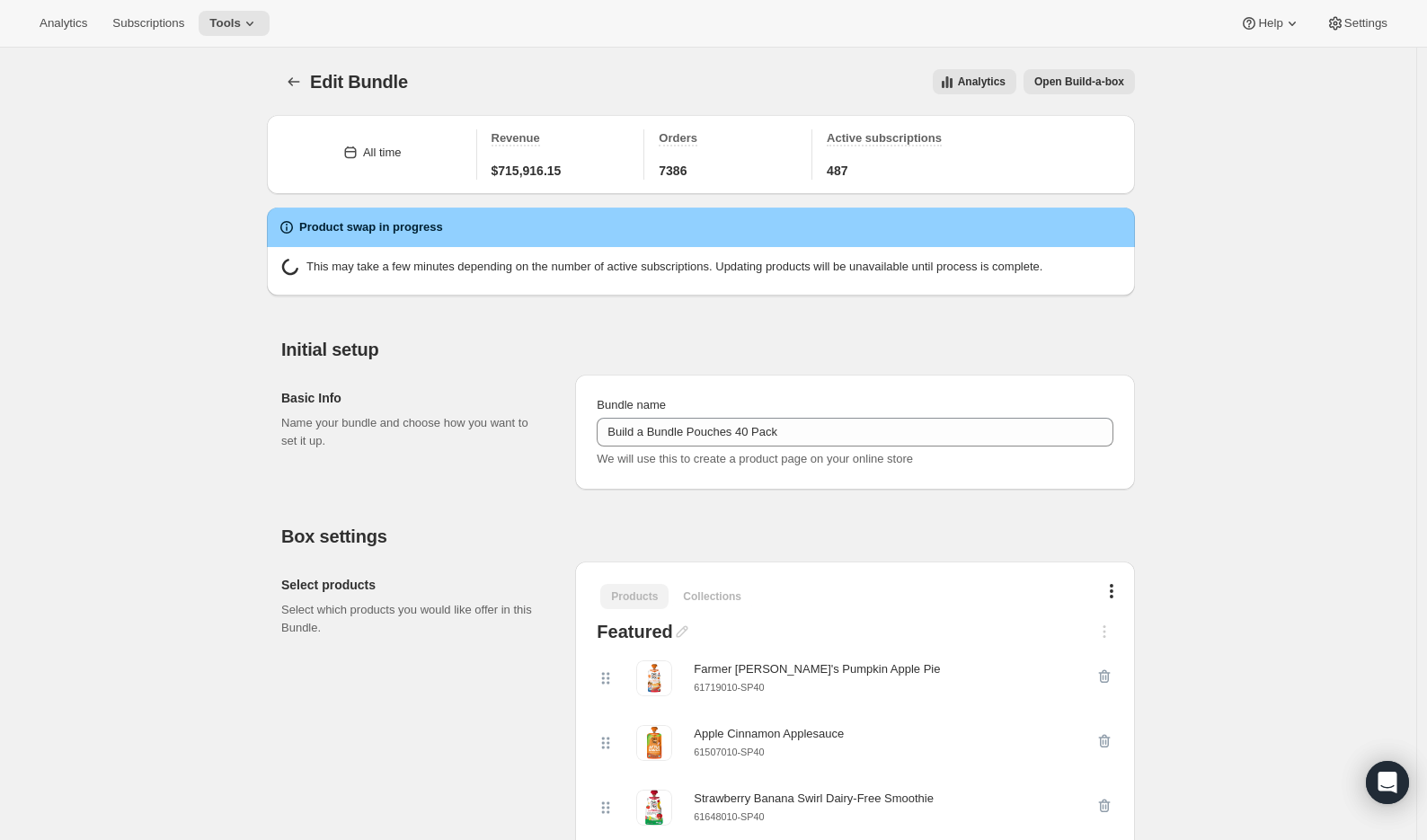
click at [291, 79] on icon "Bundles" at bounding box center [293, 82] width 18 height 18
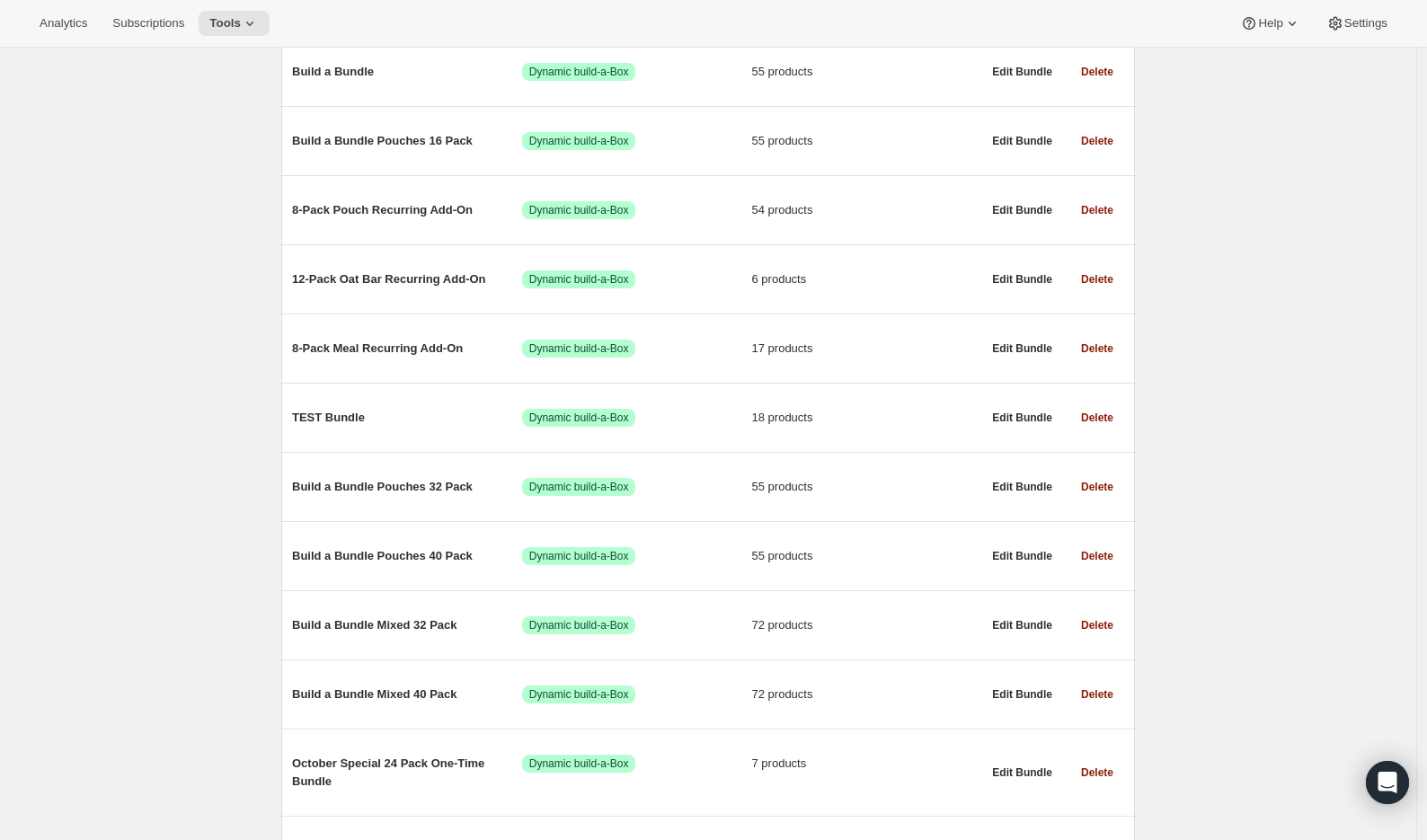
scroll to position [518, 0]
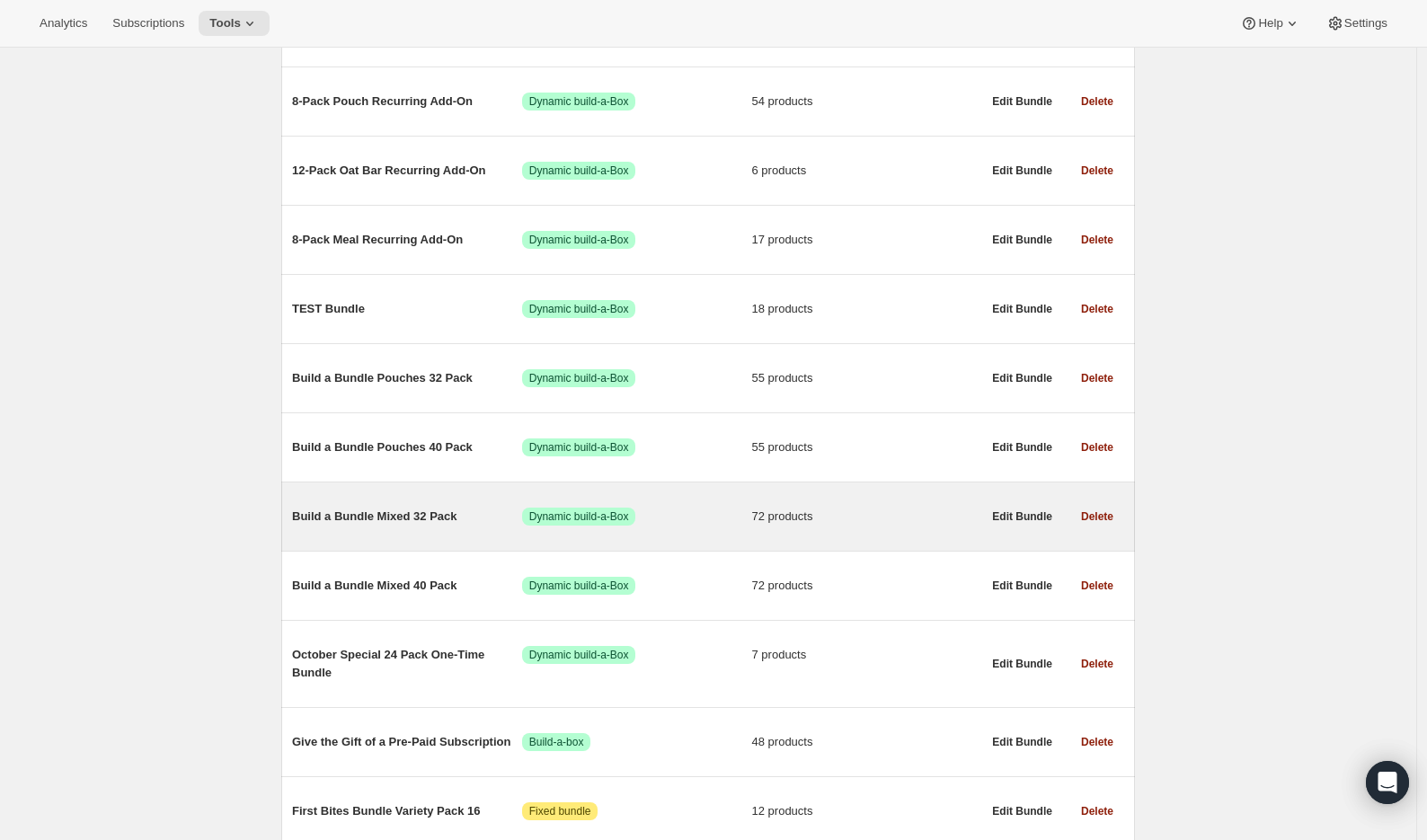
click at [419, 516] on span "Build a Bundle Mixed 32 Pack" at bounding box center [406, 516] width 230 height 18
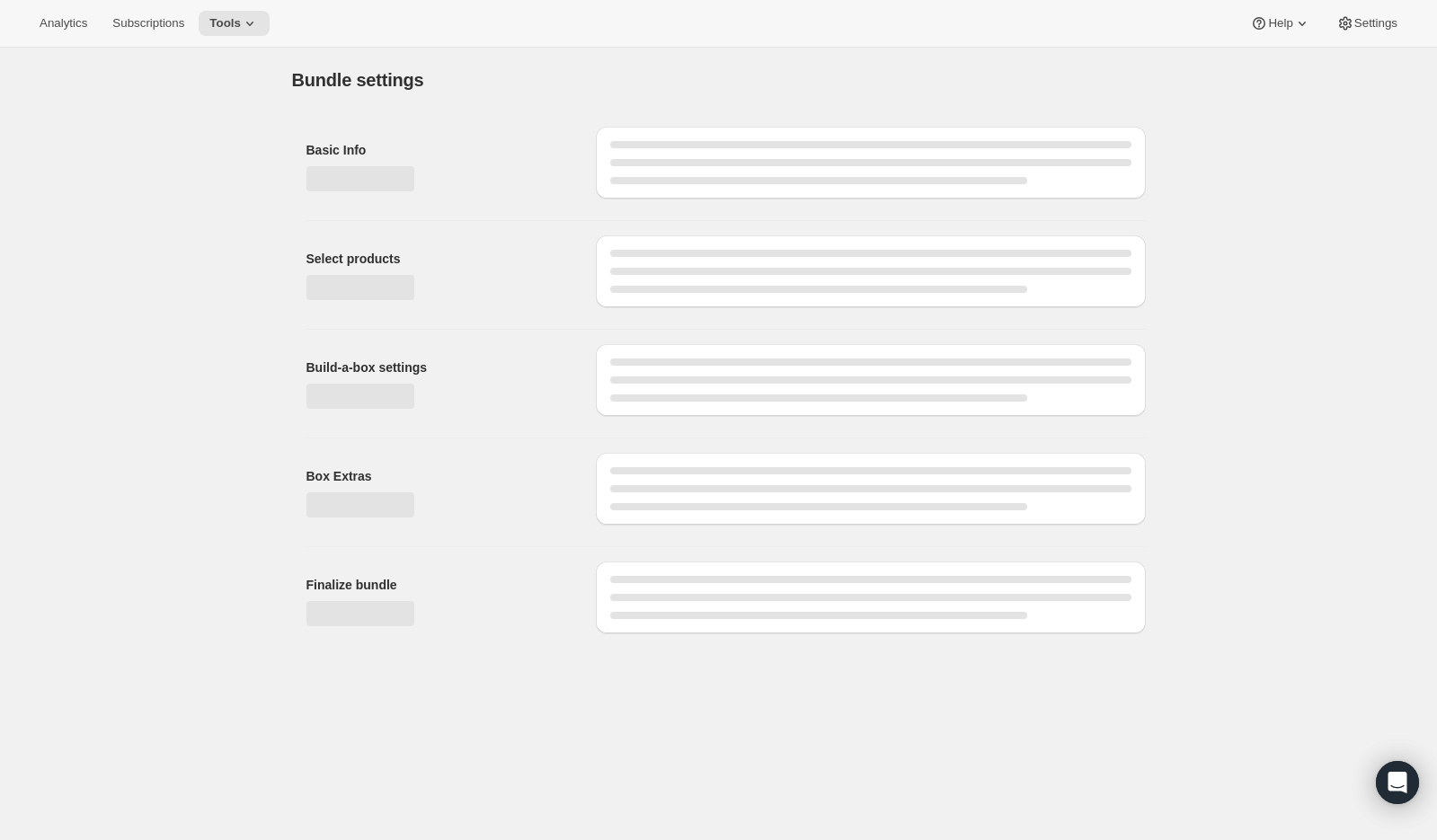
type input "Build a Bundle Mixed 32 Pack"
checkbox input "true"
select select "MINIMUM"
type input "Select at least 8 meals"
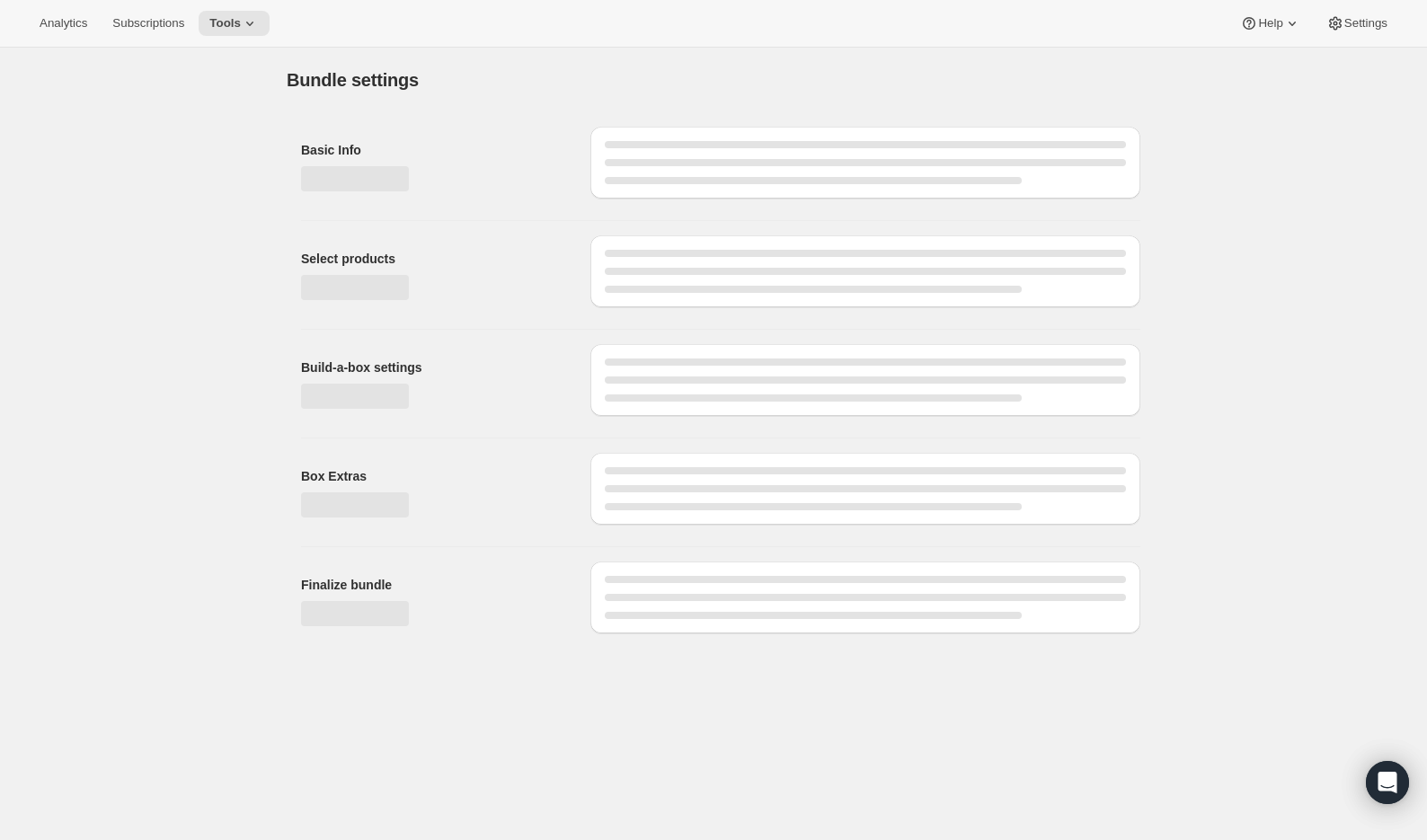
select select "gid://shopify/ProductVariant/41182055432274_6321b5ac-0d1c-4f8d-8ffe-6193e28b69b8"
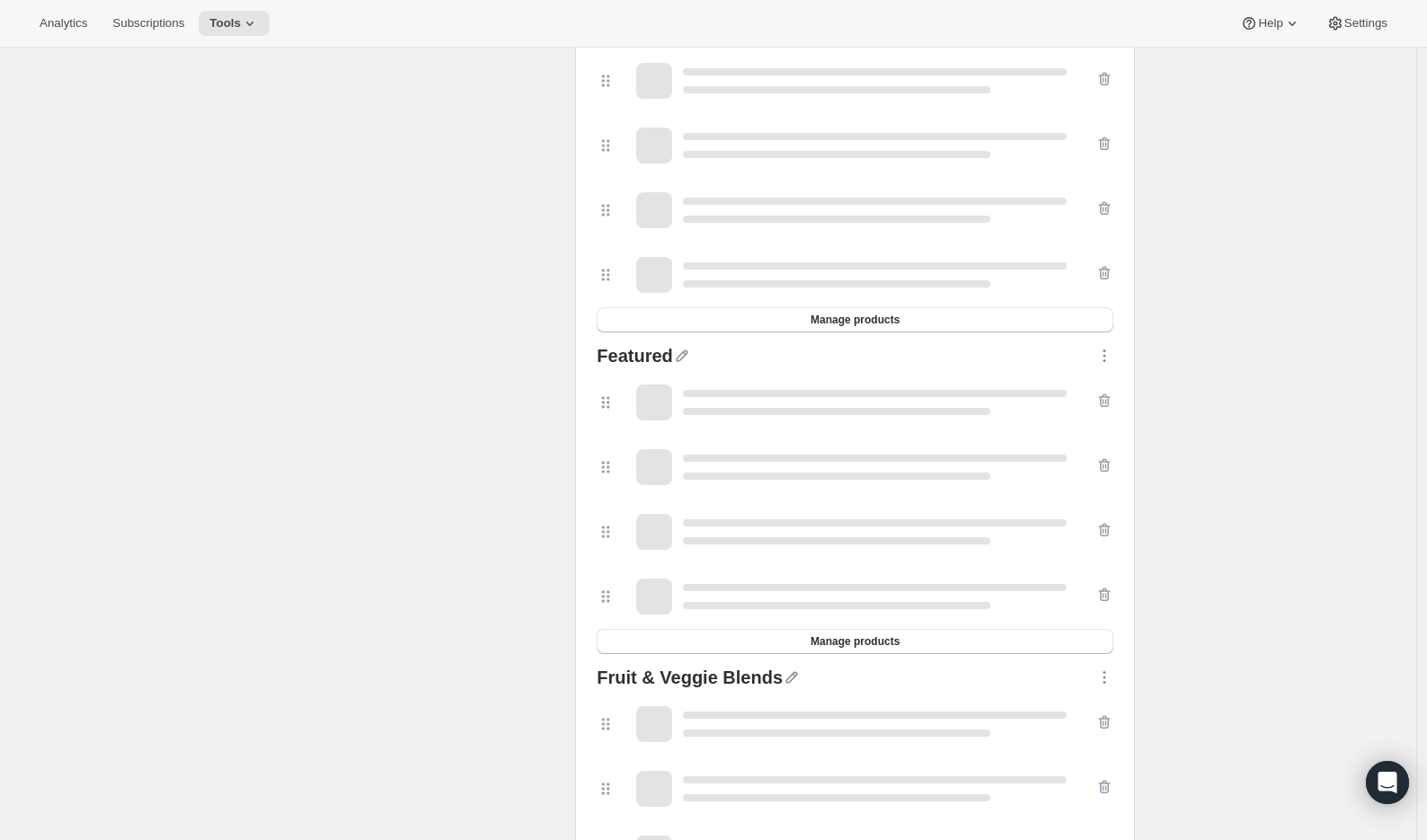
scroll to position [1795, 0]
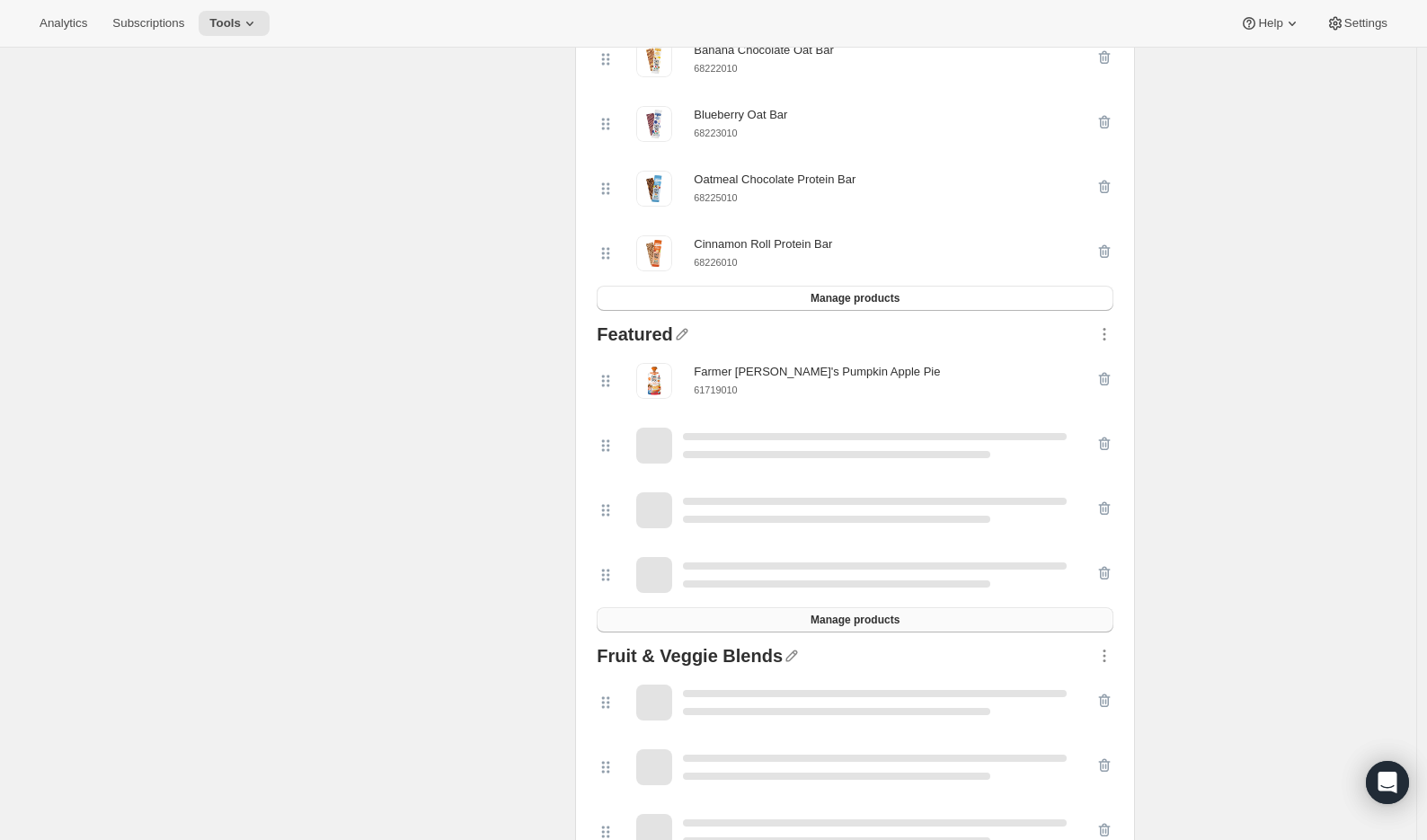
click at [877, 626] on span "Manage products" at bounding box center [854, 620] width 89 height 14
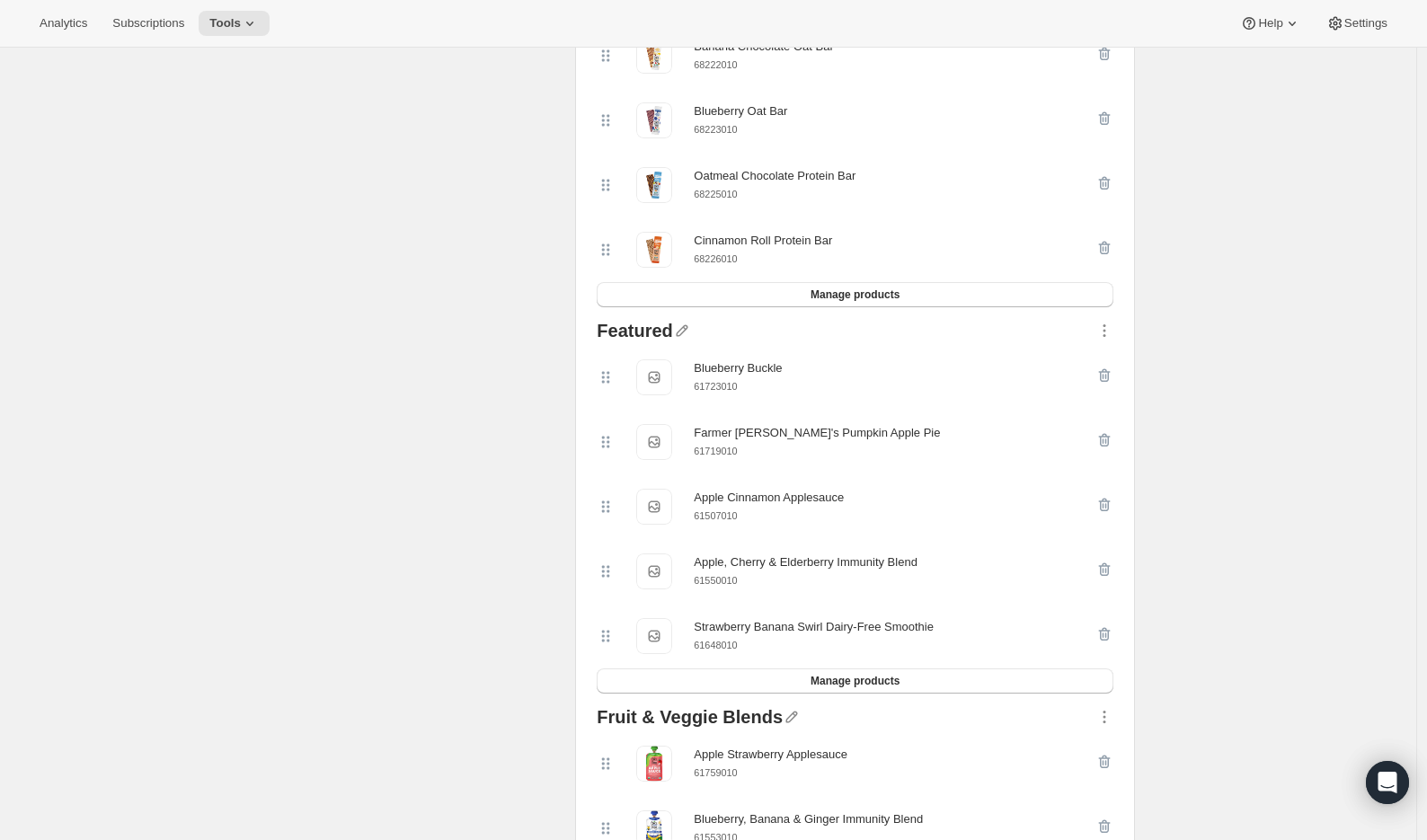
scroll to position [0, 0]
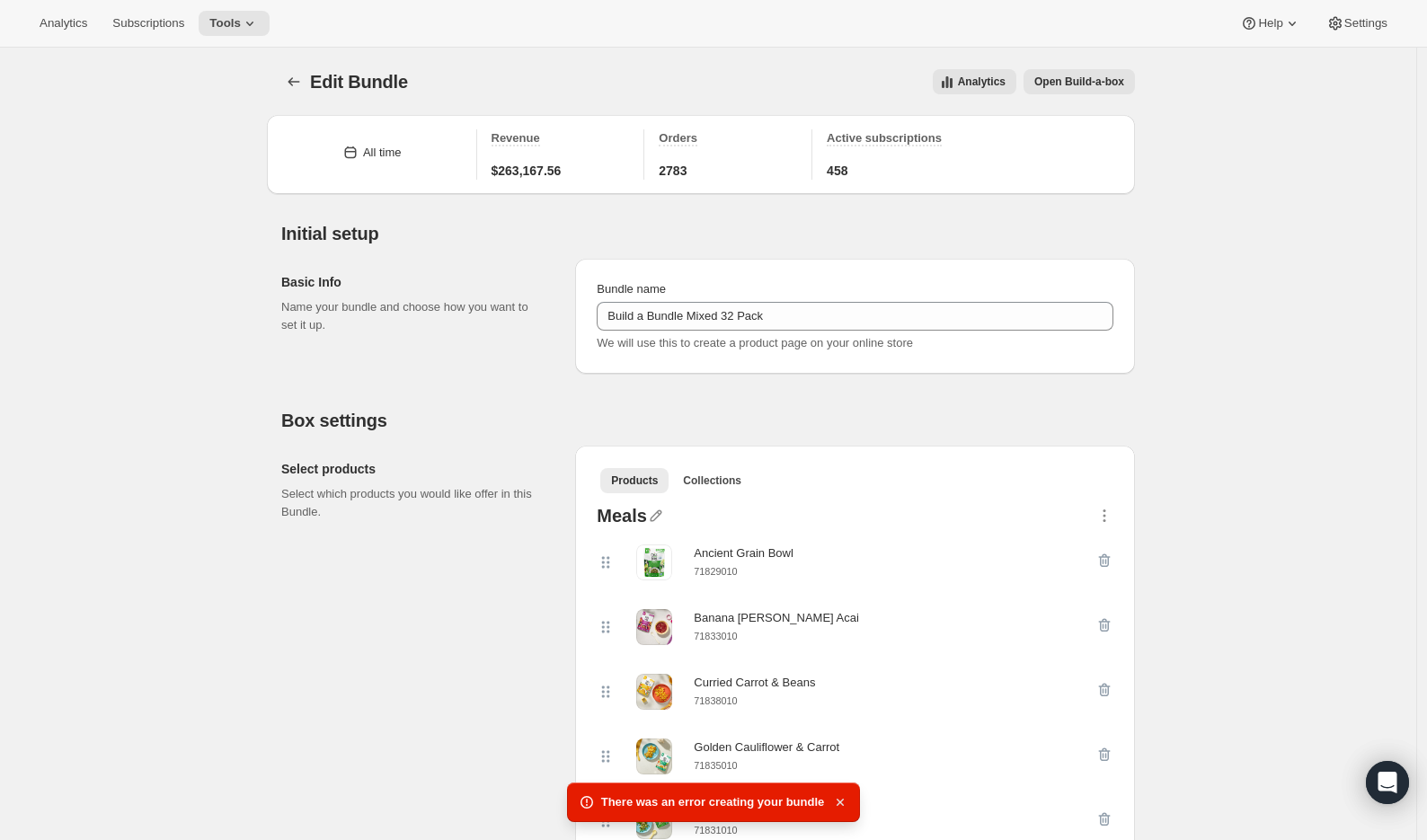
click at [841, 805] on icon "button" at bounding box center [840, 802] width 18 height 18
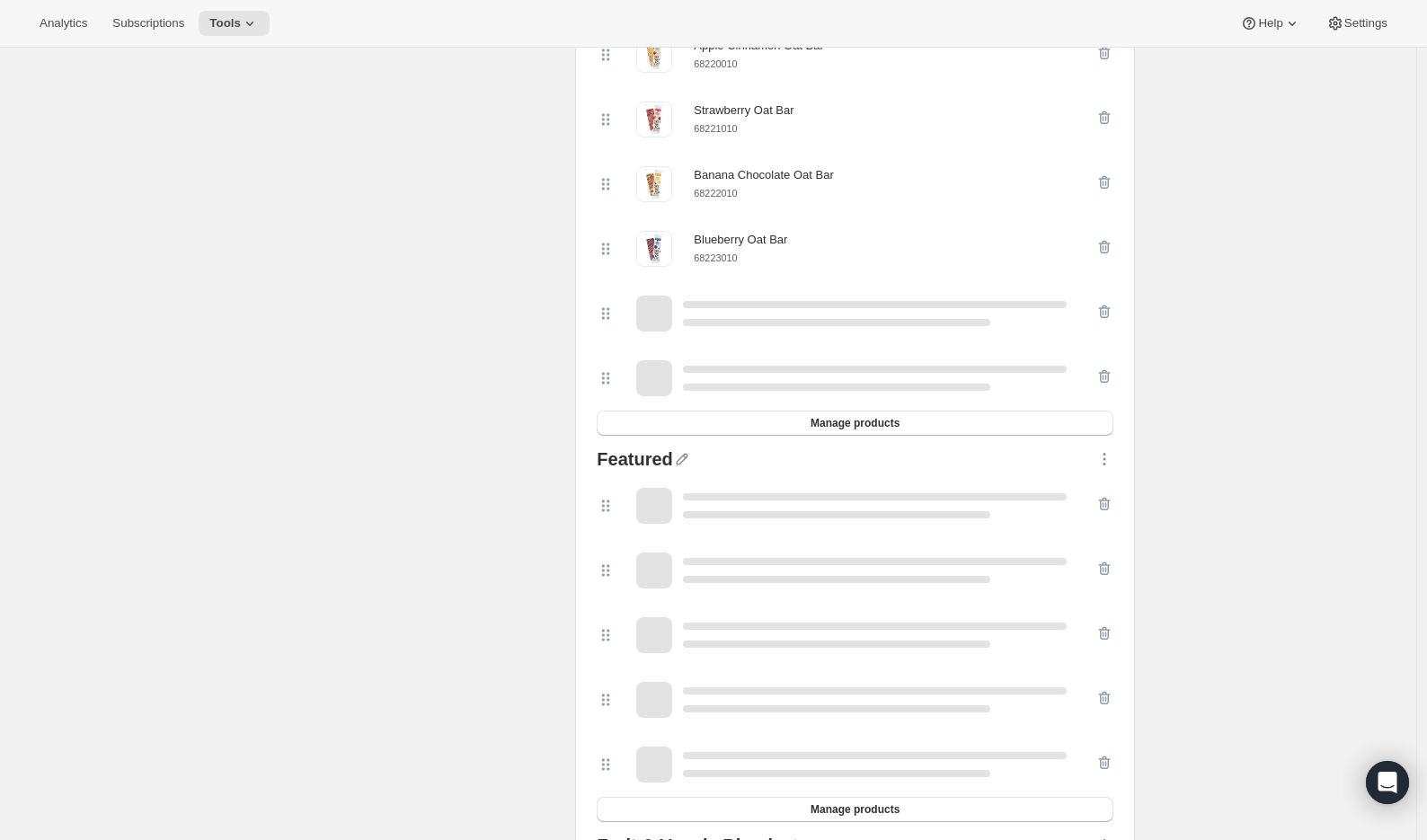
scroll to position [1726, 0]
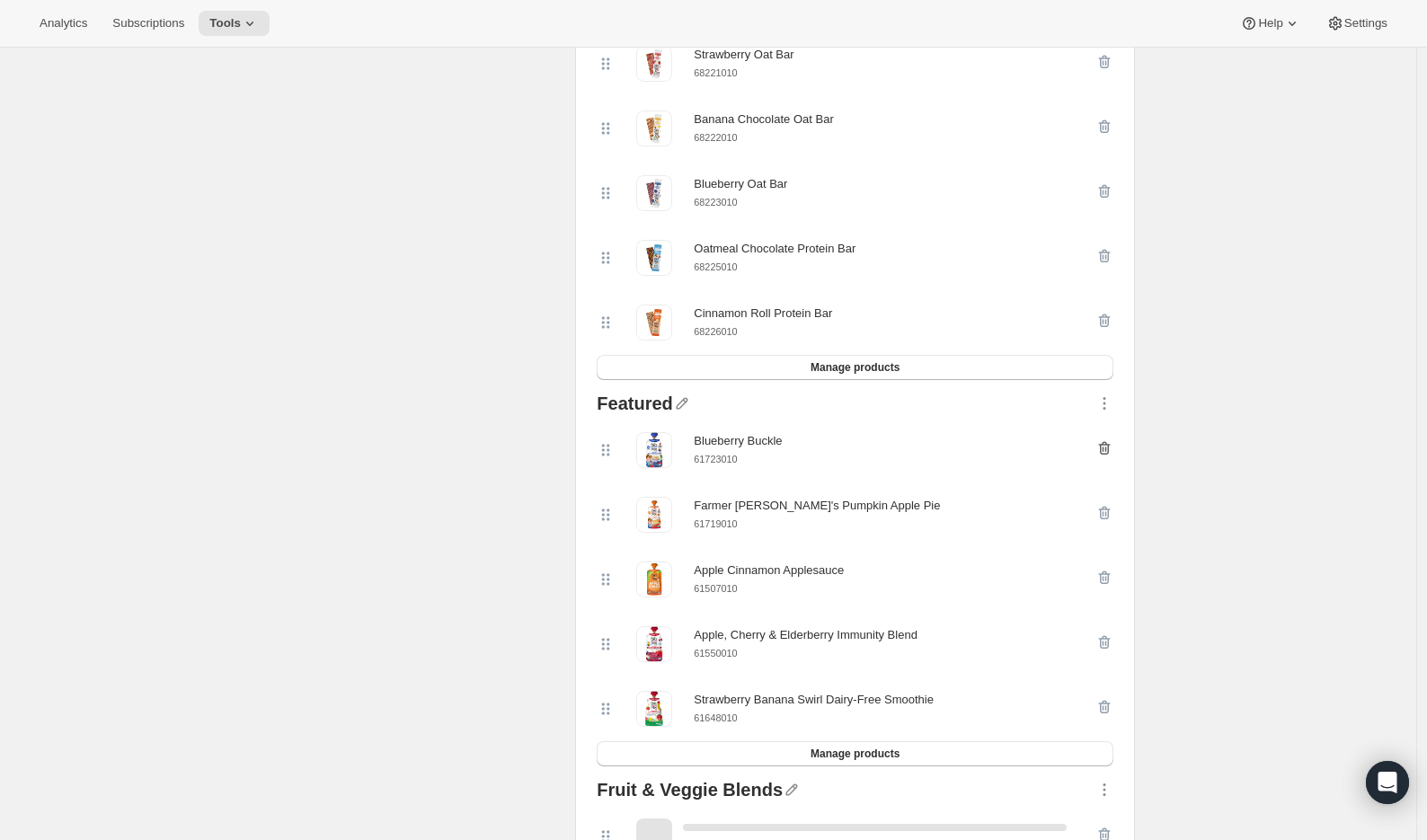
click at [1113, 458] on icon "button" at bounding box center [1104, 448] width 18 height 18
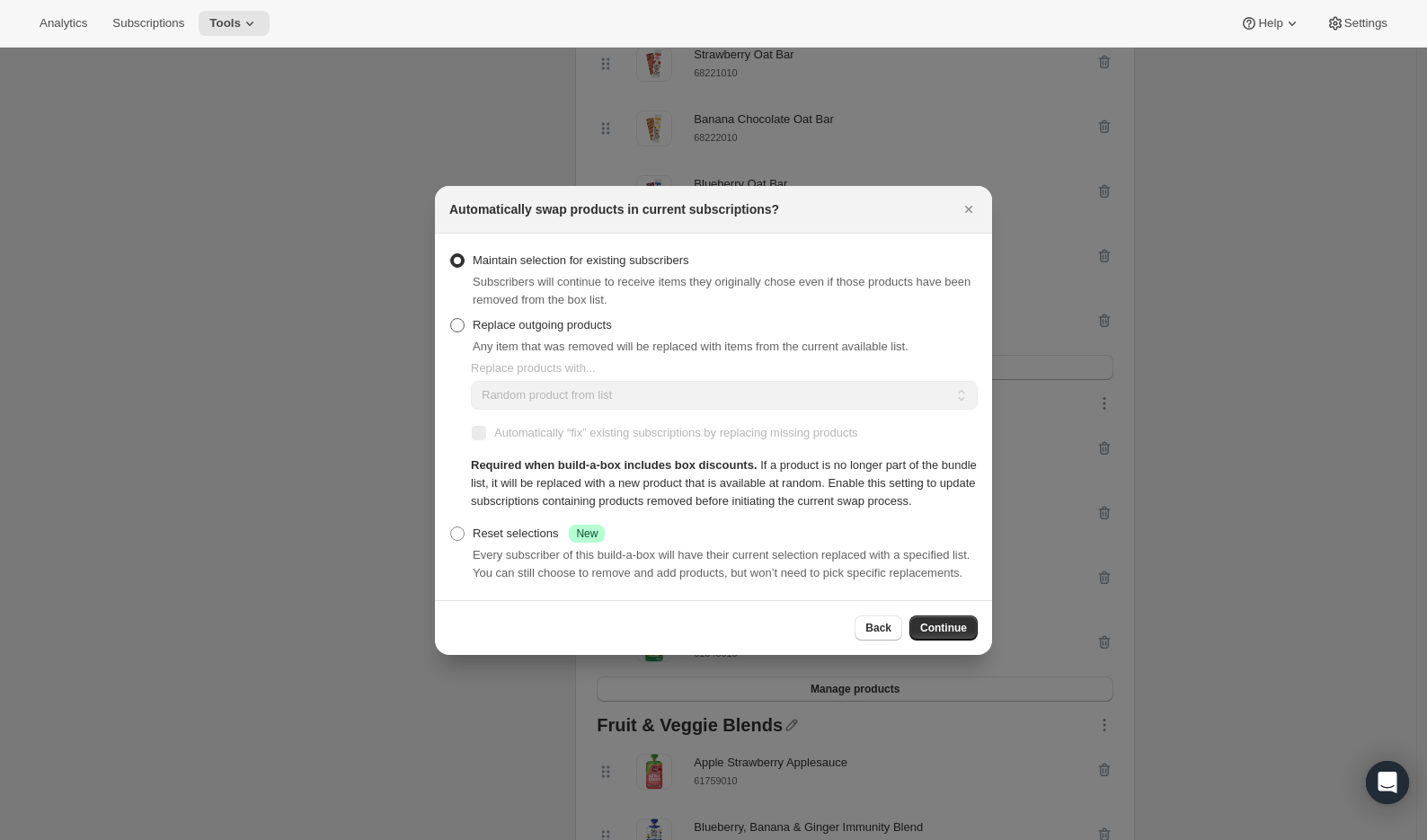
click at [546, 316] on span "Replace outgoing products" at bounding box center [542, 324] width 140 height 18
click at [451, 318] on input "Replace outgoing products" at bounding box center [450, 318] width 1 height 1
radio input "true"
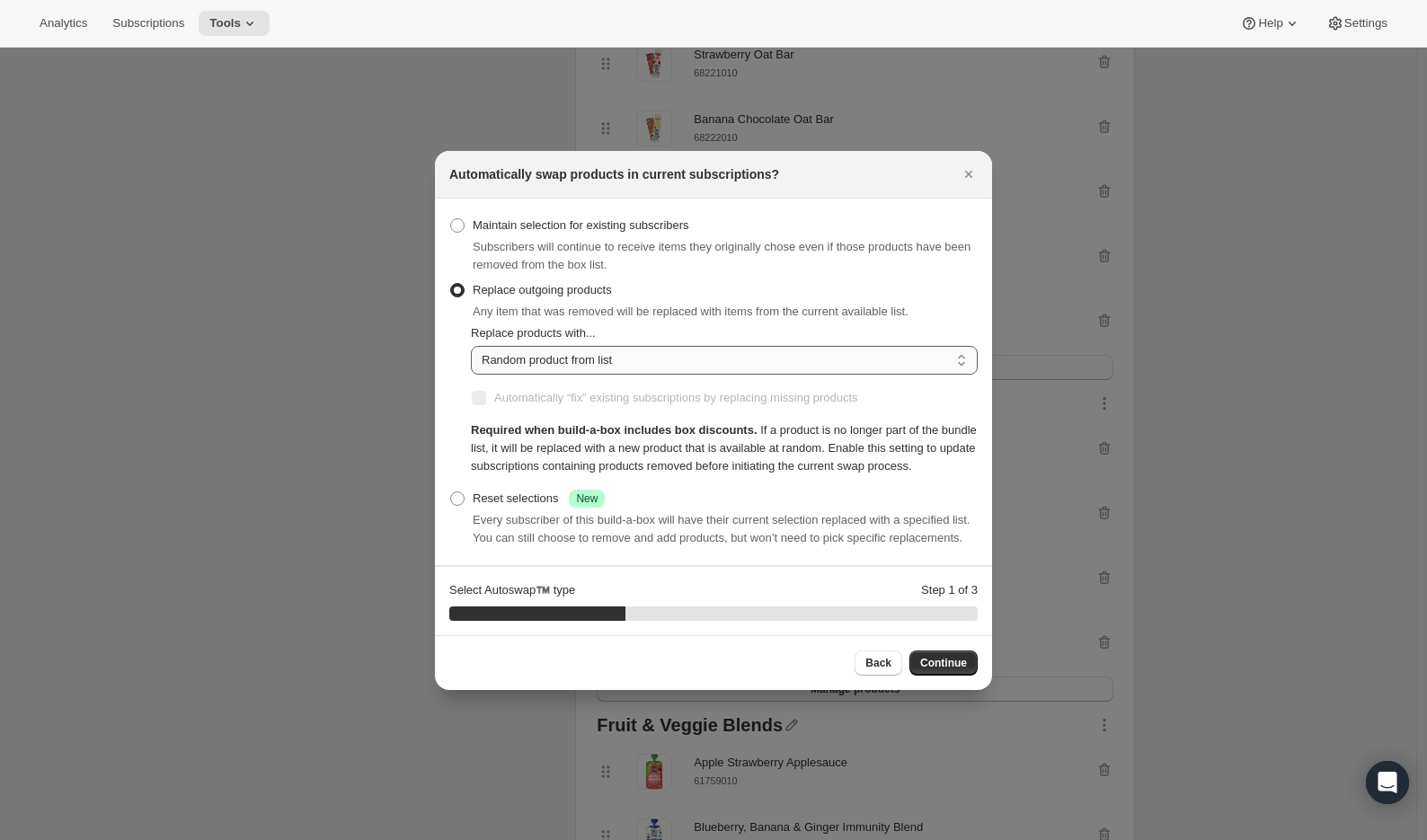
click at [570, 346] on select "Random product from list Matching product type Select specific replacements" at bounding box center [724, 360] width 507 height 29
select select "selection"
click at [471, 346] on select "Random product from list Matching product type Select specific replacements" at bounding box center [724, 360] width 507 height 29
checkbox input "true"
click at [940, 672] on button "Continue" at bounding box center [943, 663] width 68 height 25
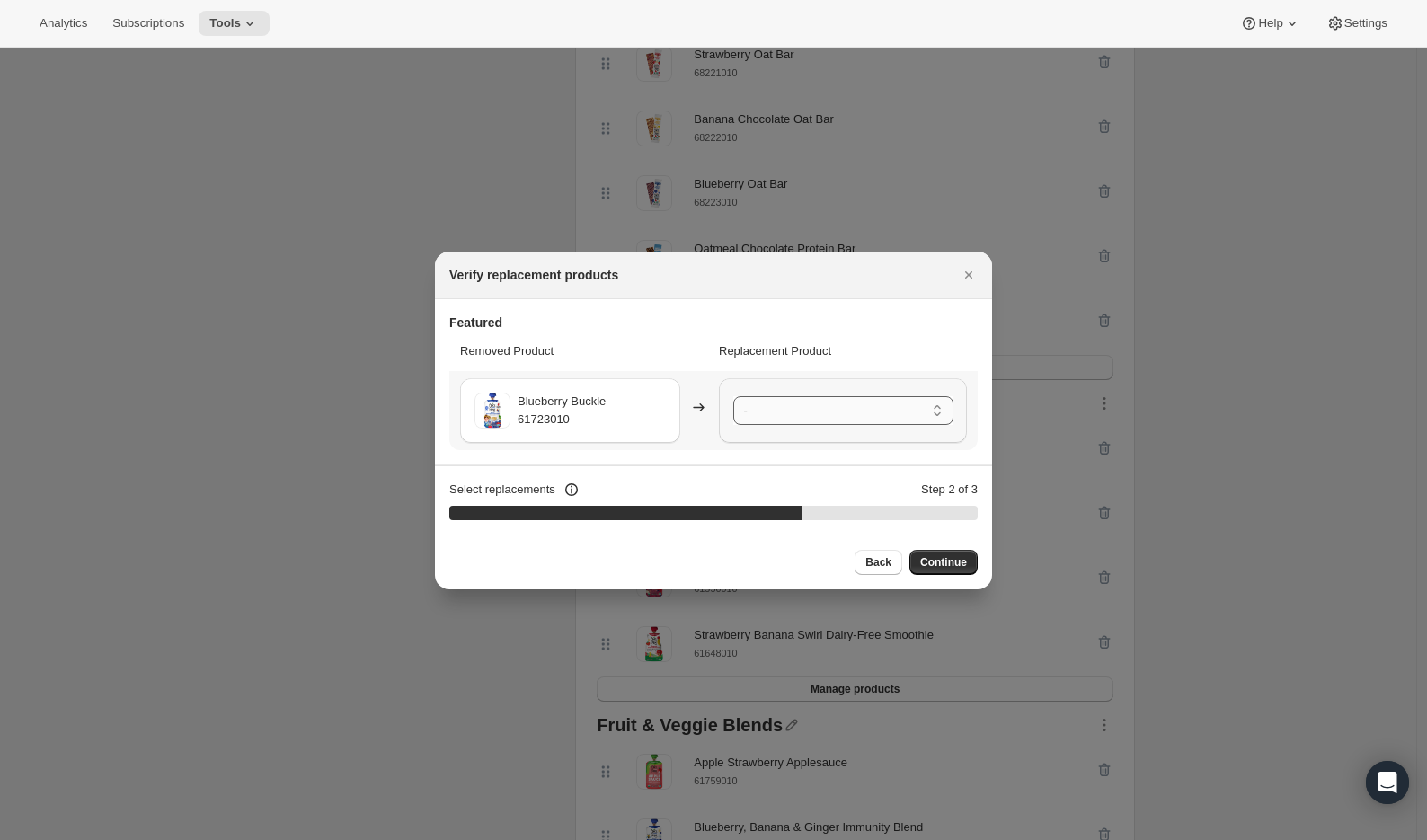
click at [782, 419] on select "- Farmer [PERSON_NAME]'s Pumpkin Apple Pie - 61719010 Apple Cinnamon Applesauce…" at bounding box center [843, 411] width 220 height 29
click at [797, 416] on select "- Farmer [PERSON_NAME]'s Pumpkin Apple Pie - 61719010 Apple Cinnamon Applesauce…" at bounding box center [843, 411] width 220 height 29
click at [942, 414] on select "- Farmer [PERSON_NAME]'s Pumpkin Apple Pie - 61719010 Apple Cinnamon Applesauce…" at bounding box center [843, 411] width 220 height 29
click at [938, 559] on span "Continue" at bounding box center [943, 562] width 47 height 14
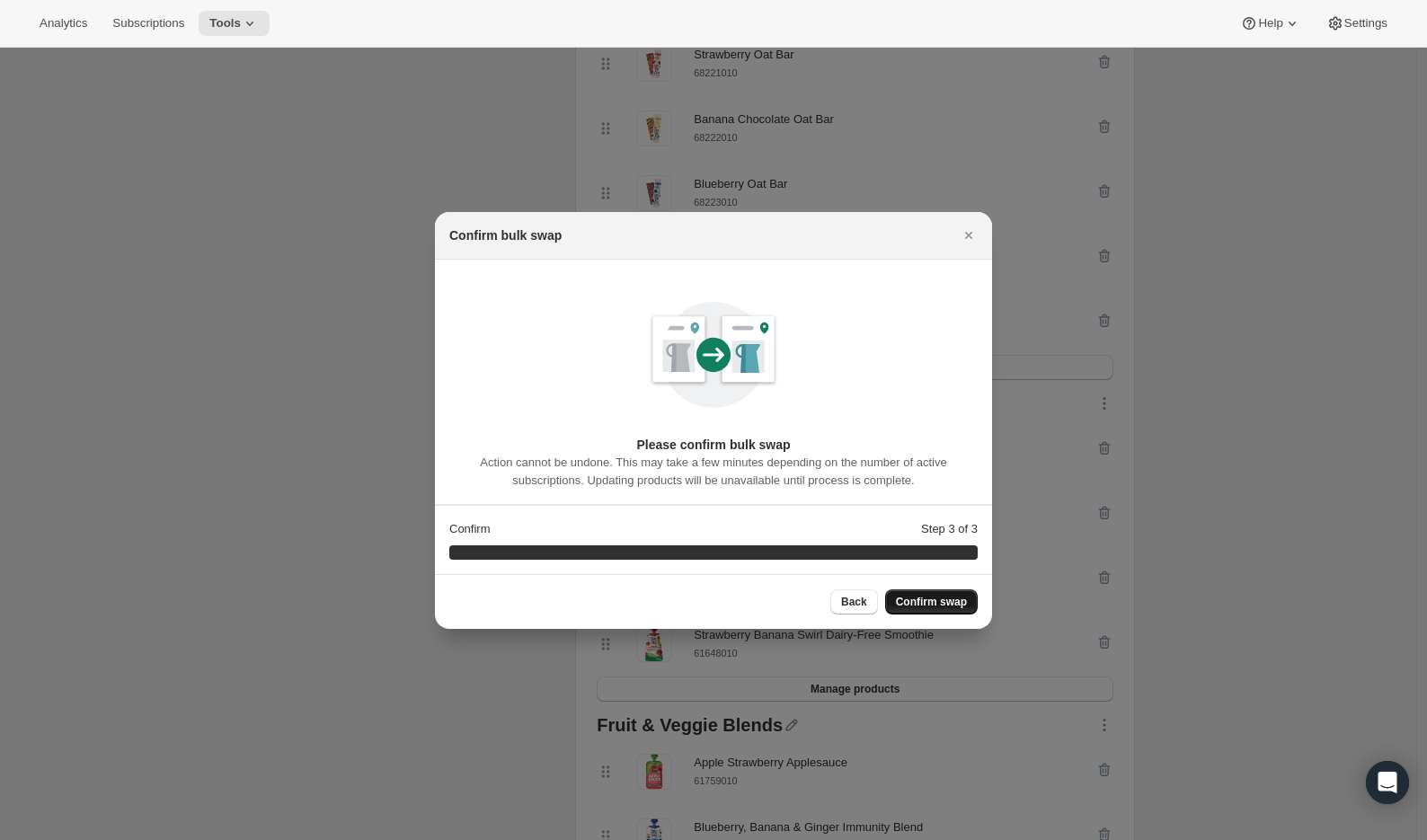
click at [947, 597] on span "Confirm swap" at bounding box center [932, 601] width 71 height 14
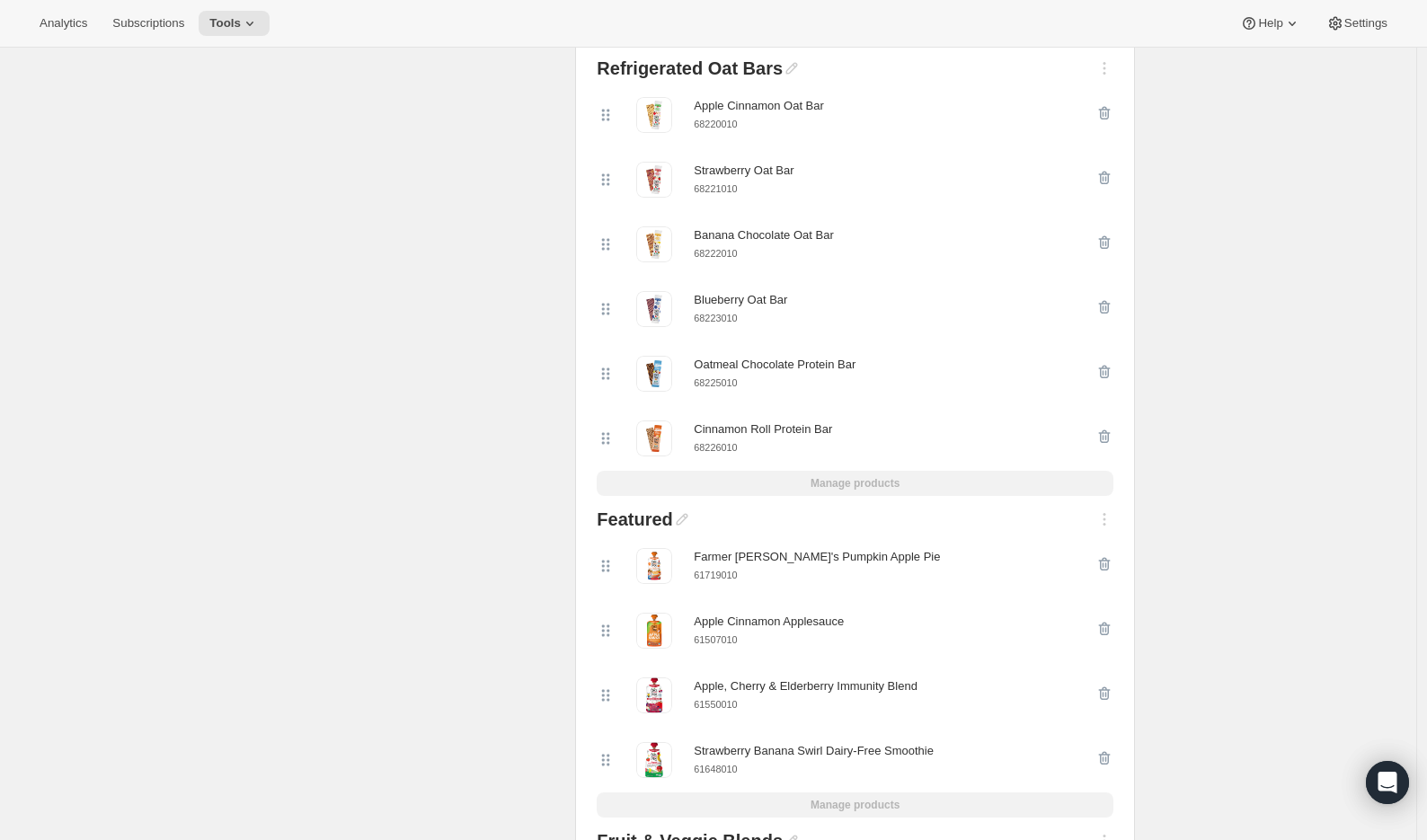
scroll to position [0, 0]
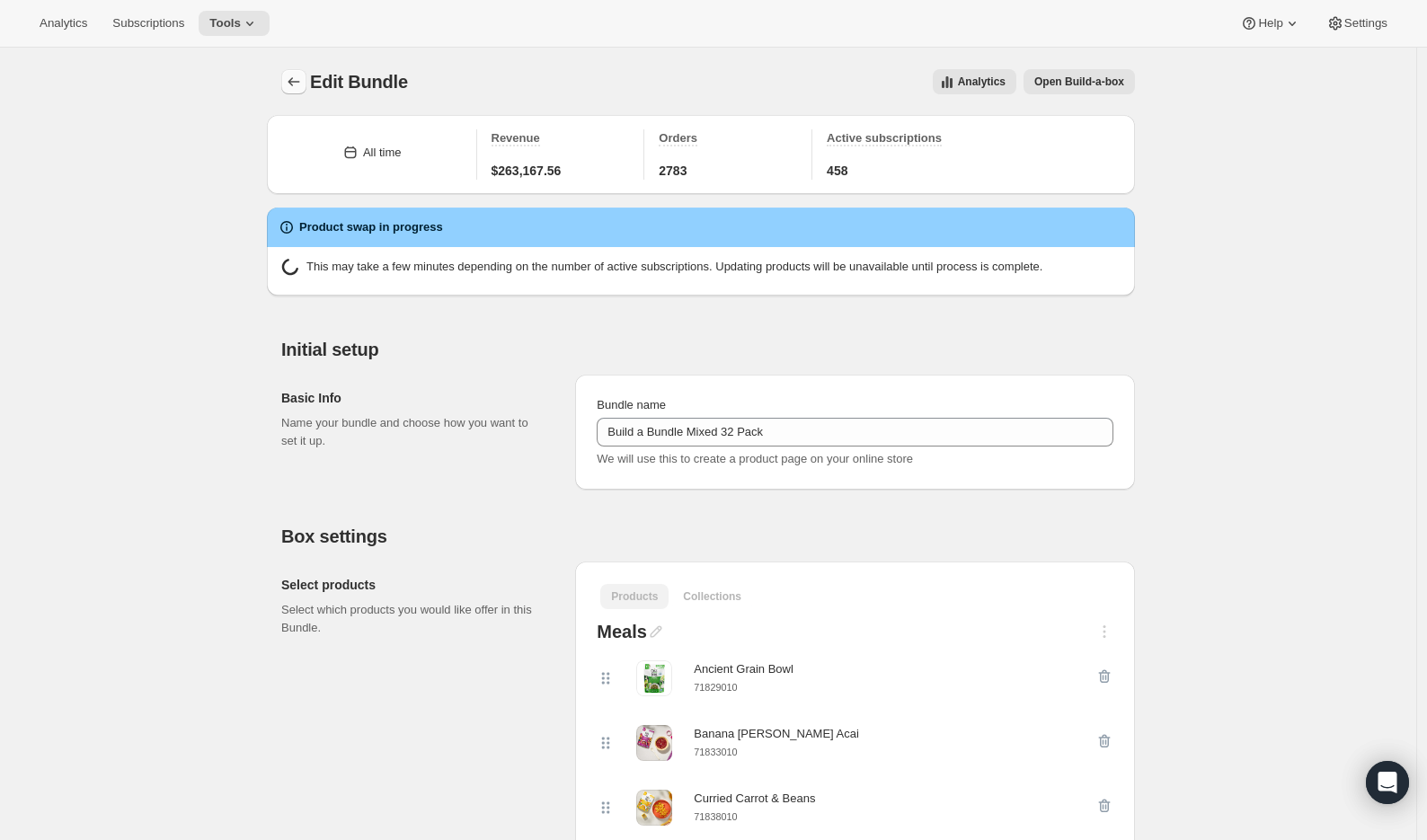
click at [293, 74] on icon "Bundles" at bounding box center [293, 82] width 18 height 18
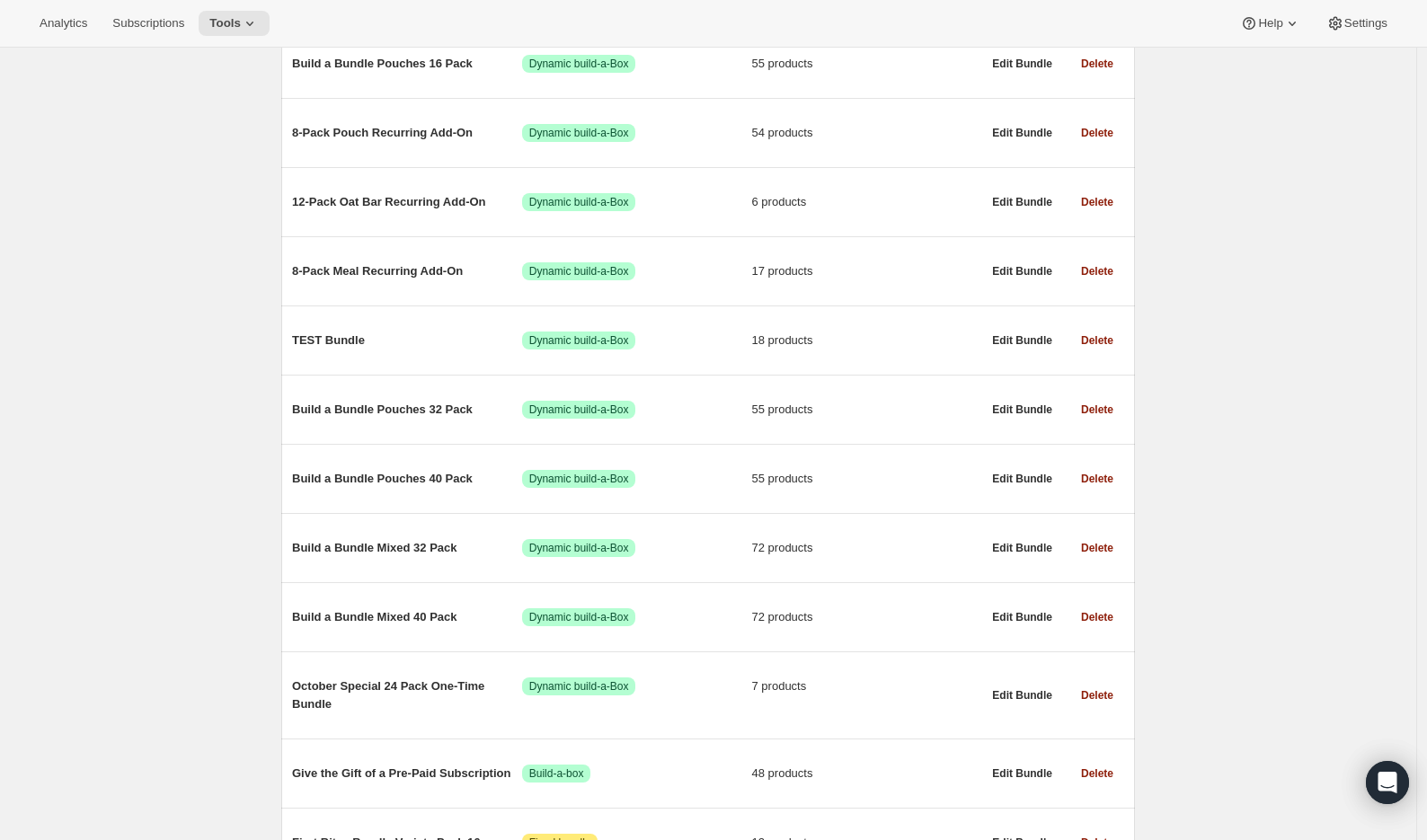
scroll to position [507, 0]
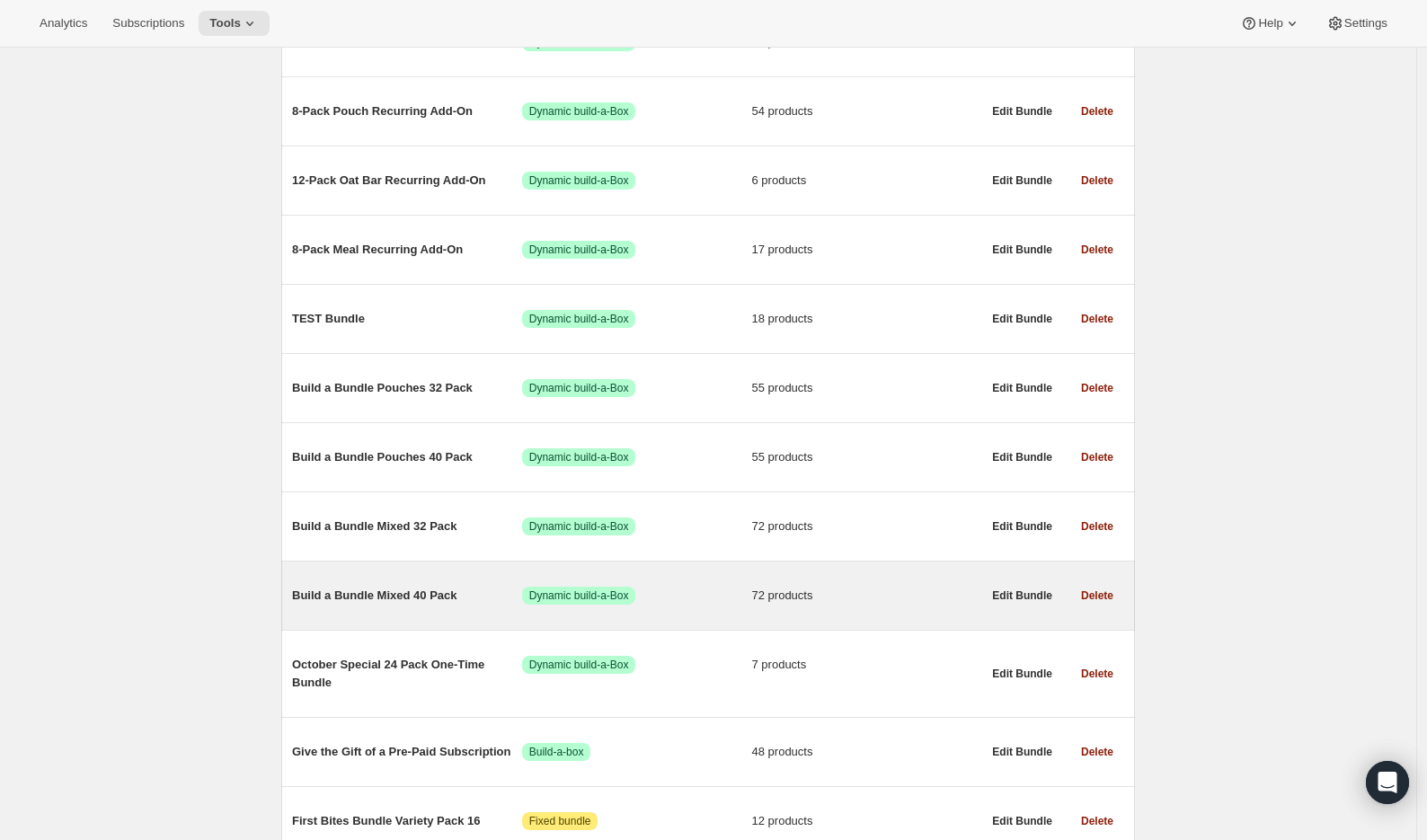
click at [423, 591] on div "Build a Bundle Mixed 40 Pack Success Dynamic build-a-Box 72 products" at bounding box center [636, 595] width 689 height 47
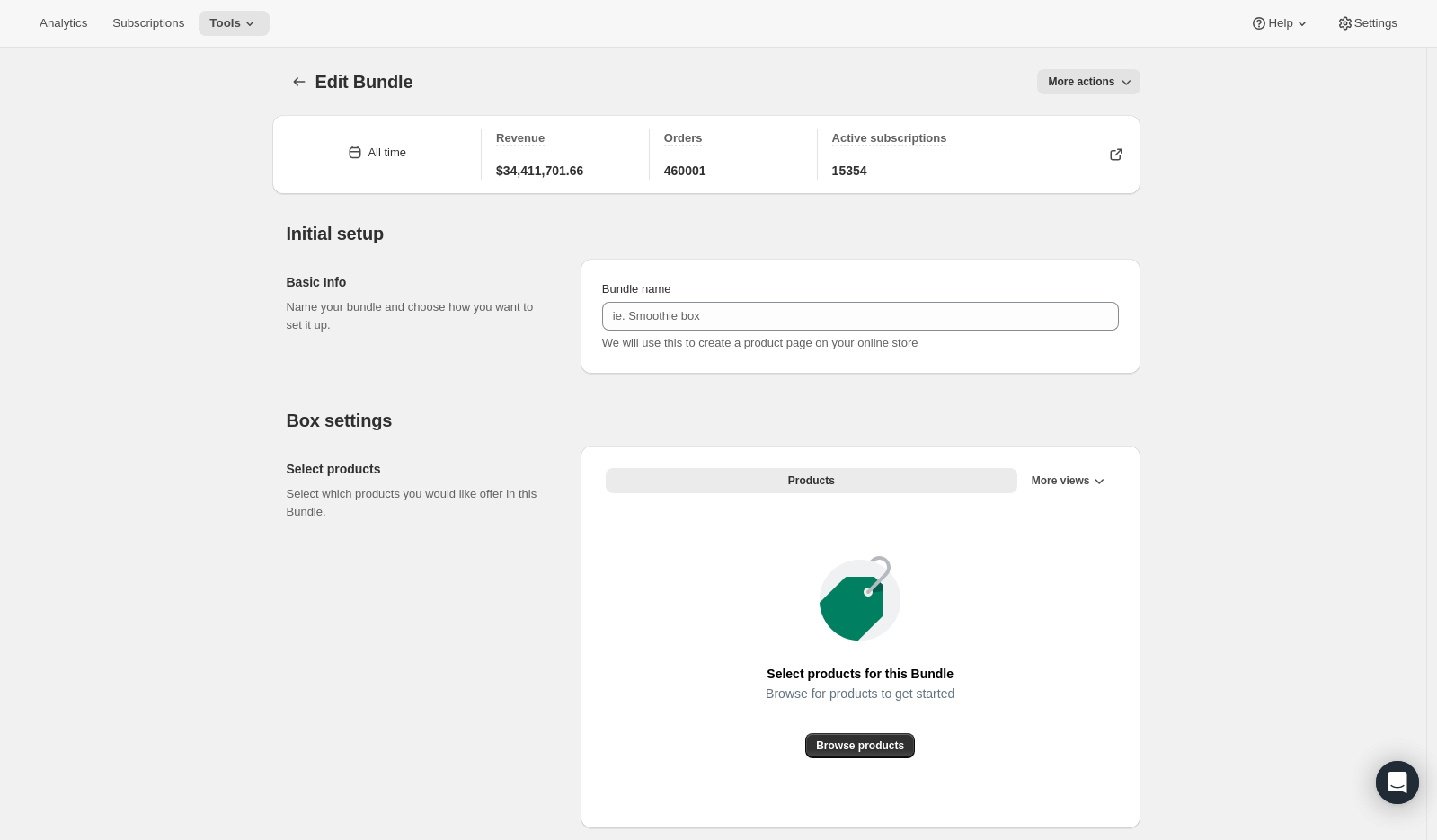
type input "Build a Bundle Mixed 40 Pack"
checkbox input "true"
select select "MINIMUM"
type input "Select at least 8 meals"
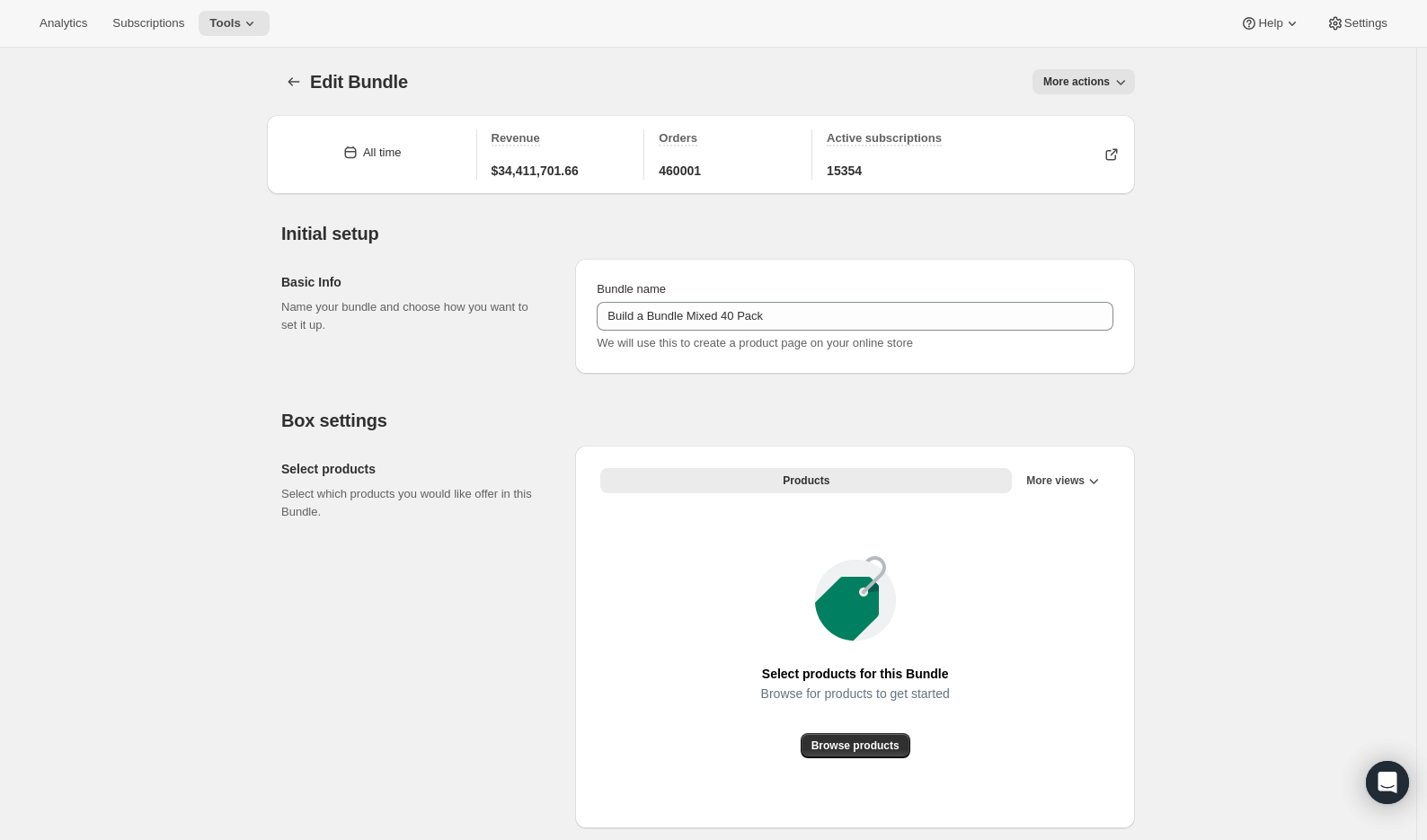
select select "gid://shopify/ProductVariant/41182201774162_e143ae9f-052c-4d0a-9eb4-a0f33d9d72e0"
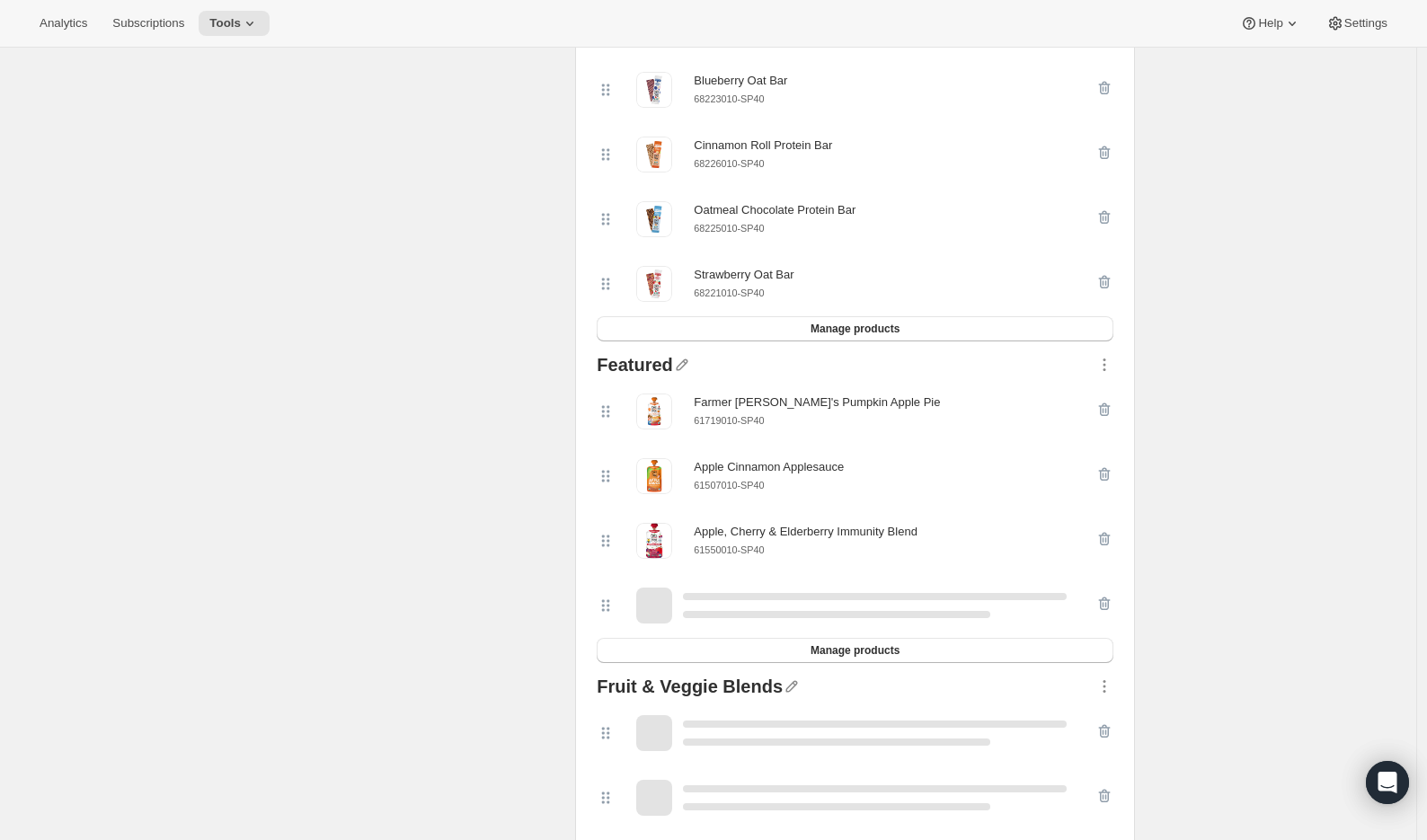
scroll to position [1766, 0]
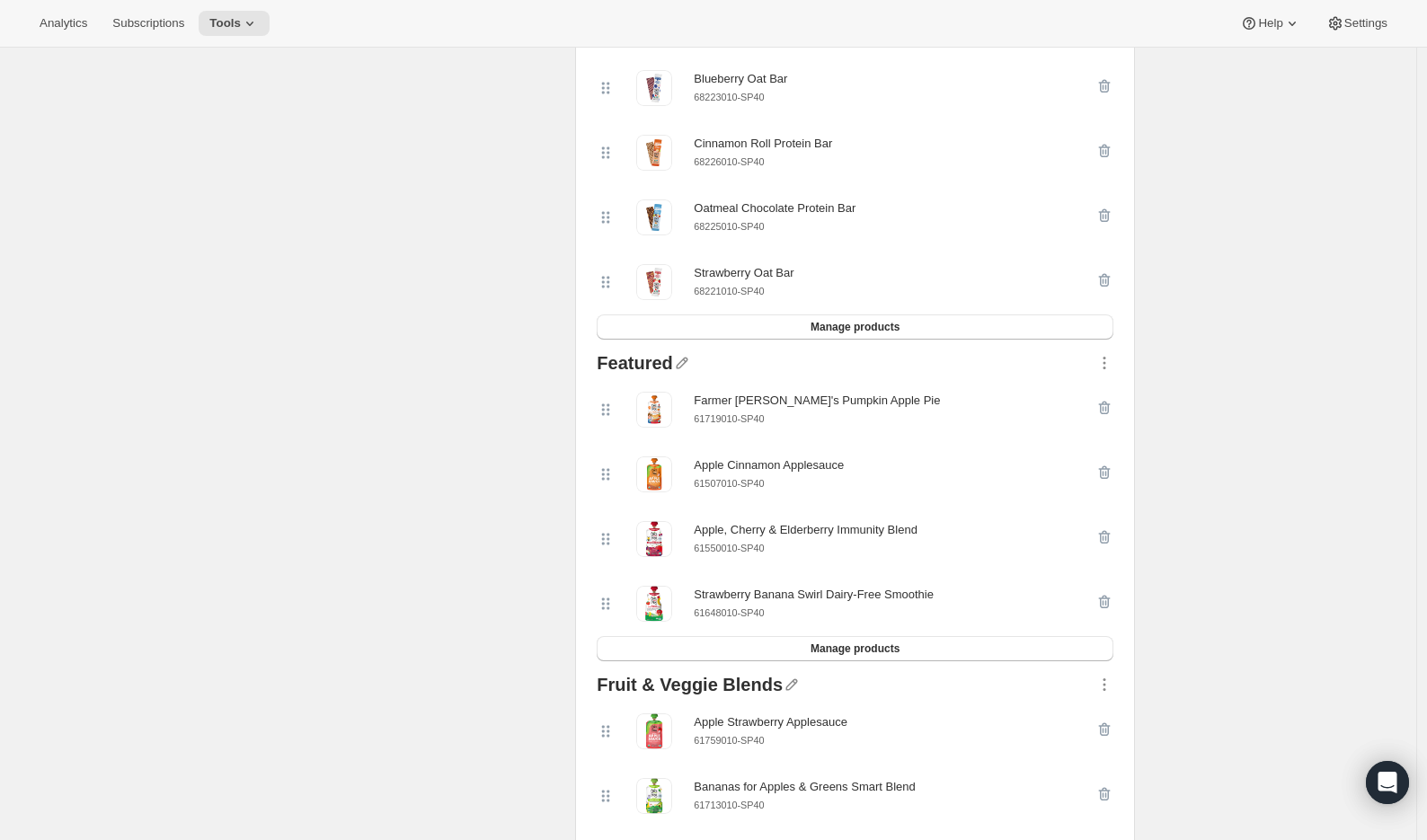
click at [788, 637] on div "Strawberry Banana Swirl Dairy-Free Smoothie 61648010-SP40" at bounding box center [854, 604] width 517 height 65
click at [797, 661] on button "Manage products" at bounding box center [854, 649] width 517 height 25
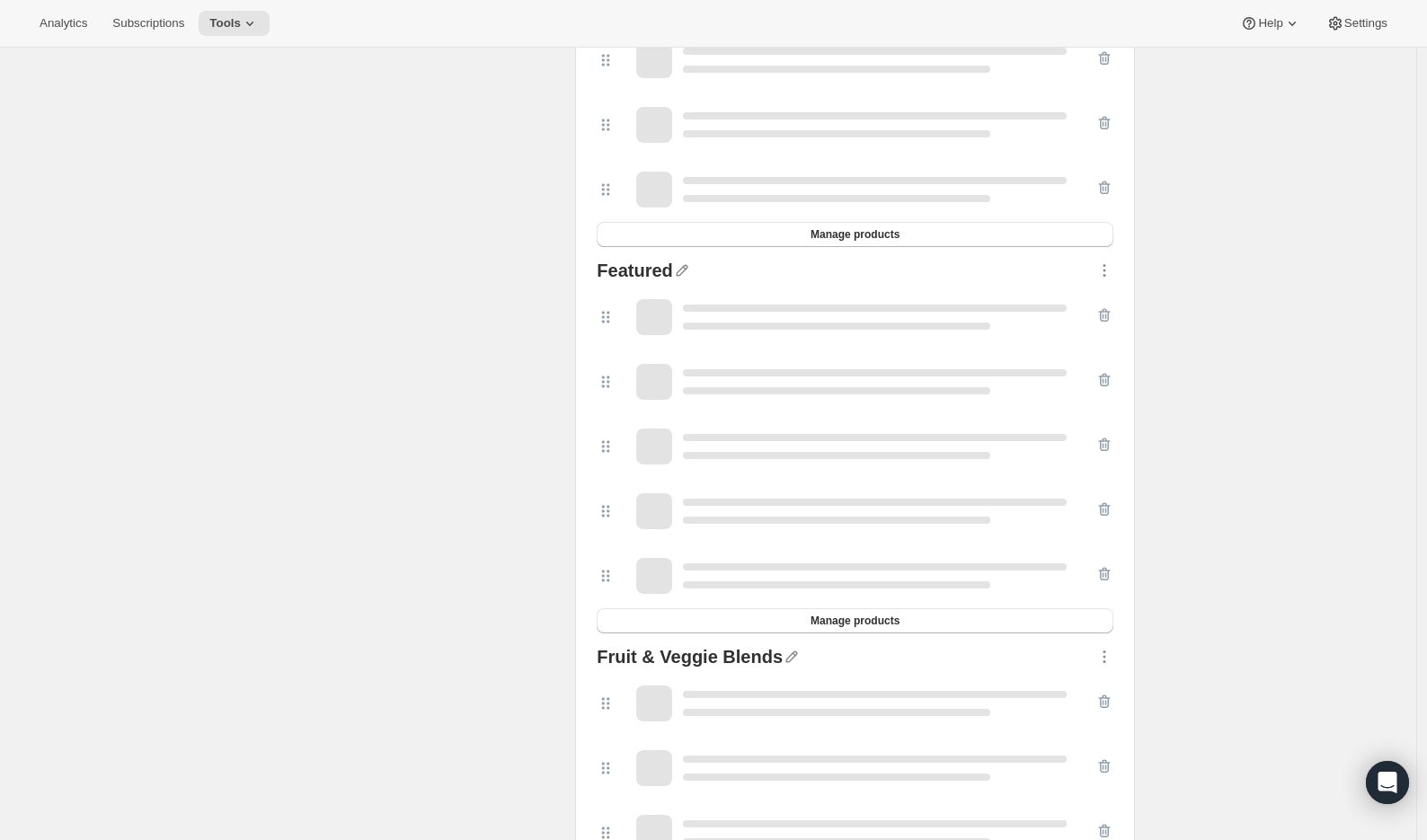
scroll to position [1921, 0]
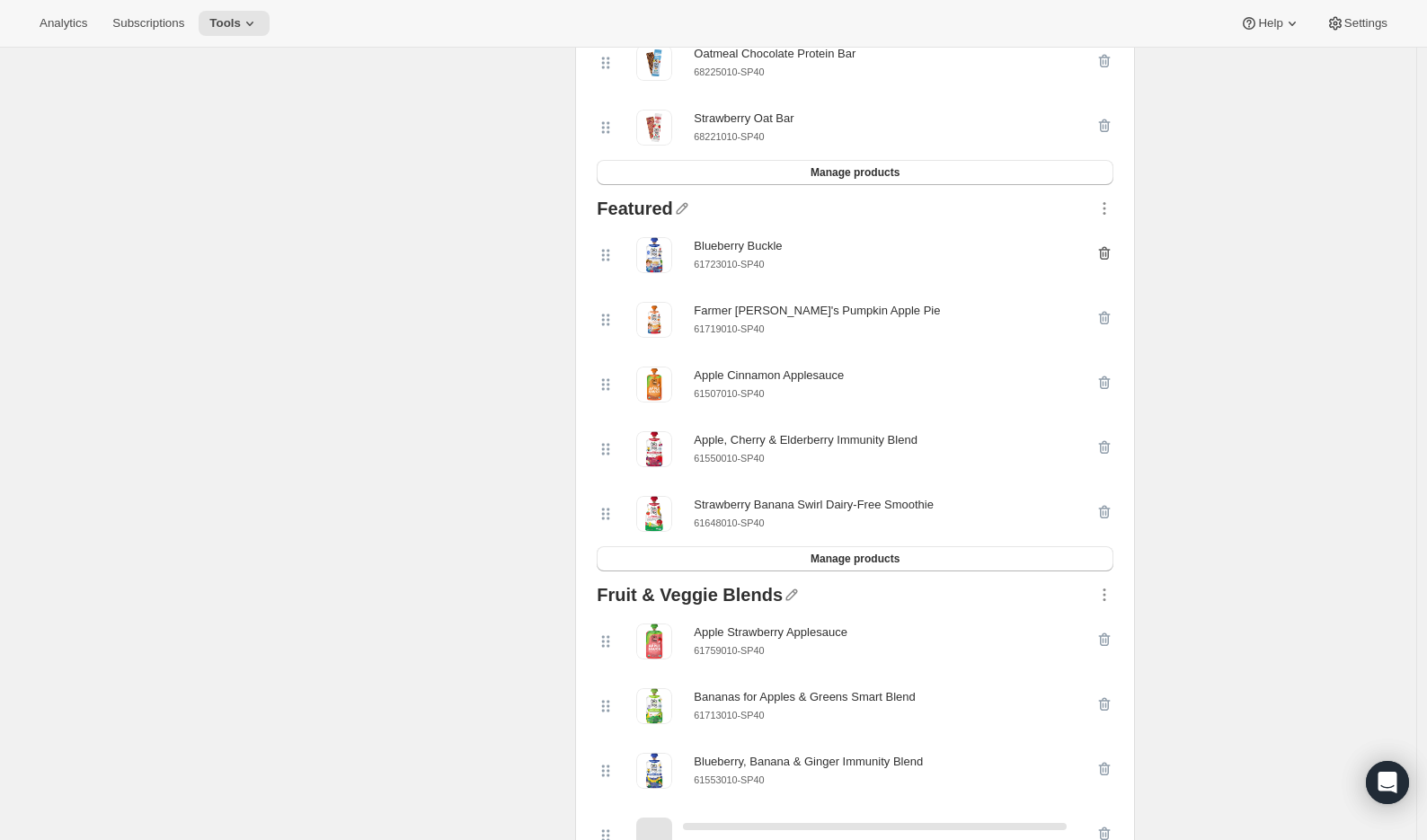
click at [1105, 261] on icon "button" at bounding box center [1104, 254] width 11 height 13
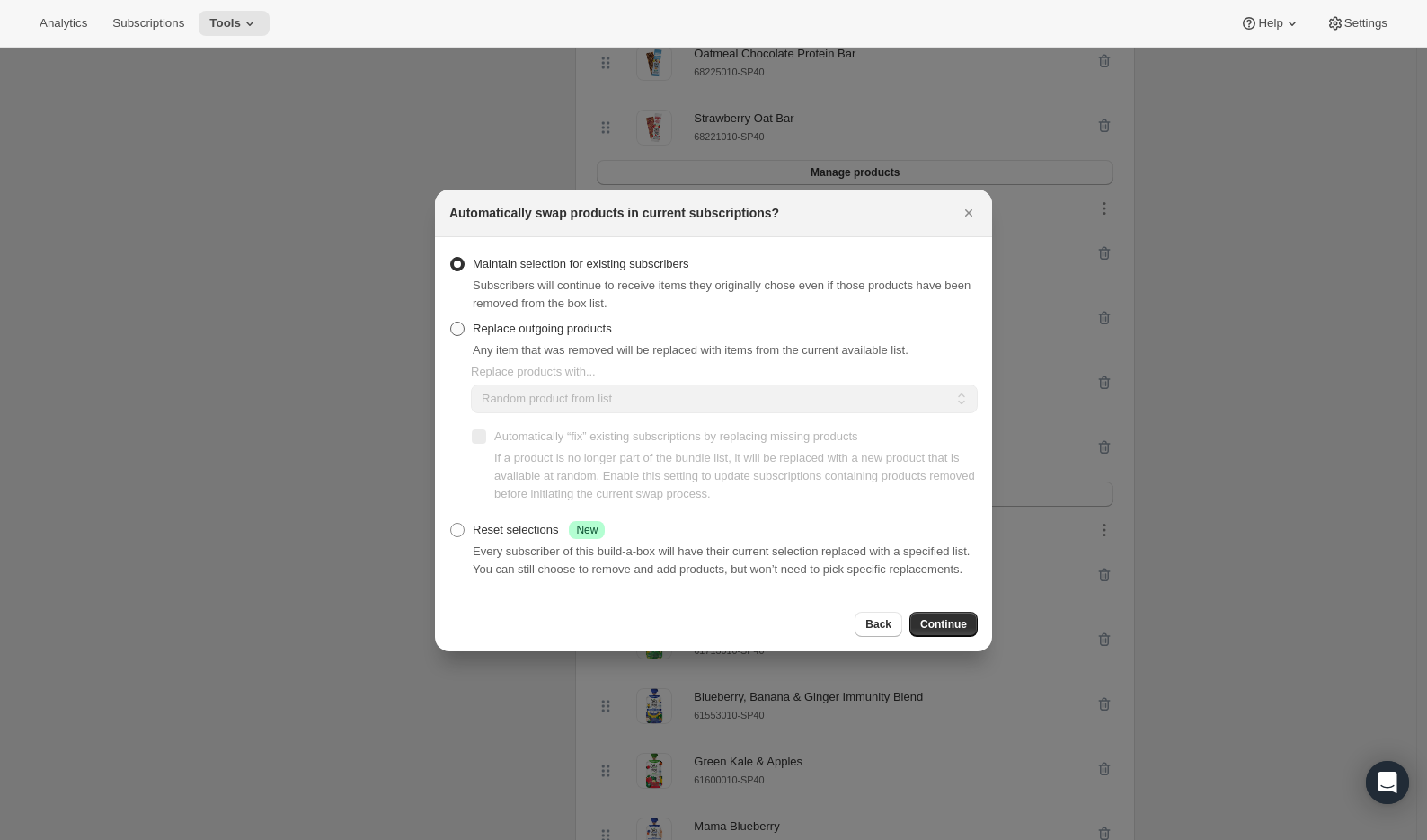
click at [539, 322] on span "Replace outgoing products" at bounding box center [542, 328] width 140 height 13
click at [451, 322] on input "Replace outgoing products" at bounding box center [450, 322] width 1 height 1
radio input "true"
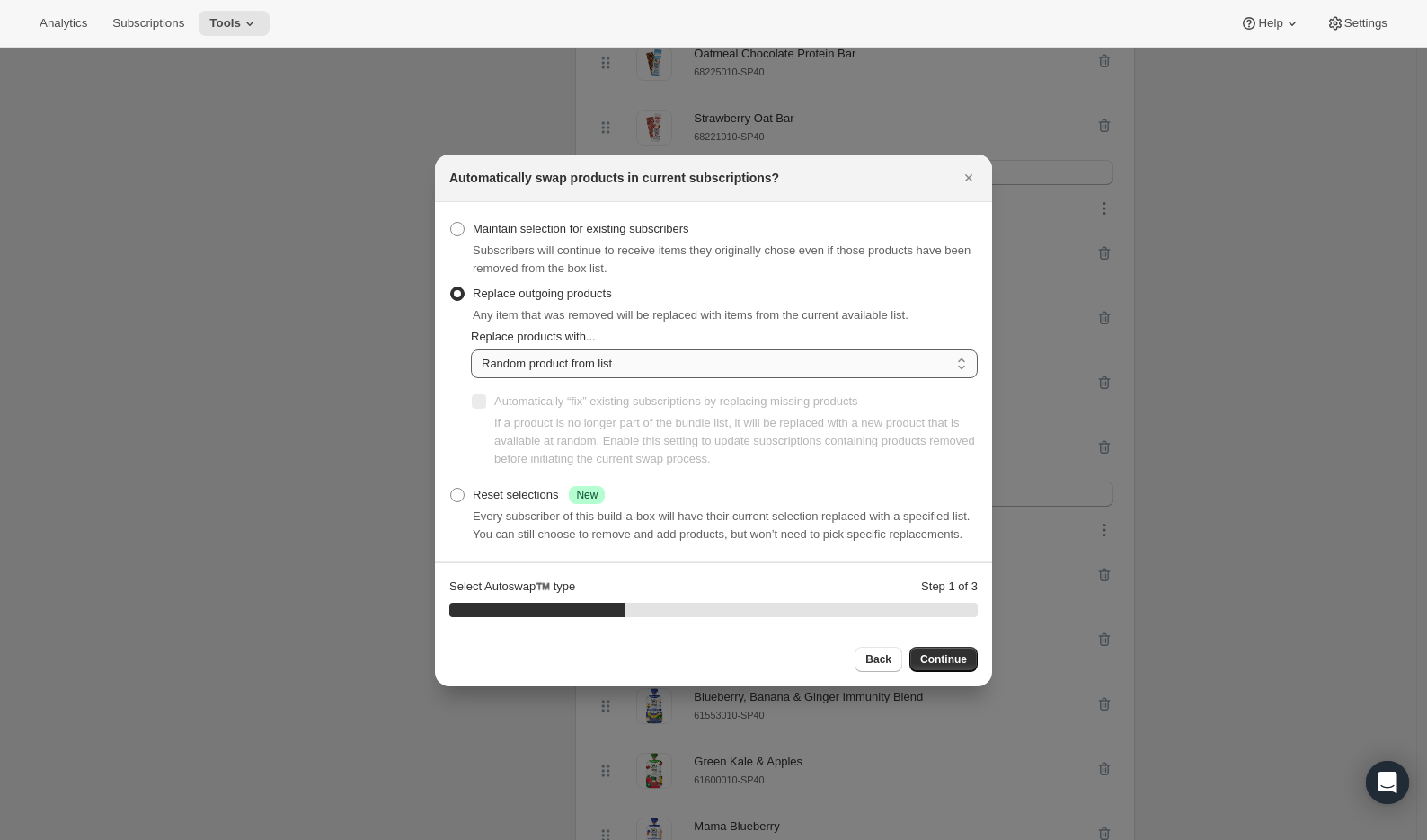
click at [657, 361] on select "Random product from list Matching product type Select specific replacements" at bounding box center [724, 364] width 507 height 29
select select "selection"
click at [471, 350] on select "Random product from list Matching product type Select specific replacements" at bounding box center [724, 364] width 507 height 29
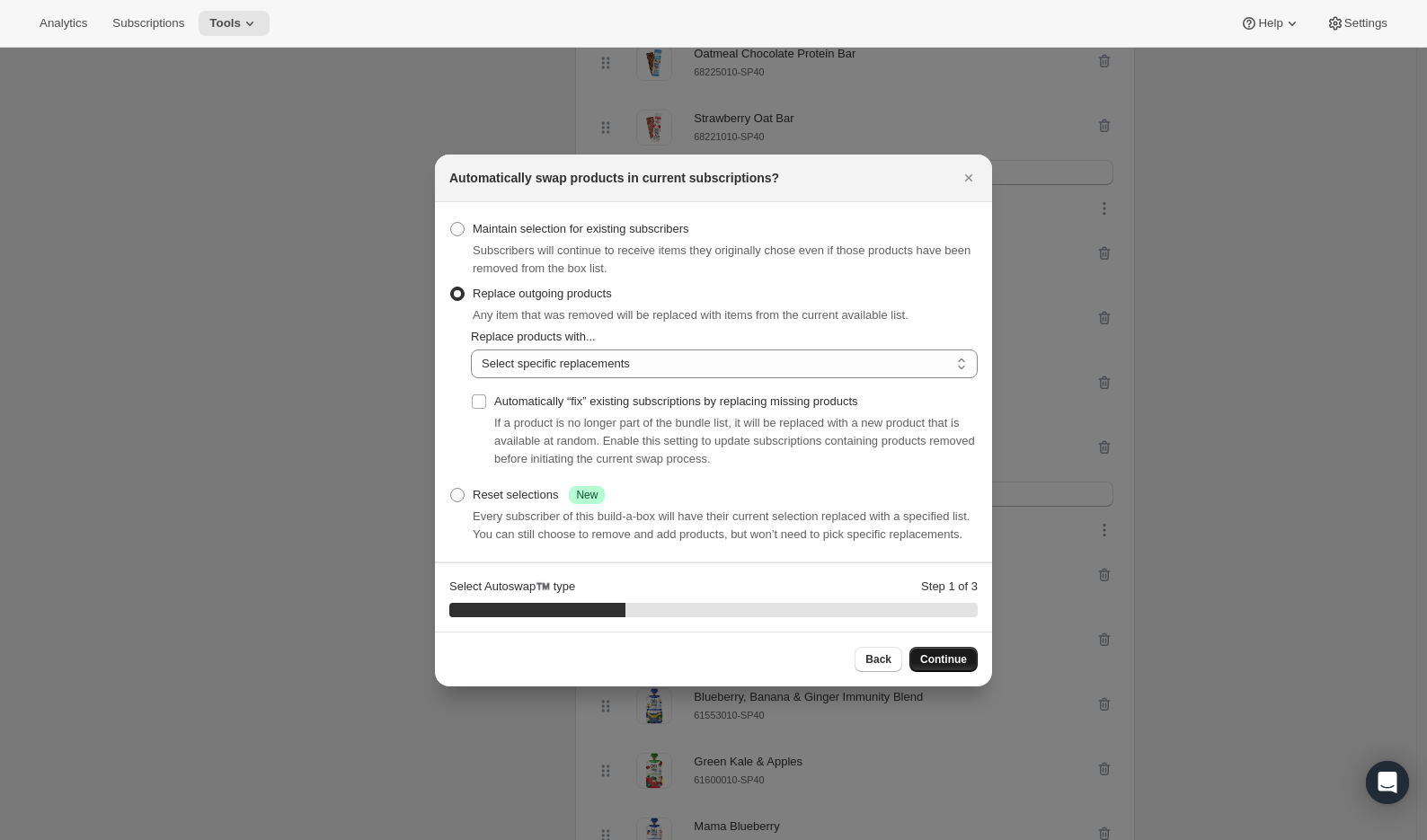
click at [933, 672] on button "Continue" at bounding box center [943, 659] width 68 height 25
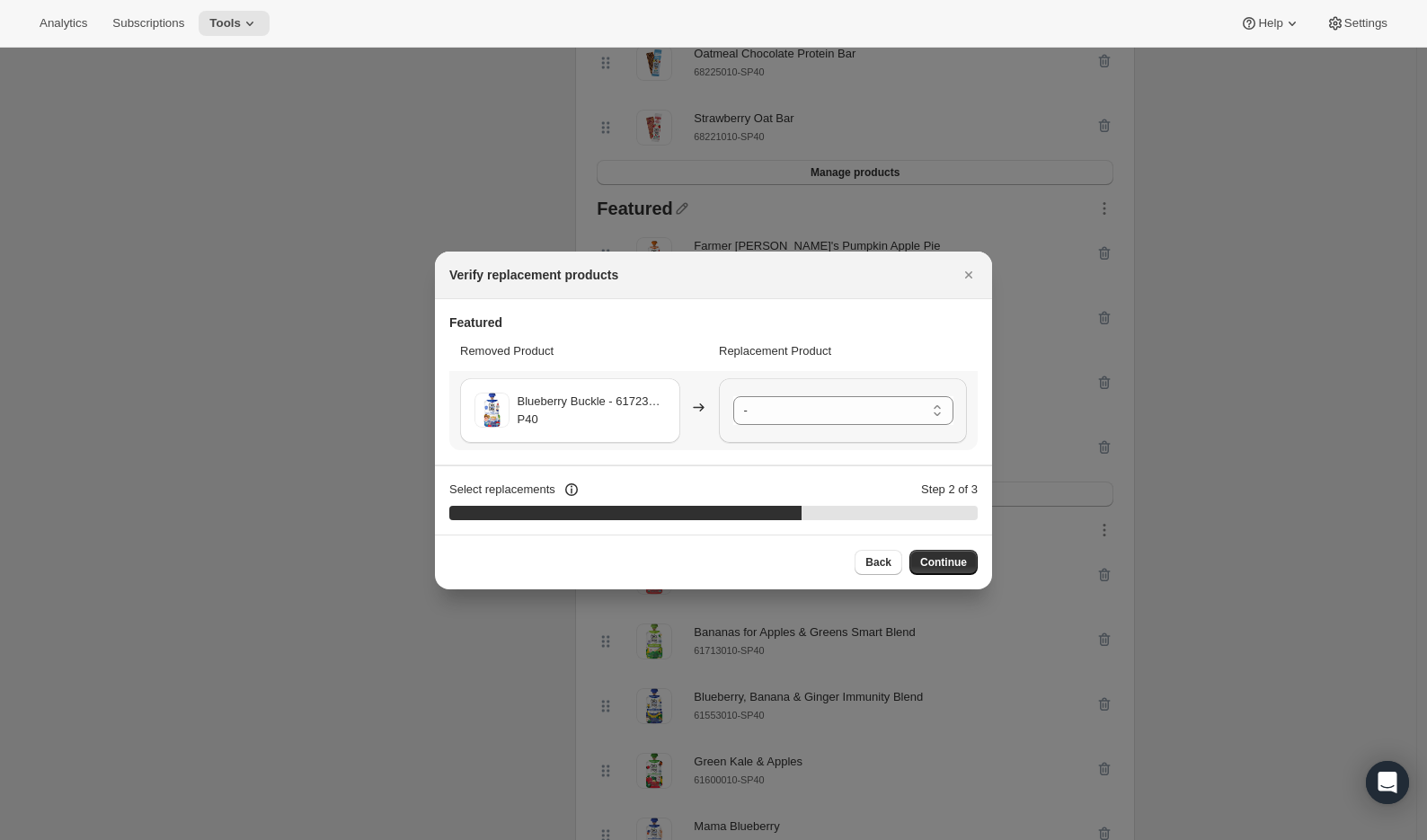
click at [939, 411] on select "- Farmer [PERSON_NAME]'s Pumpkin Apple Pie - 61719010-SP40 Apple Cinnamon Apple…" at bounding box center [843, 411] width 220 height 29
click at [949, 555] on span "Continue" at bounding box center [943, 562] width 47 height 14
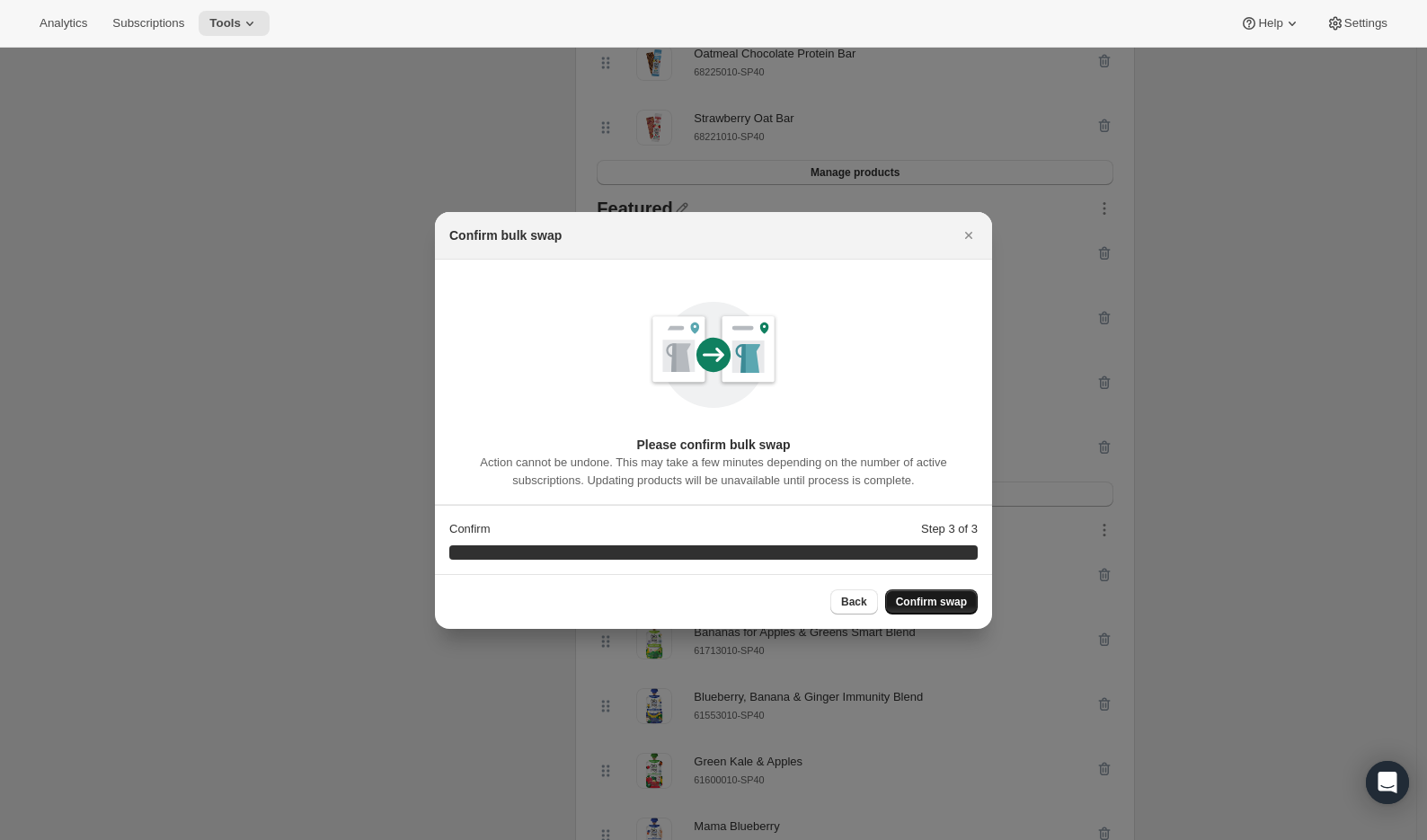
click at [945, 596] on span "Confirm swap" at bounding box center [932, 601] width 71 height 14
